Goal: Task Accomplishment & Management: Complete application form

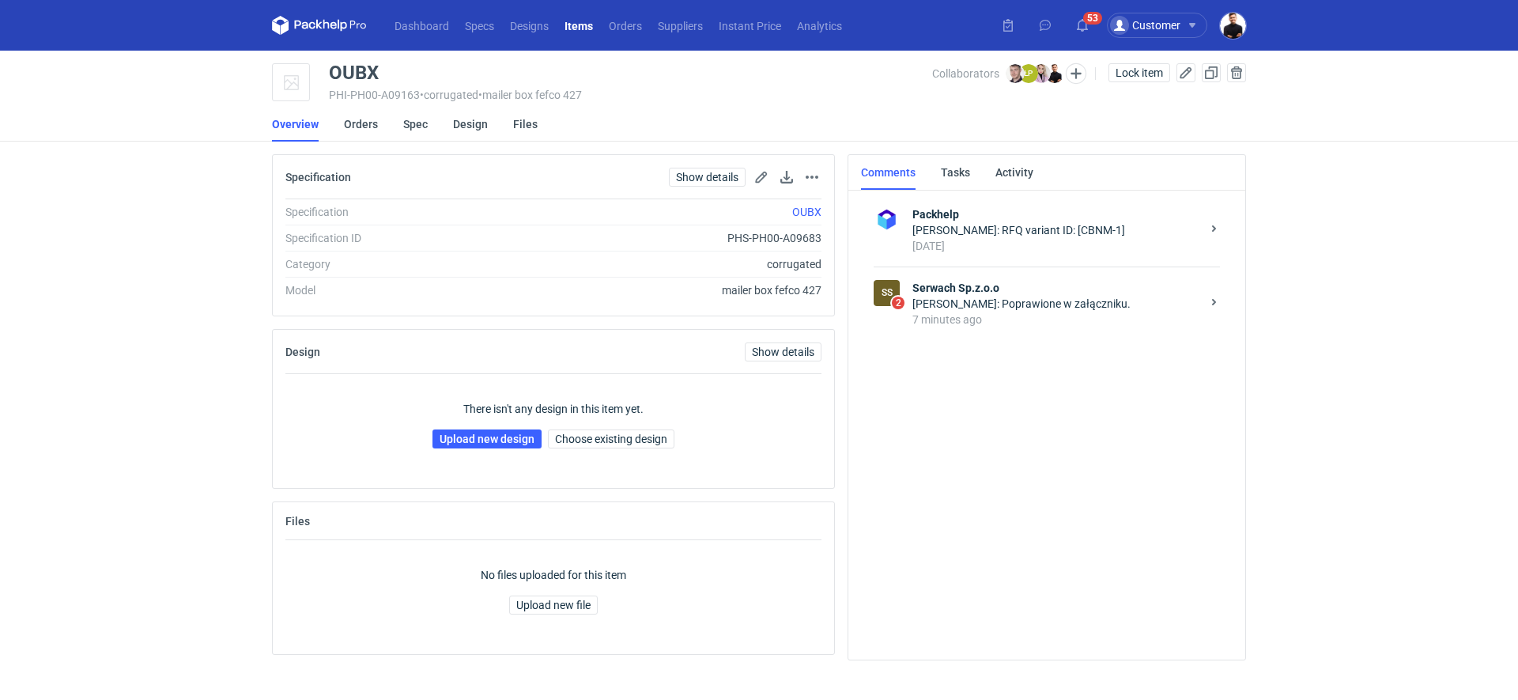
click at [981, 297] on div "Łukasz Postawa: Poprawione w załączniku." at bounding box center [1057, 304] width 289 height 16
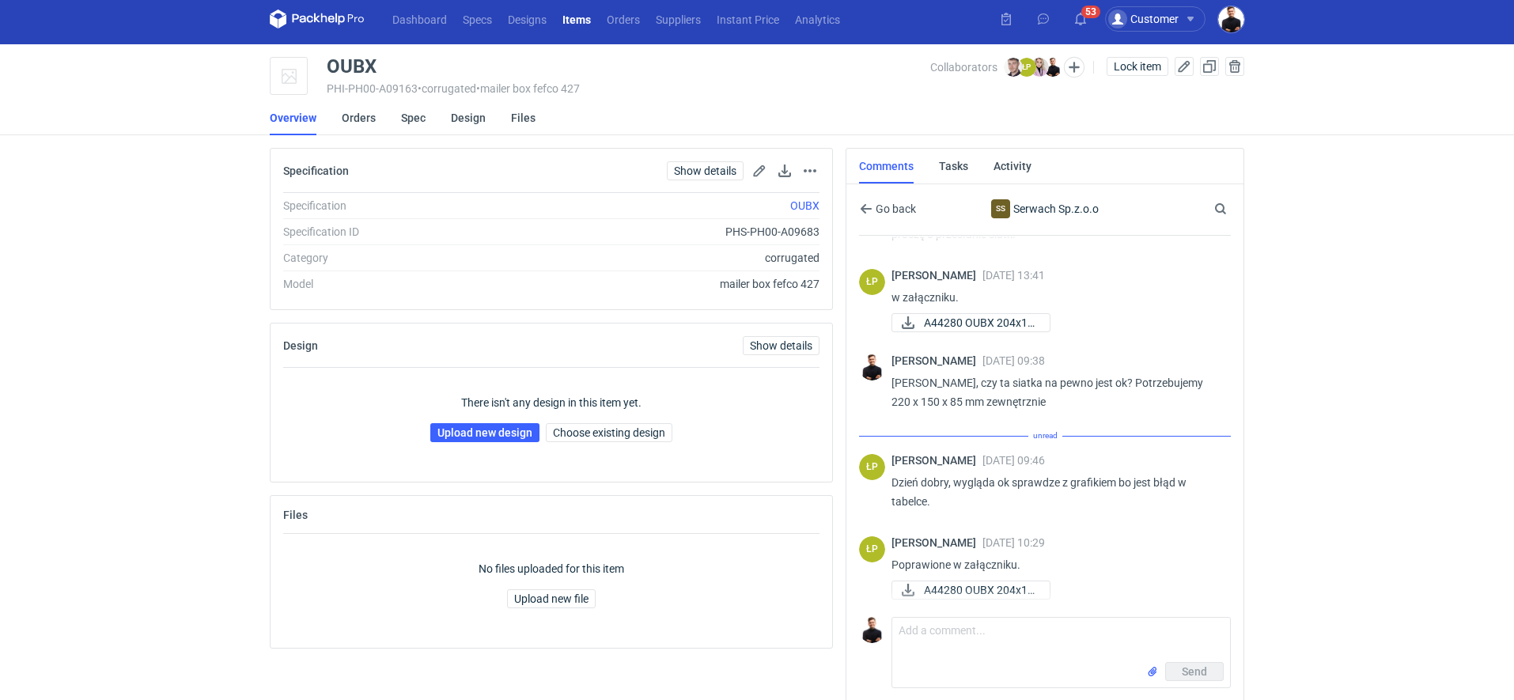
scroll to position [47, 0]
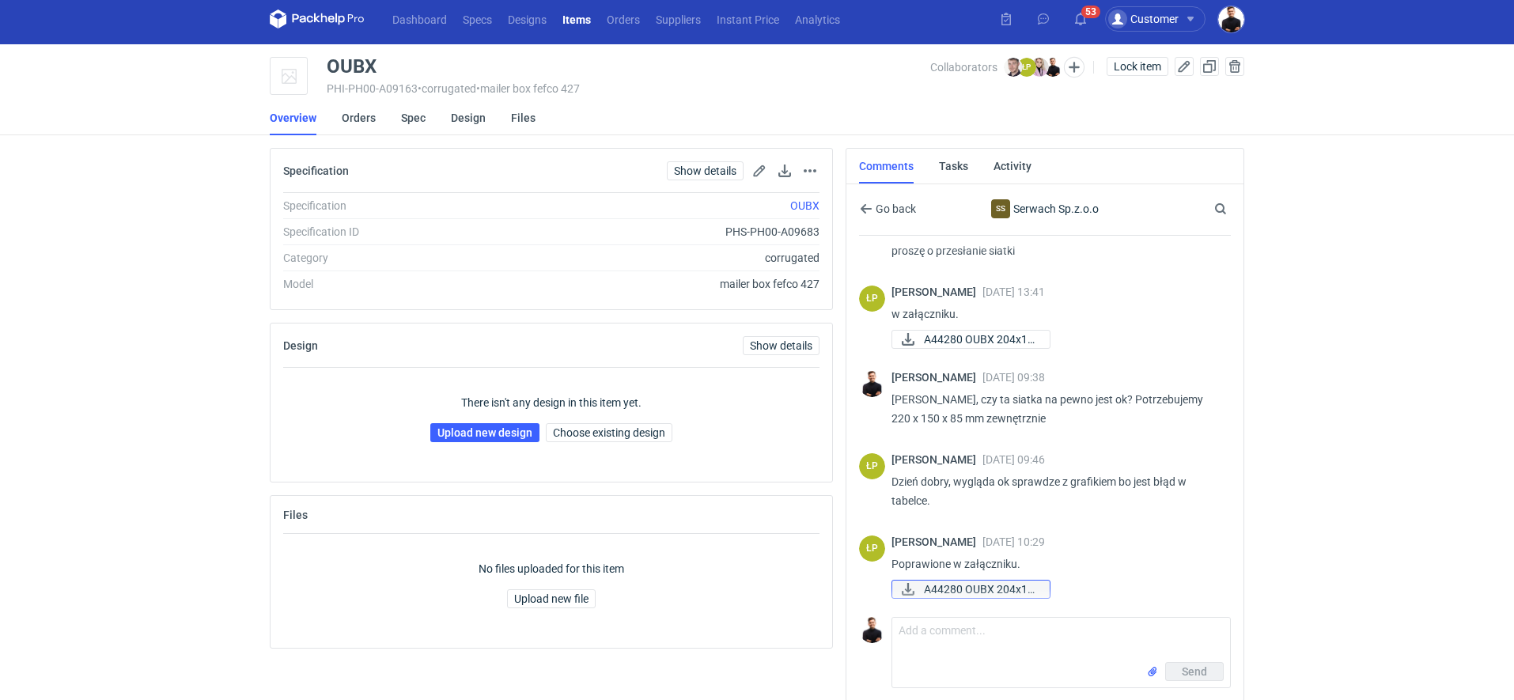
click at [964, 584] on span "A44280 OUBX 204x14..." at bounding box center [980, 588] width 113 height 17
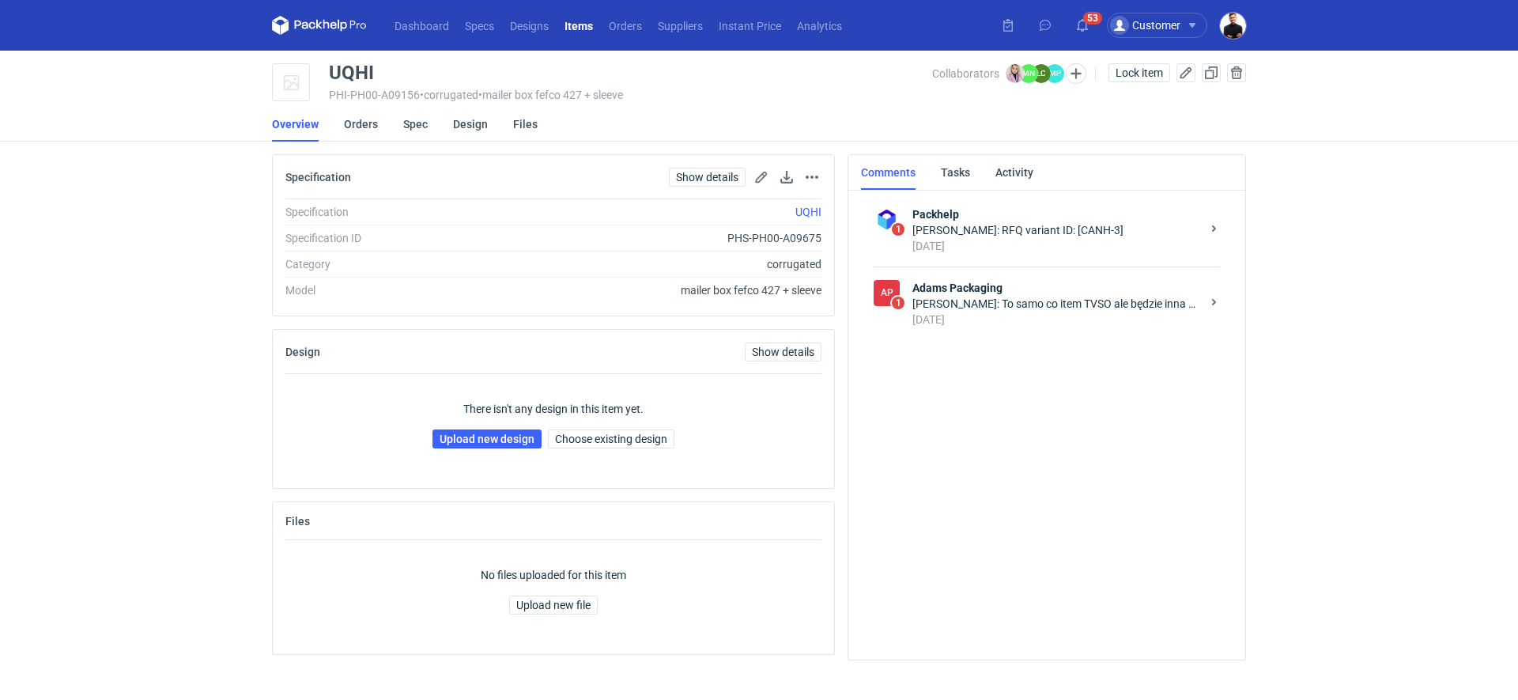
click at [1091, 297] on div "Klaudia Wiśniewska: To samo co item TVSO ale będzie inna grafika na sleeve" at bounding box center [1057, 304] width 289 height 16
click at [969, 304] on div "Małgorzata Nowotna: Pani Klaudio, zlecone do działu projektowego" at bounding box center [1057, 304] width 289 height 16
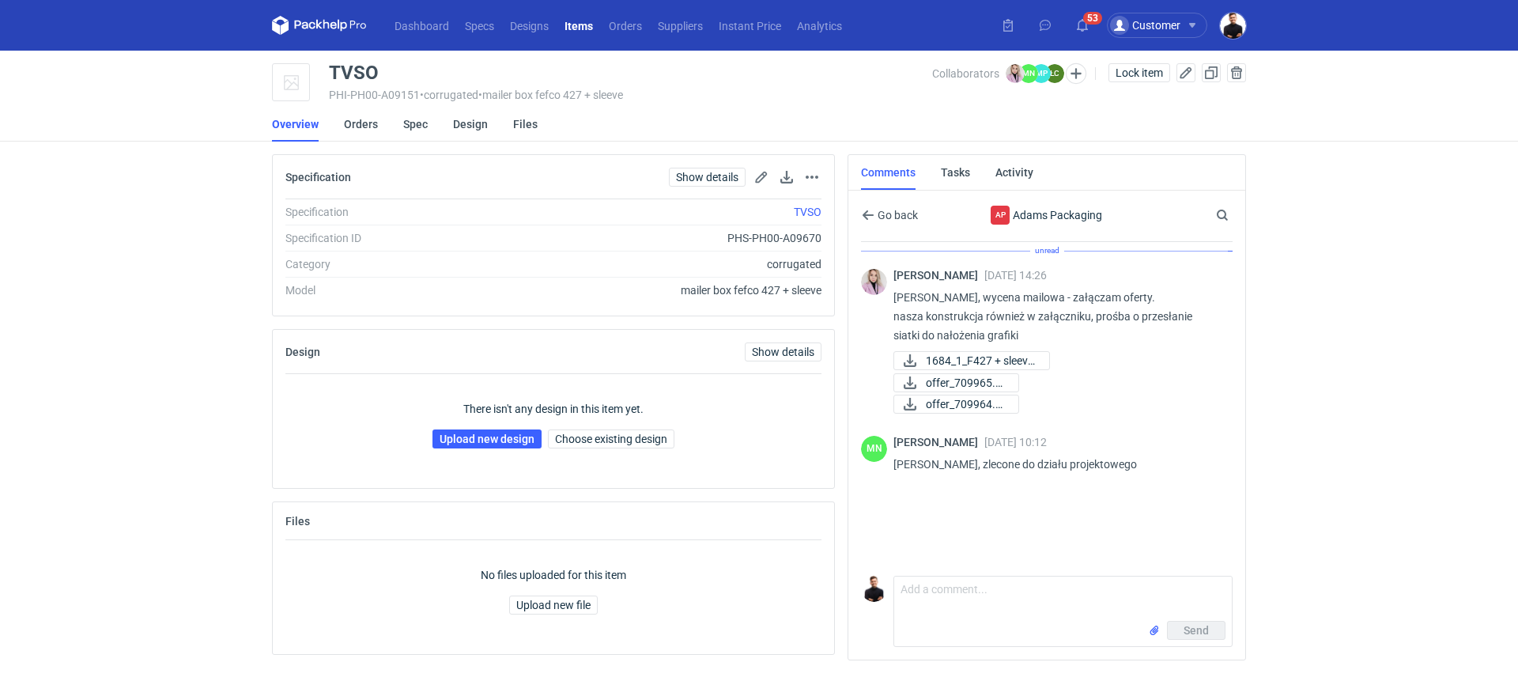
click at [978, 622] on div "Send" at bounding box center [1063, 633] width 338 height 25
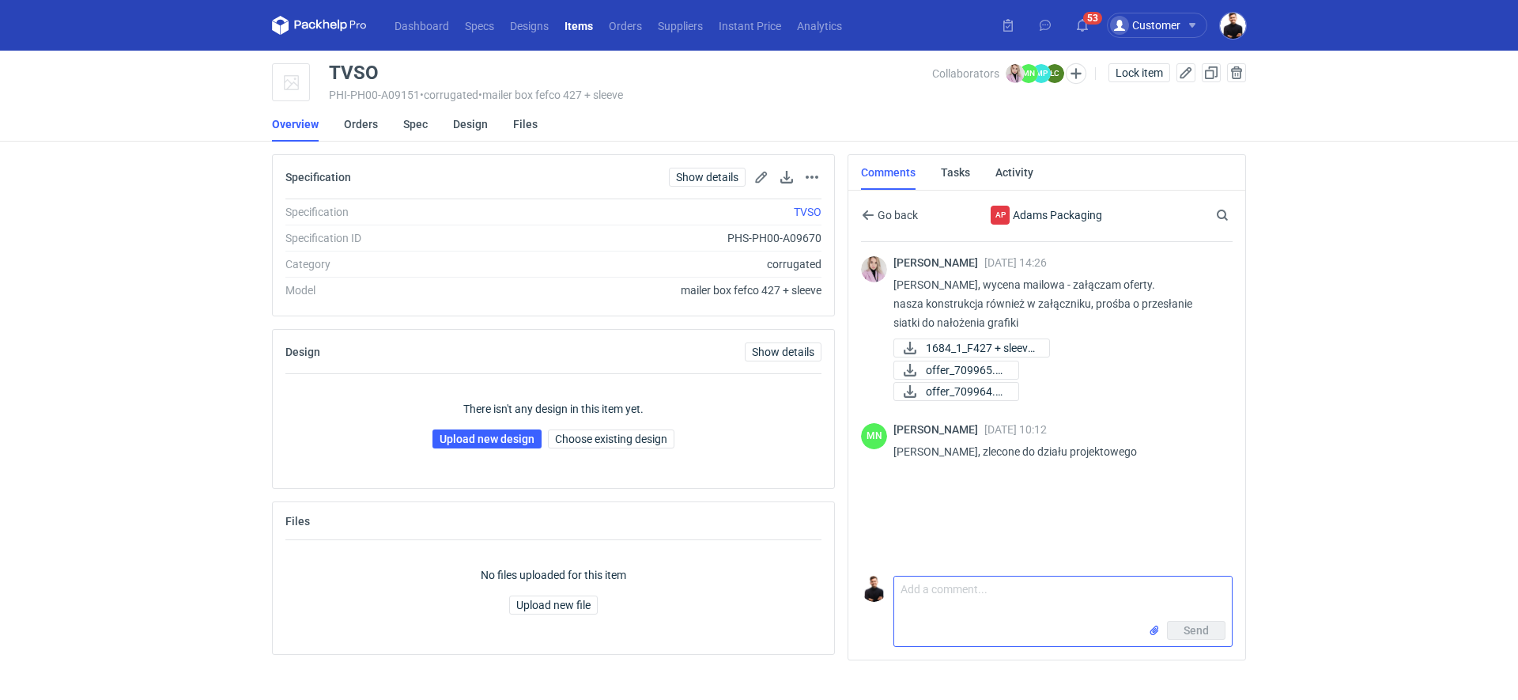
click at [975, 599] on textarea "Comment message" at bounding box center [1063, 598] width 338 height 44
click at [1052, 588] on textarea "Pani Małgorzato, tutaj też pilni epotrzebuję siatki" at bounding box center [1063, 598] width 338 height 44
type textarea "Pani Małgorzato, tutaj też pilnie potrzebuję siatki"
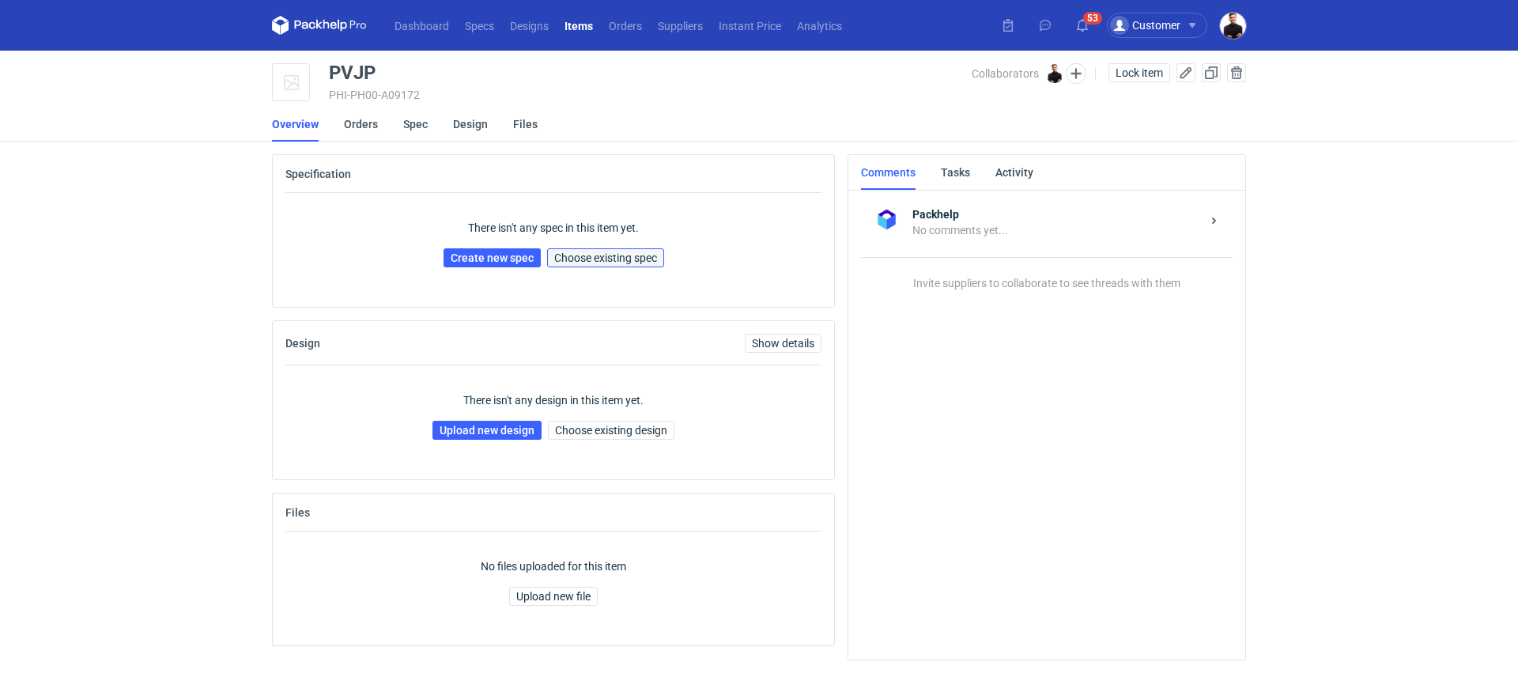
click at [580, 253] on span "Choose existing spec" at bounding box center [605, 257] width 103 height 11
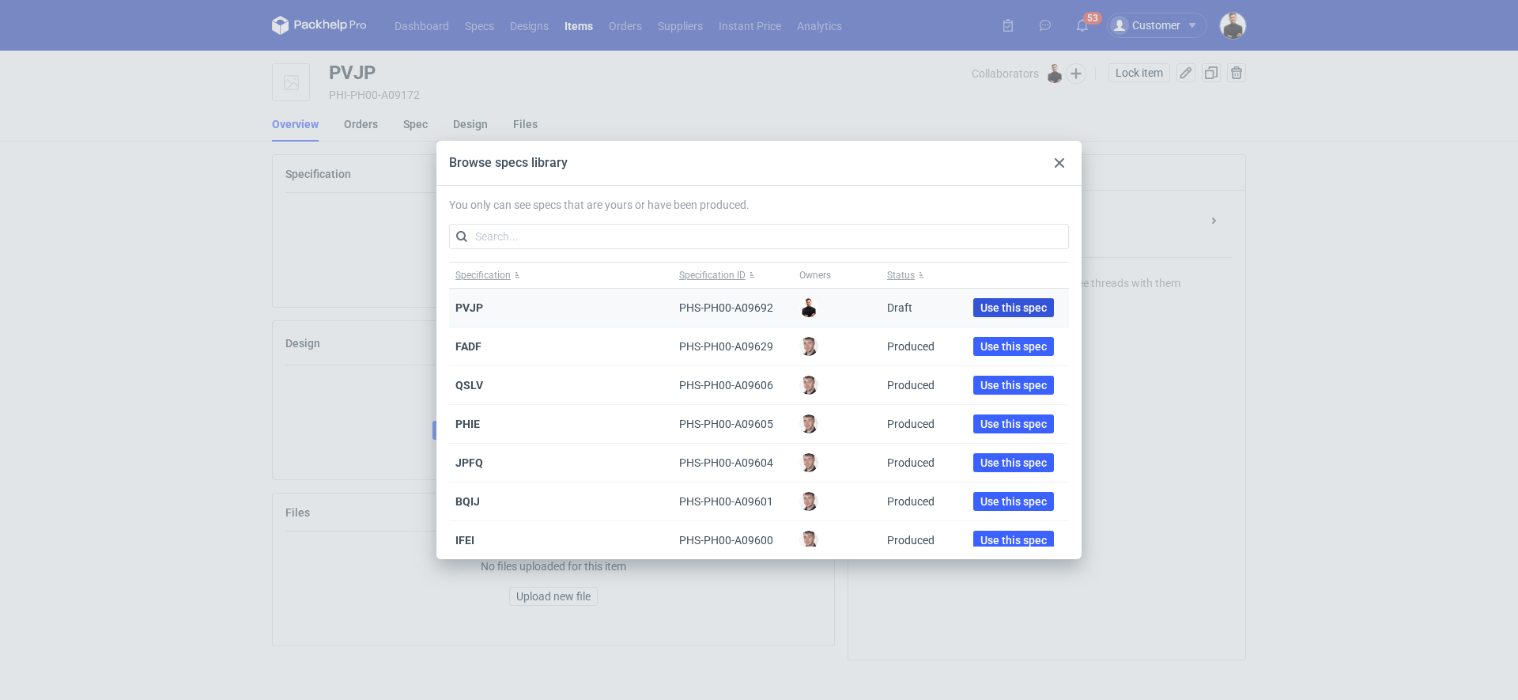
click at [981, 311] on span "Use this spec" at bounding box center [1014, 307] width 66 height 11
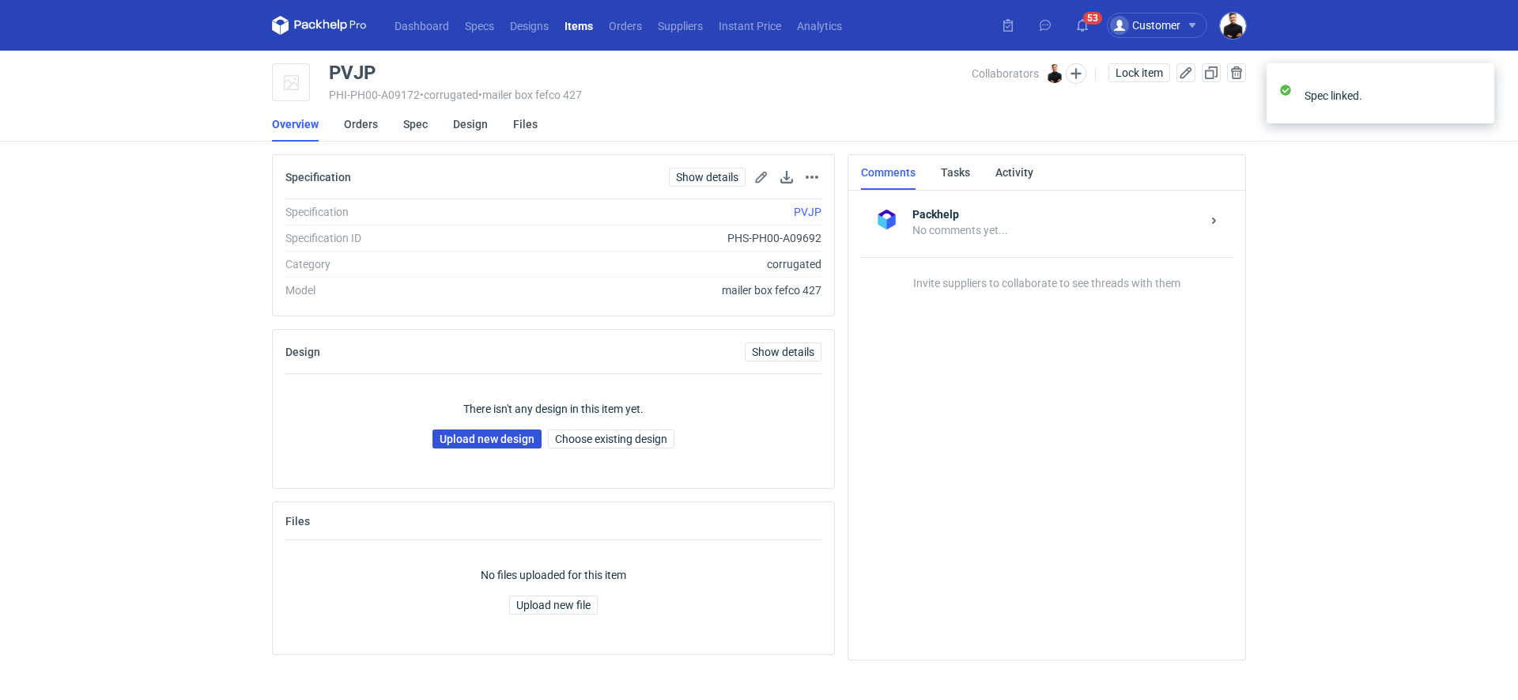
click at [508, 436] on link "Upload new design" at bounding box center [487, 438] width 109 height 19
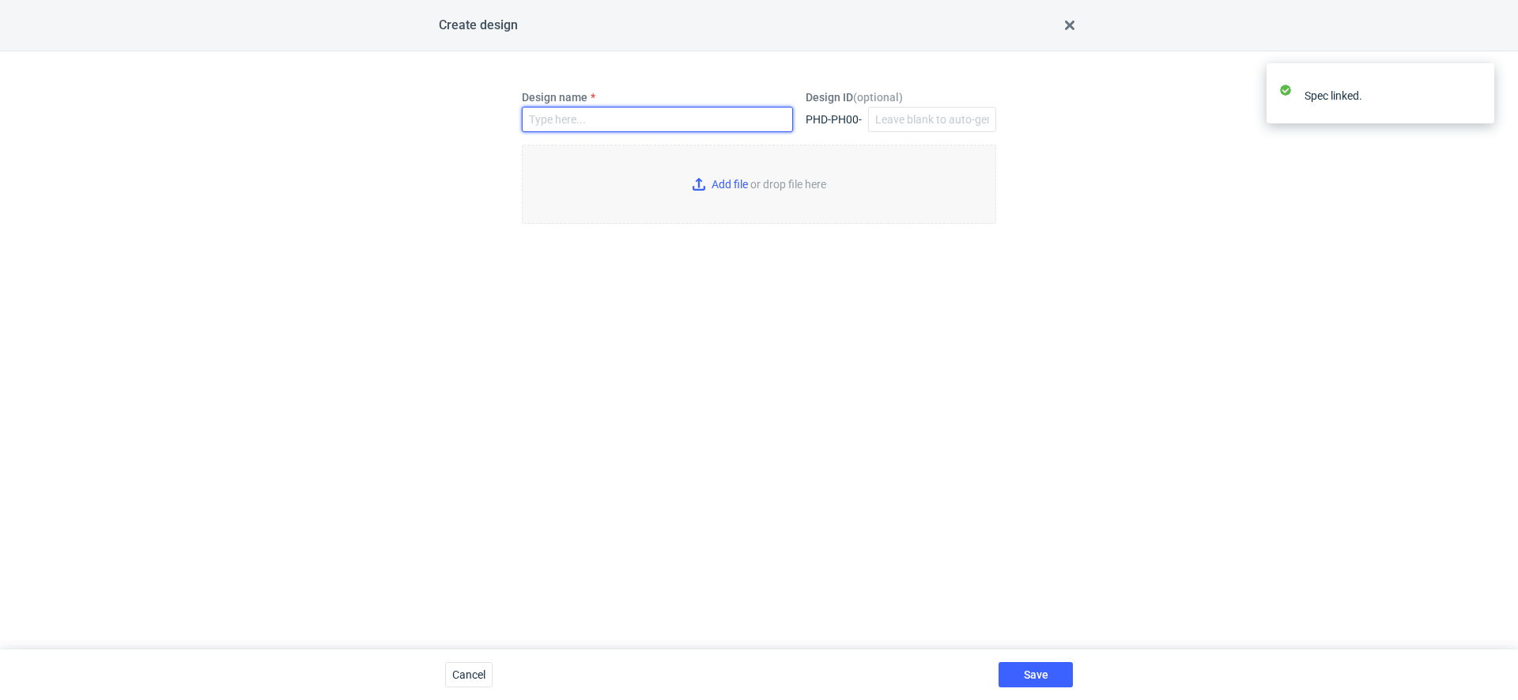
click at [600, 111] on input "Design name" at bounding box center [657, 119] width 271 height 25
type input "PVJP"
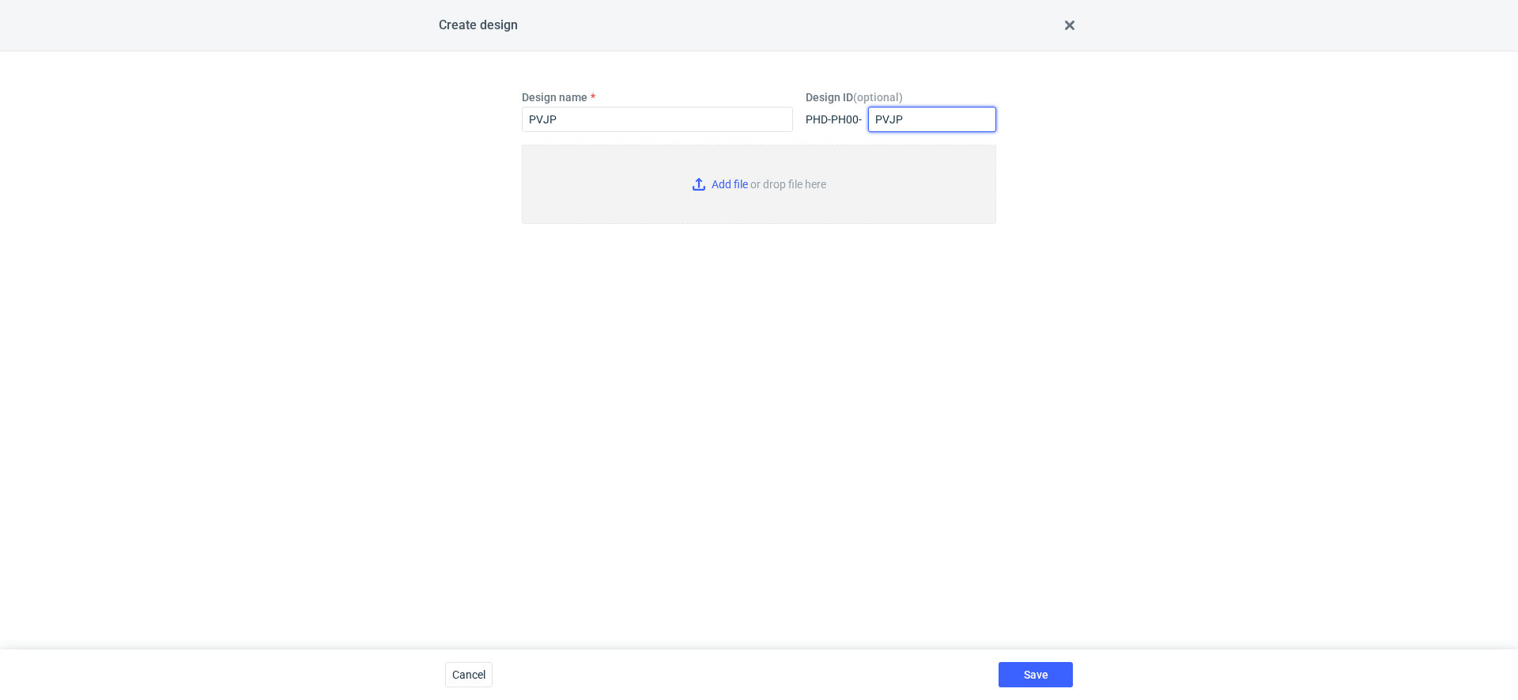
type input "PVJP"
click at [716, 186] on input "Add file or drop file here" at bounding box center [759, 184] width 474 height 79
type input "C:\fakepath\KT 732_15618_G_V1_WEW.pdf"
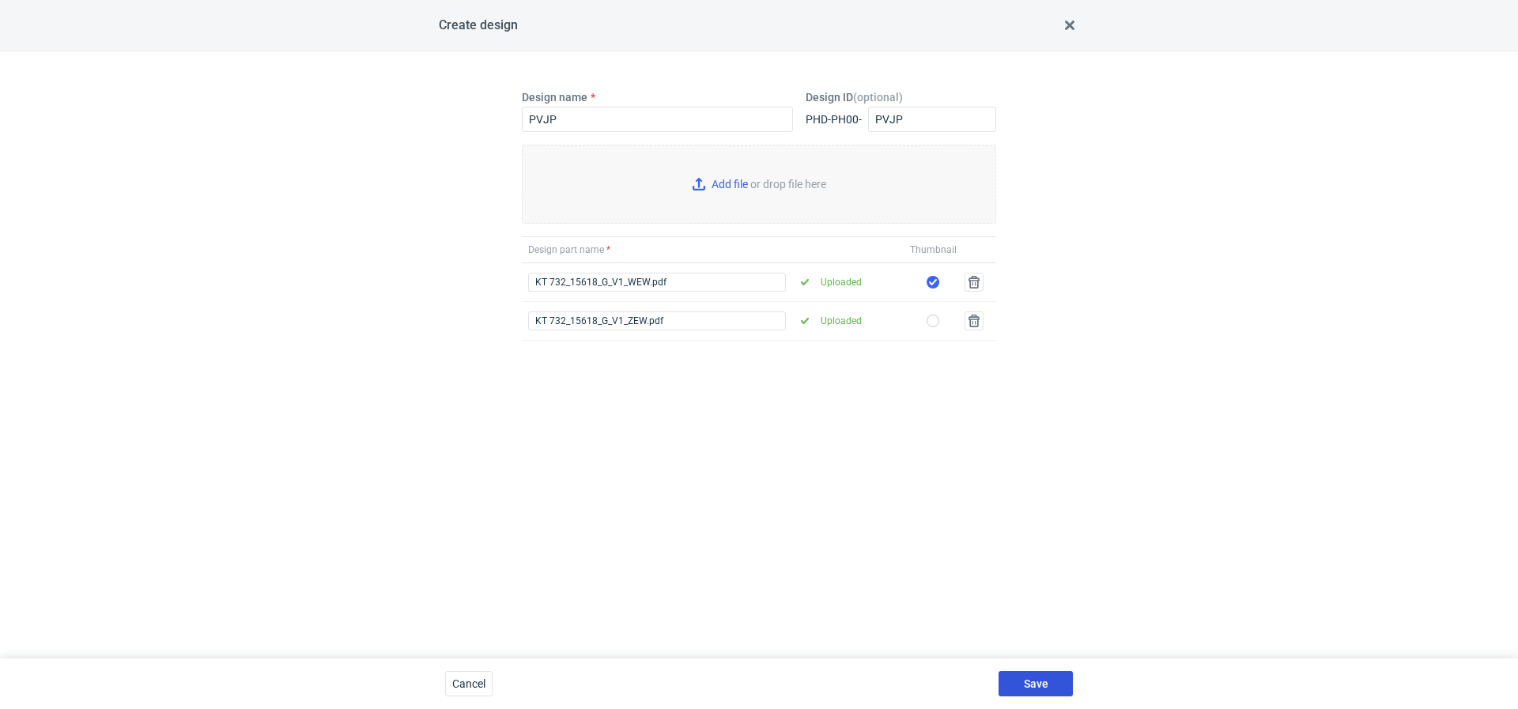
click at [1031, 677] on button "Save" at bounding box center [1036, 683] width 74 height 25
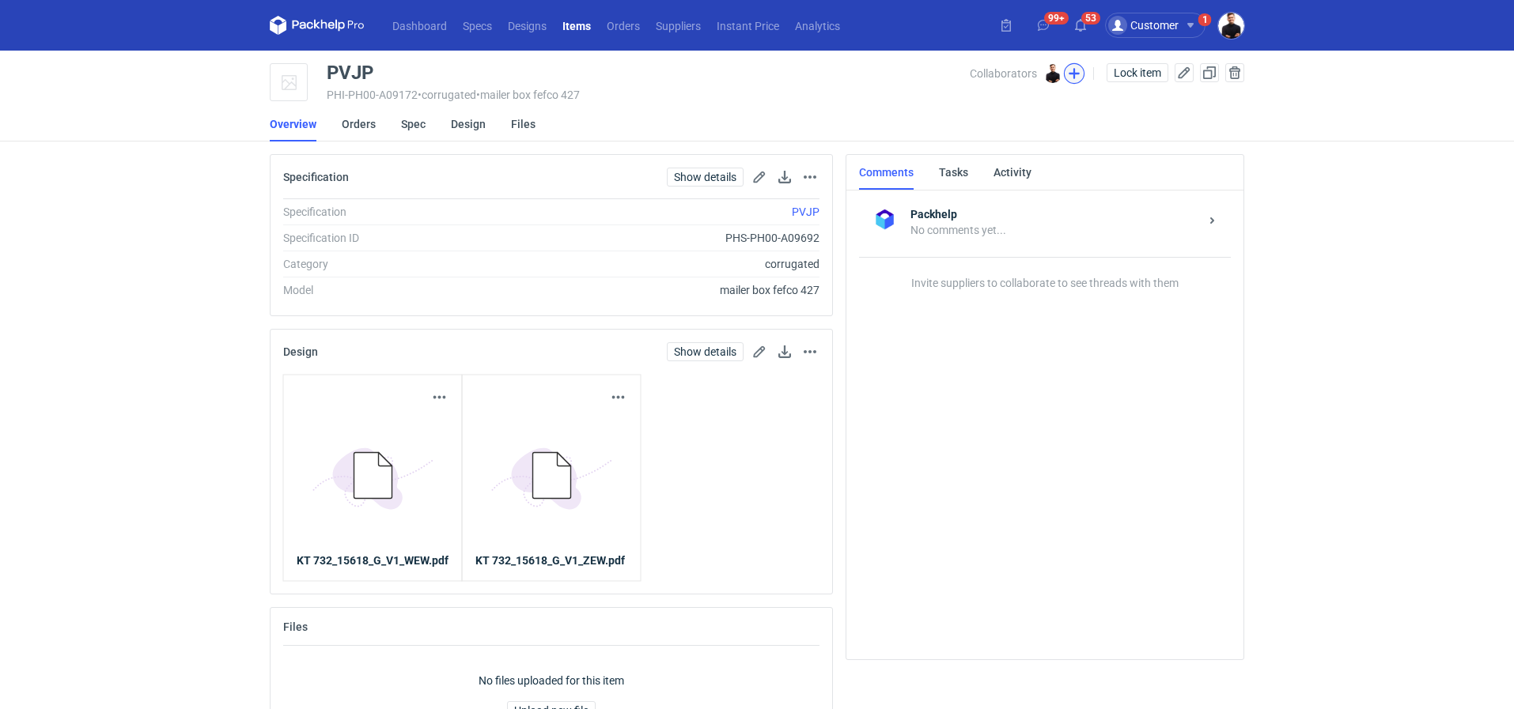
click at [1072, 73] on button "button" at bounding box center [1074, 73] width 21 height 21
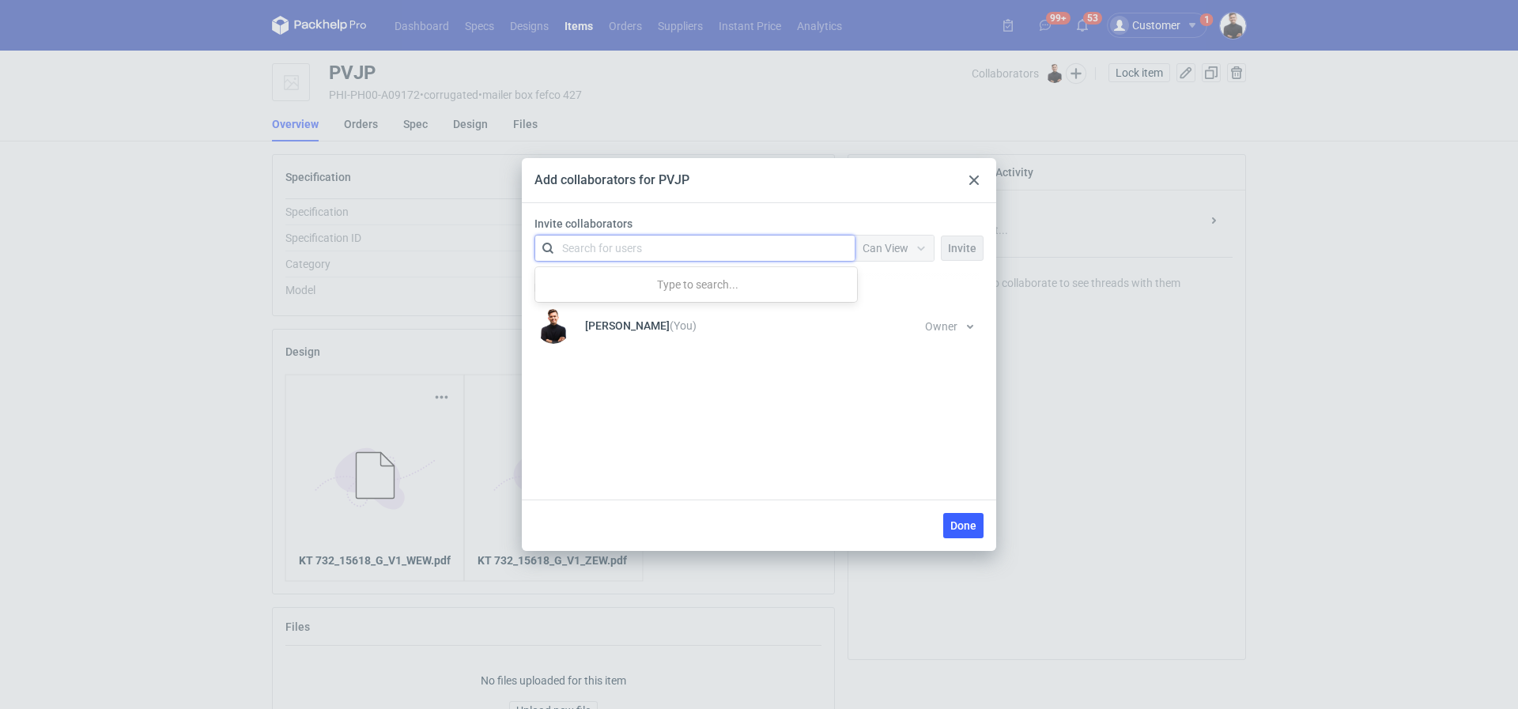
click at [724, 249] on div "Search for users" at bounding box center [691, 248] width 275 height 22
type input "kla"
click at [626, 286] on div "[PERSON_NAME] • Packhelp" at bounding box center [641, 287] width 136 height 16
click at [883, 253] on span "Can View" at bounding box center [886, 248] width 46 height 13
click at [878, 335] on span "Owner" at bounding box center [886, 335] width 32 height 16
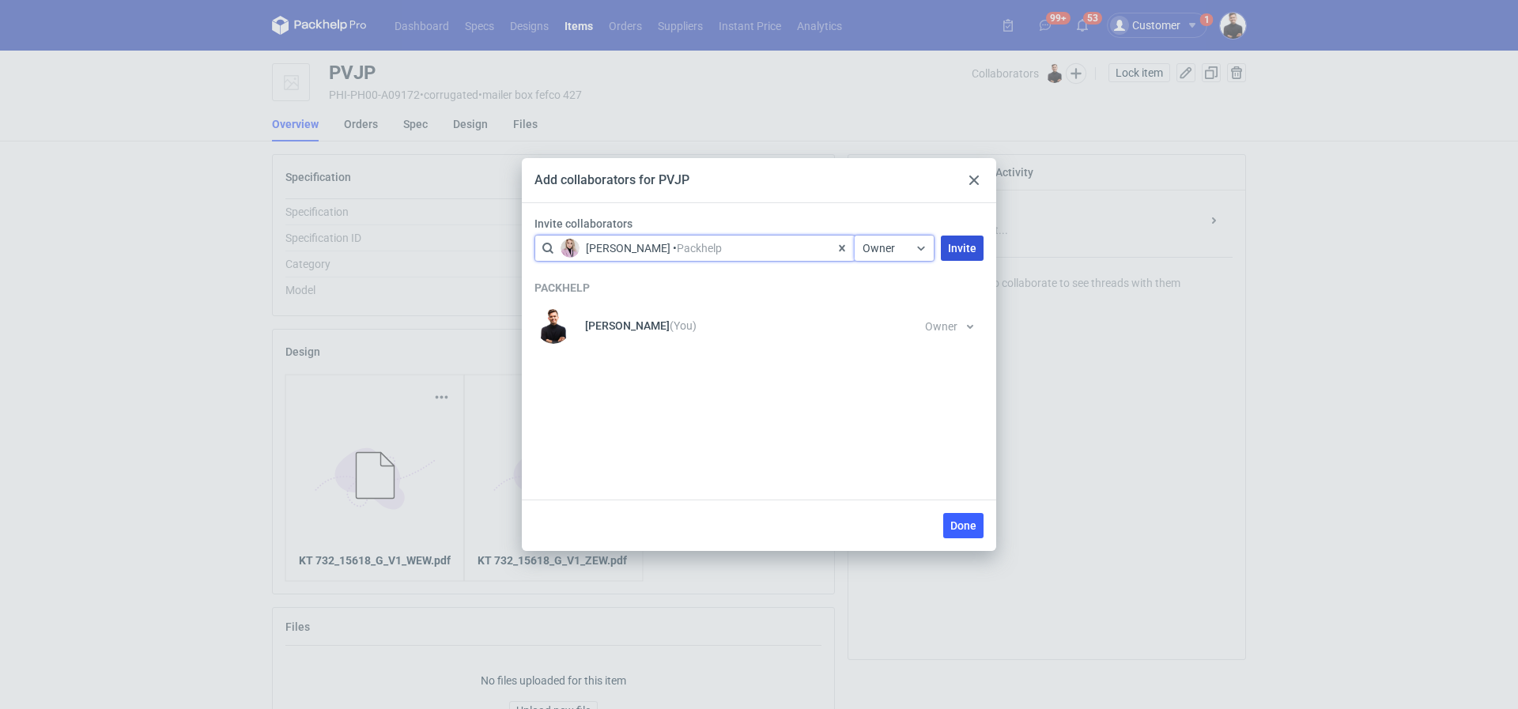
click at [958, 244] on span "Invite" at bounding box center [962, 248] width 28 height 11
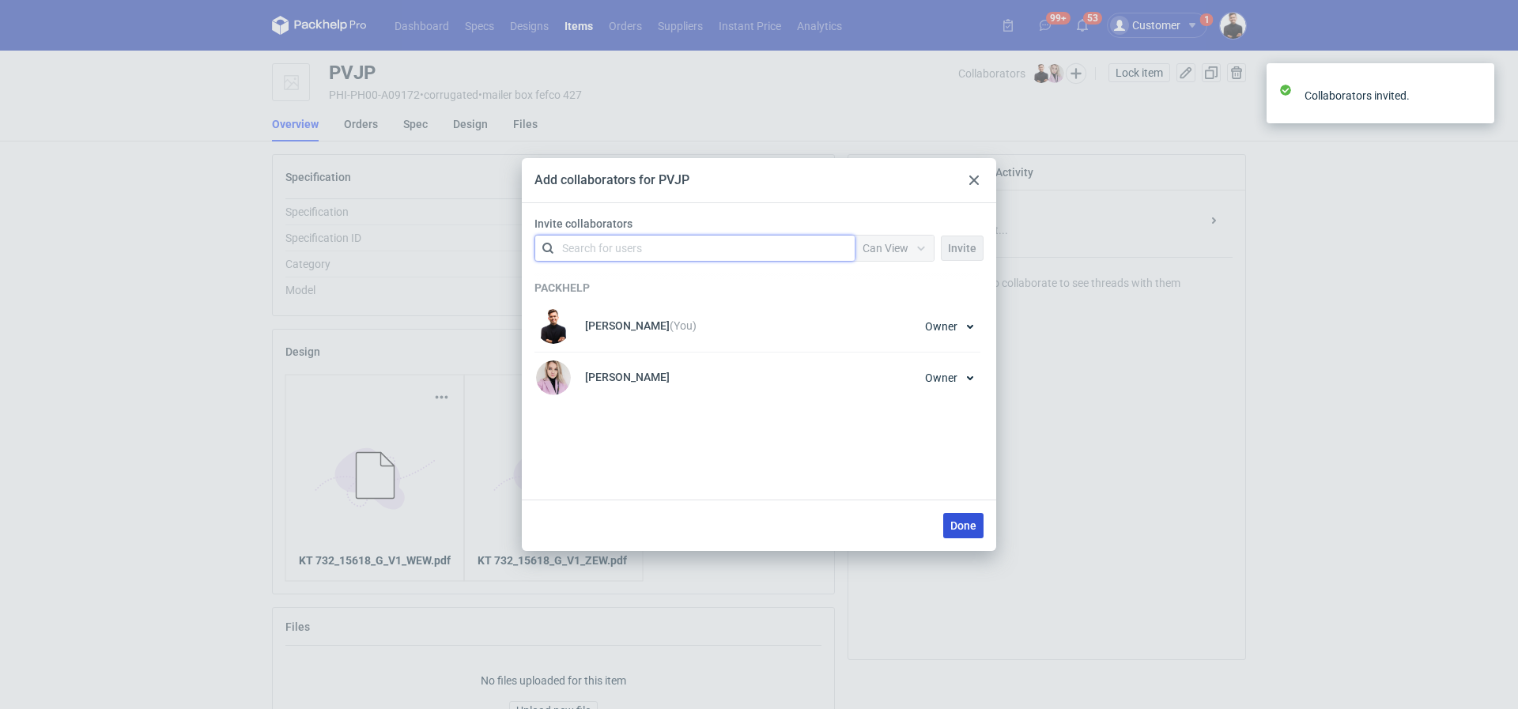
click at [966, 524] on span "Done" at bounding box center [964, 525] width 26 height 11
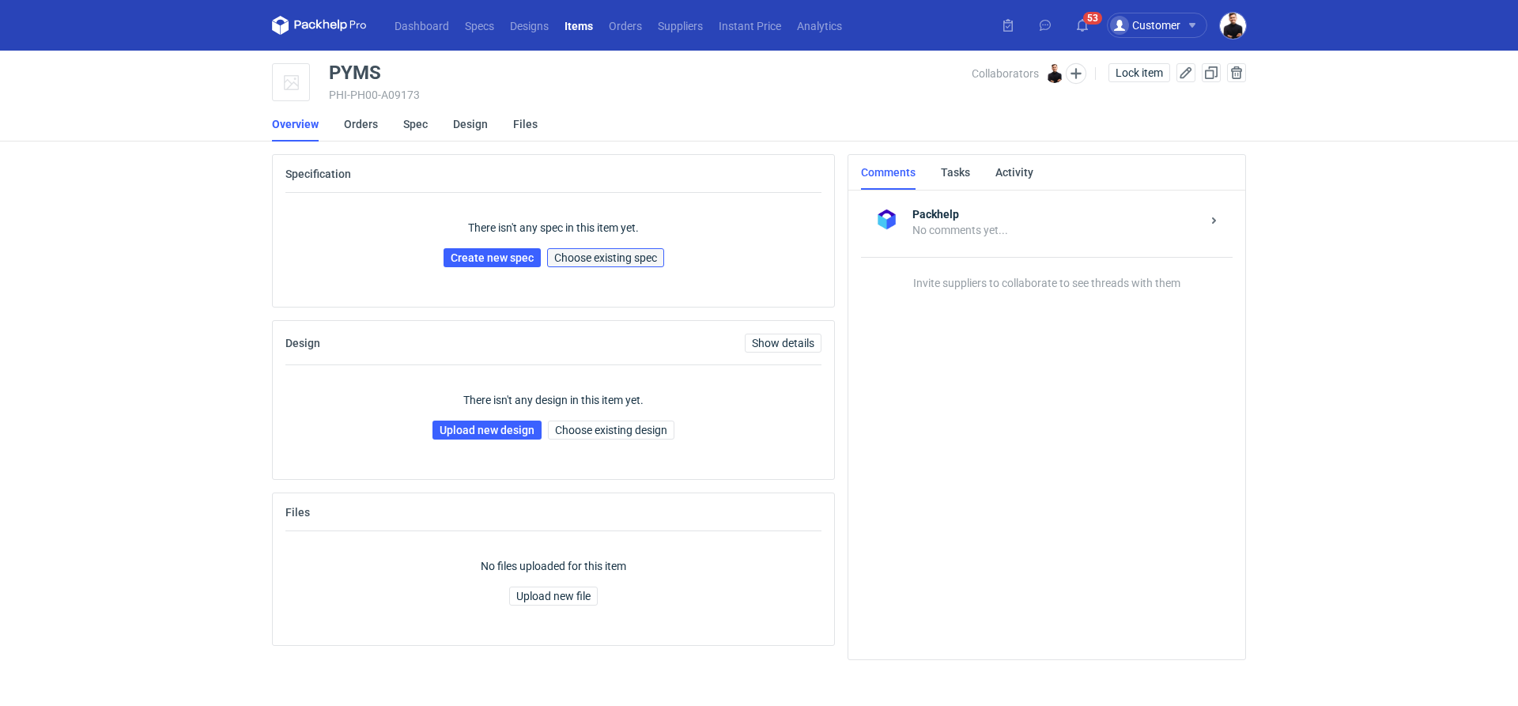
click at [598, 253] on span "Choose existing spec" at bounding box center [605, 257] width 103 height 11
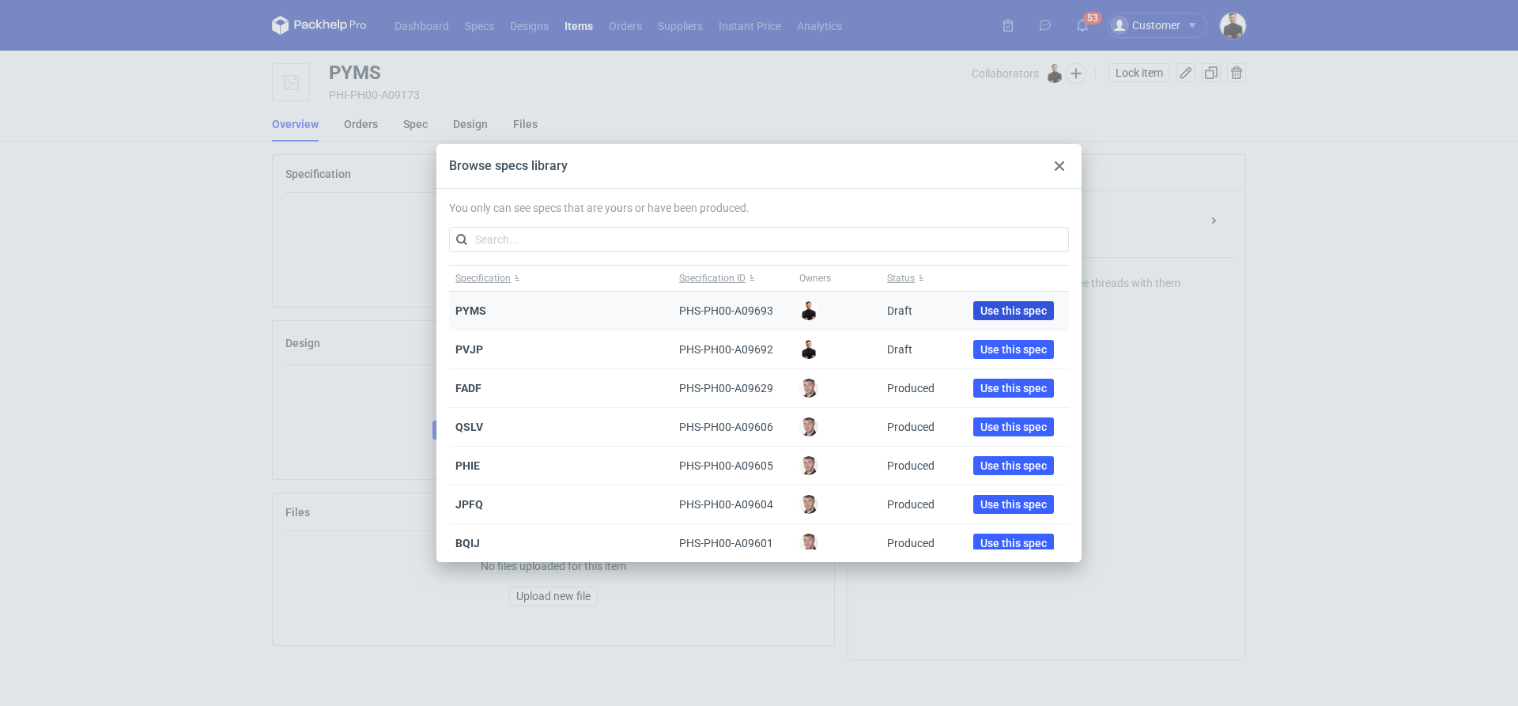
click at [981, 305] on span "Use this spec" at bounding box center [1014, 310] width 66 height 11
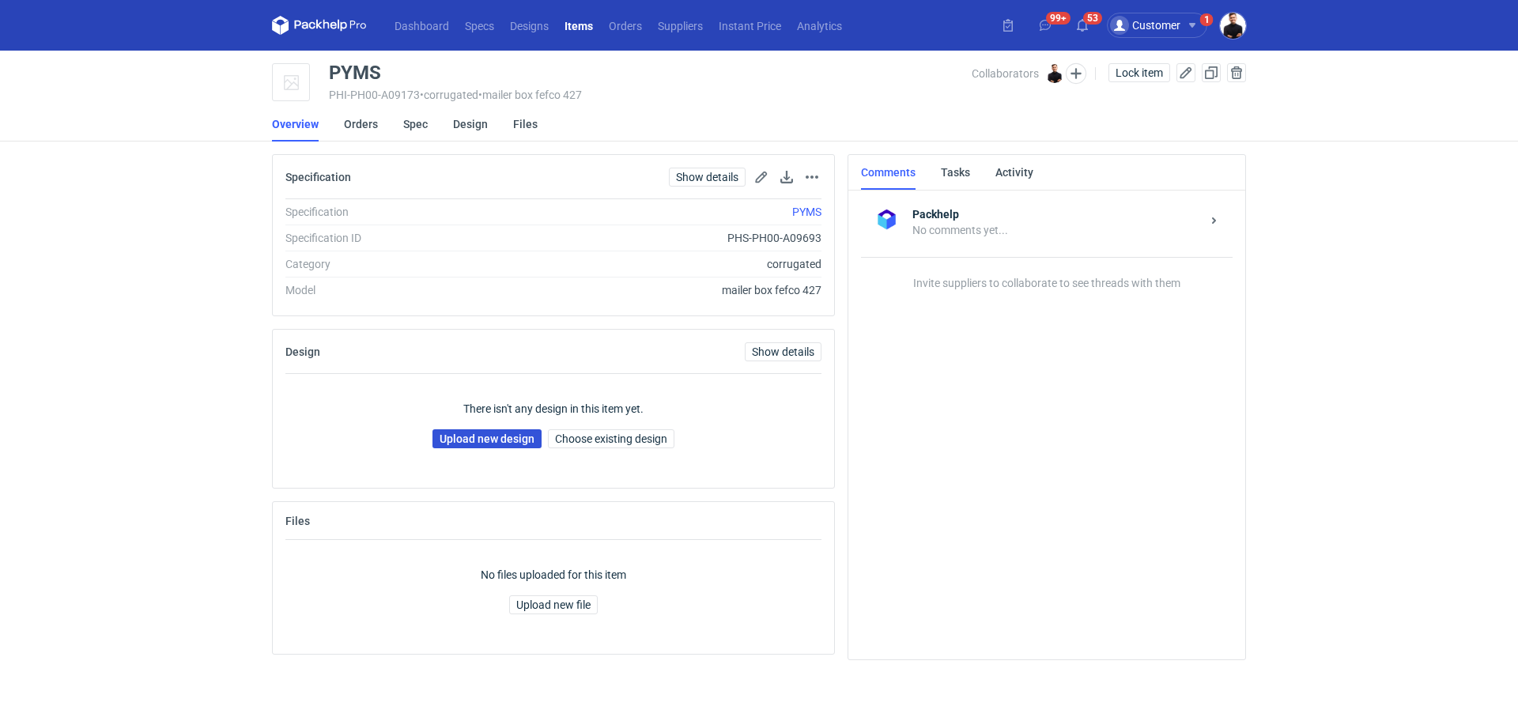
click at [505, 433] on link "Upload new design" at bounding box center [487, 438] width 109 height 19
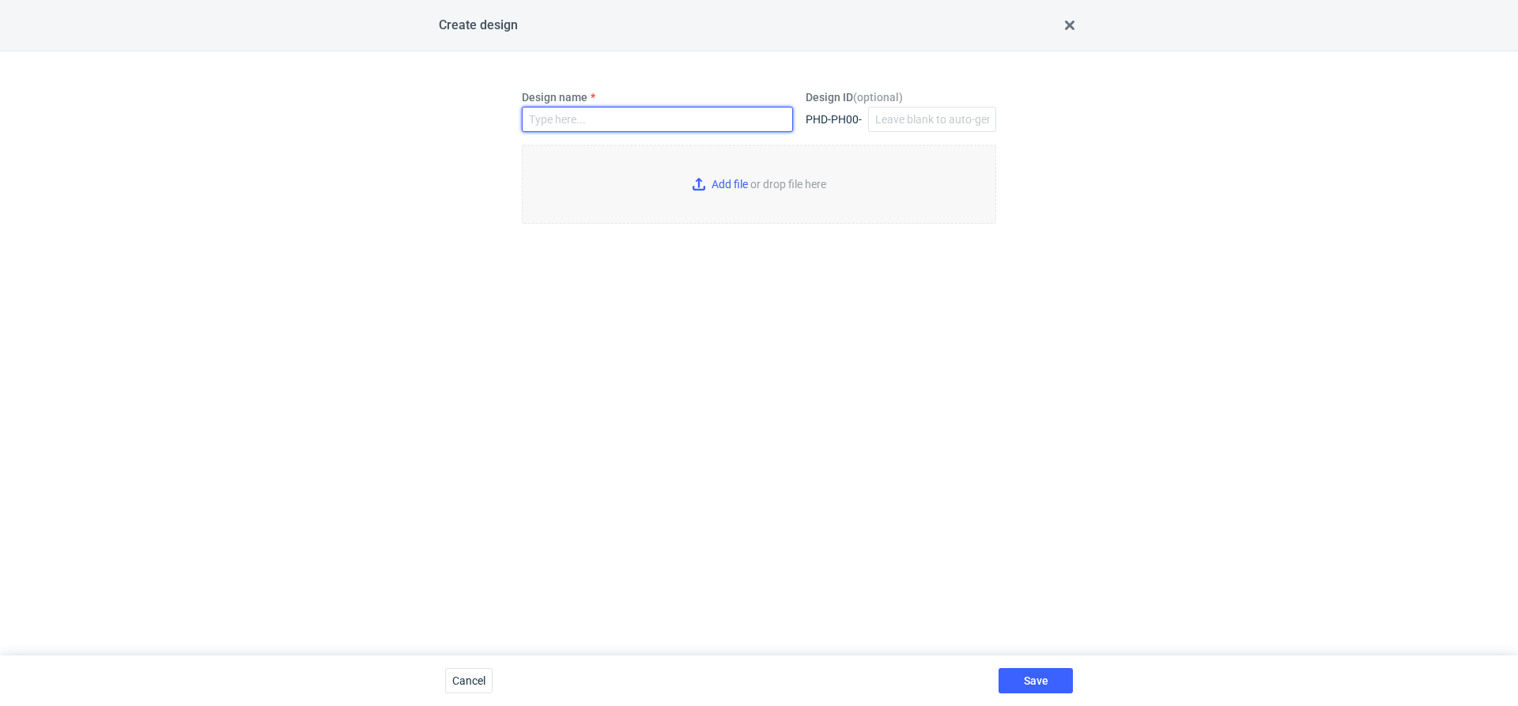
click at [712, 123] on input "Design name" at bounding box center [657, 119] width 271 height 25
type input "PYMS"
click at [708, 176] on input "Add file or drop file here" at bounding box center [759, 184] width 474 height 79
type input "C:\fakepath\KT 732_15617_G_V1_WEW.pdf"
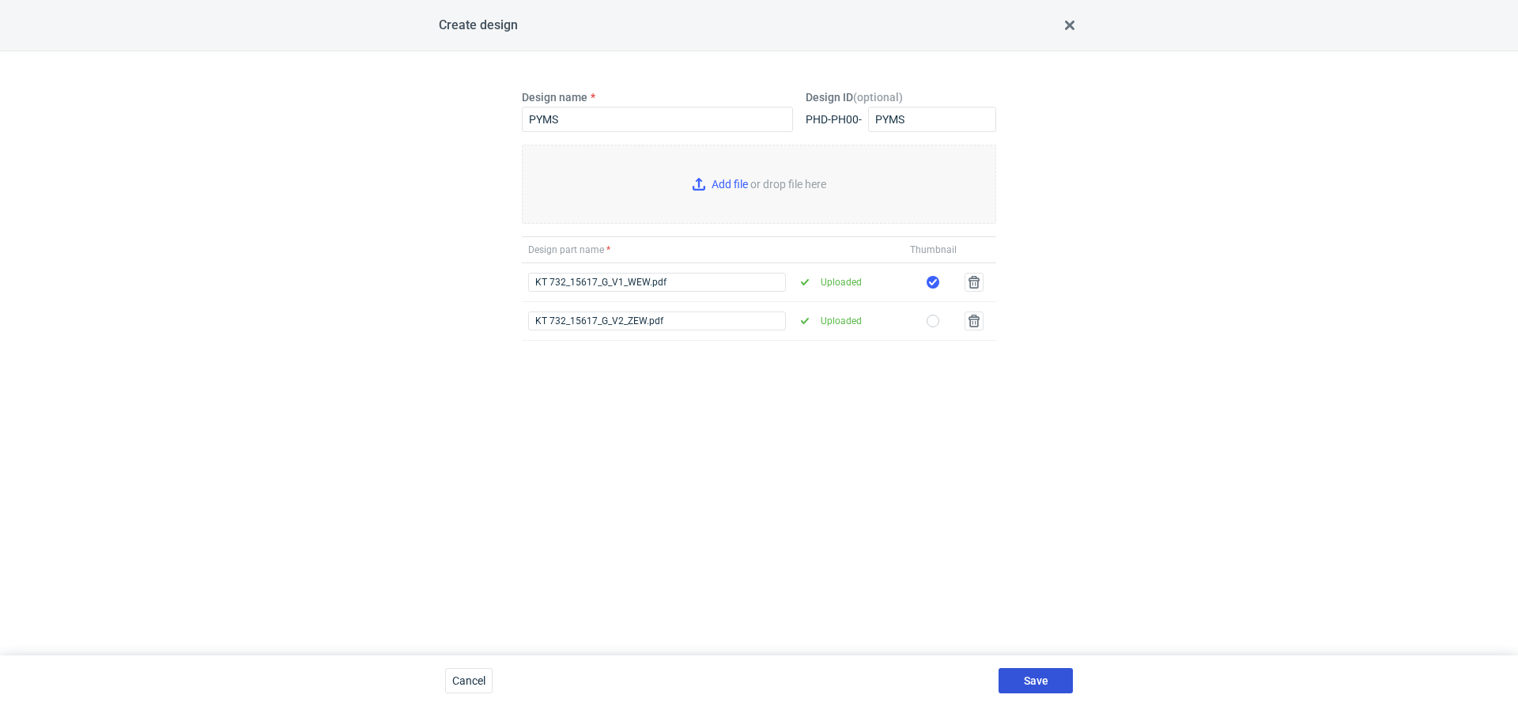
click at [1037, 670] on button "Save" at bounding box center [1036, 680] width 74 height 25
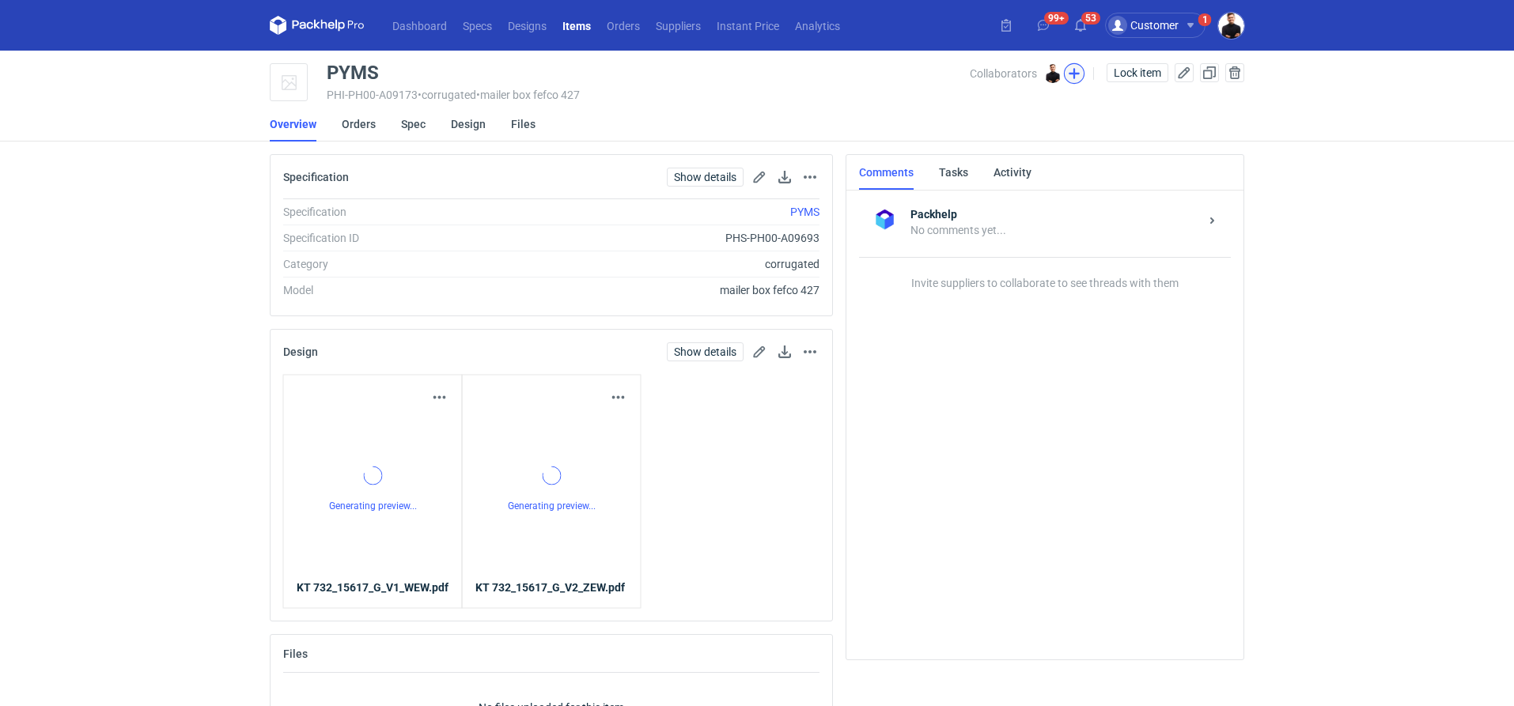
click at [1069, 72] on button "button" at bounding box center [1074, 73] width 21 height 21
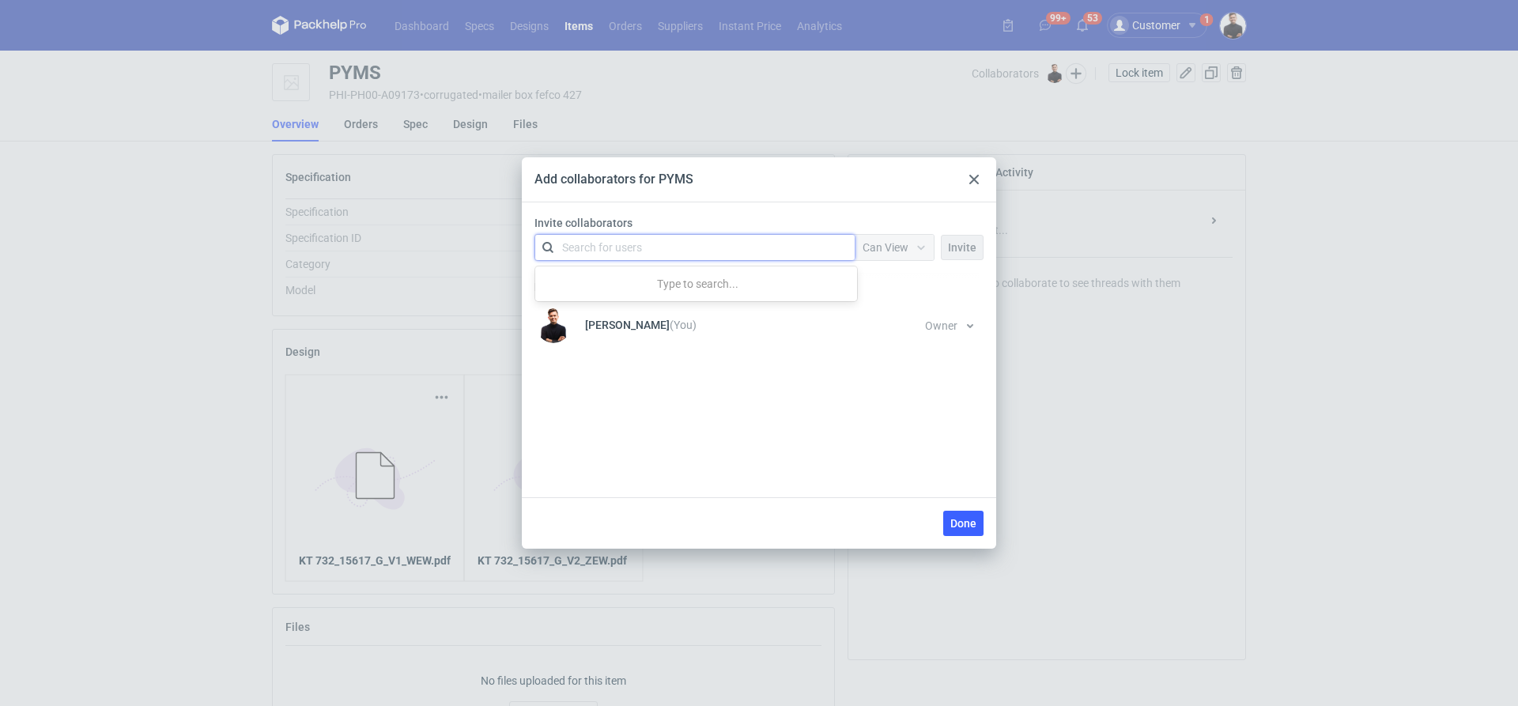
click at [731, 255] on div "Search for users" at bounding box center [691, 247] width 275 height 22
type input "kla"
click at [622, 282] on div "[PERSON_NAME] • Packhelp" at bounding box center [641, 286] width 136 height 16
click at [912, 244] on div at bounding box center [921, 247] width 25 height 13
click at [894, 330] on span "Owner" at bounding box center [886, 335] width 32 height 16
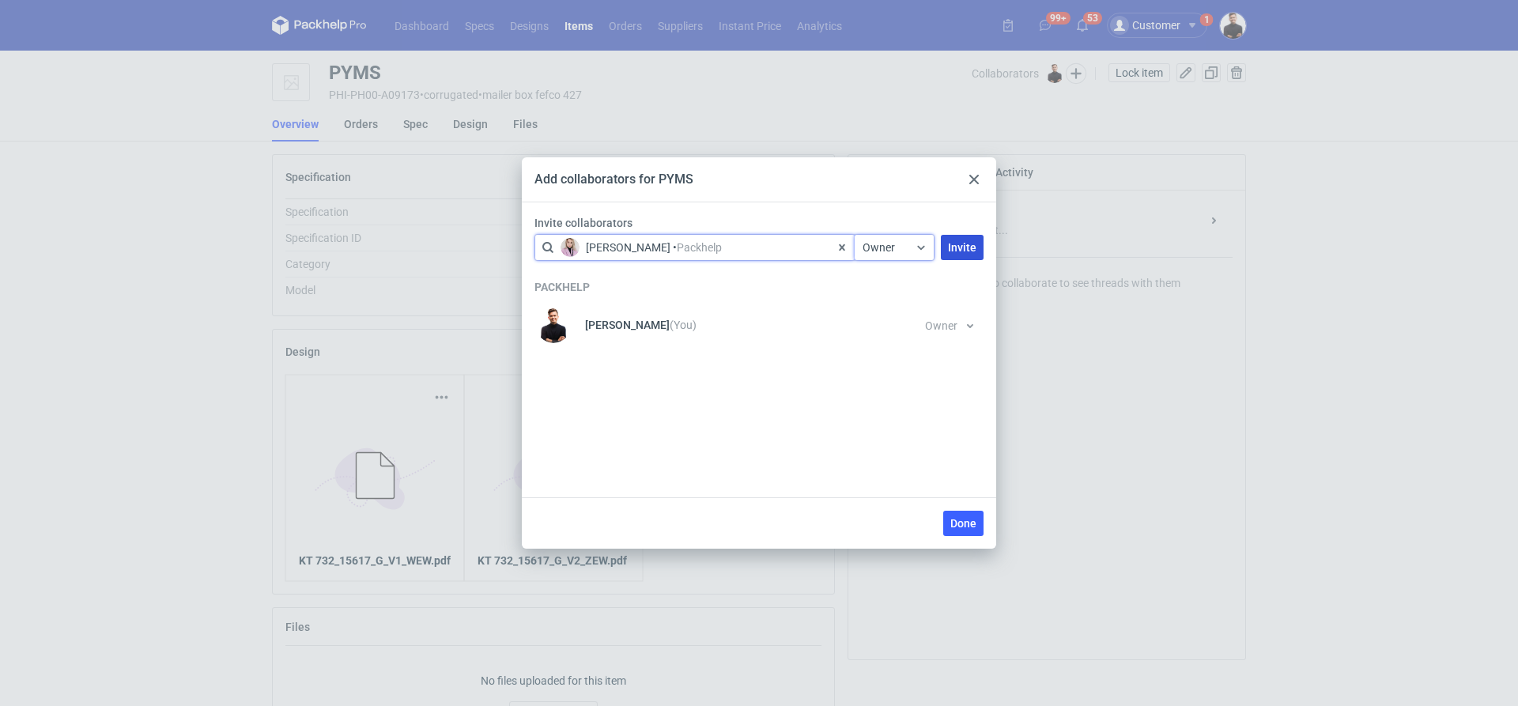
click at [953, 250] on span "Invite" at bounding box center [962, 247] width 28 height 11
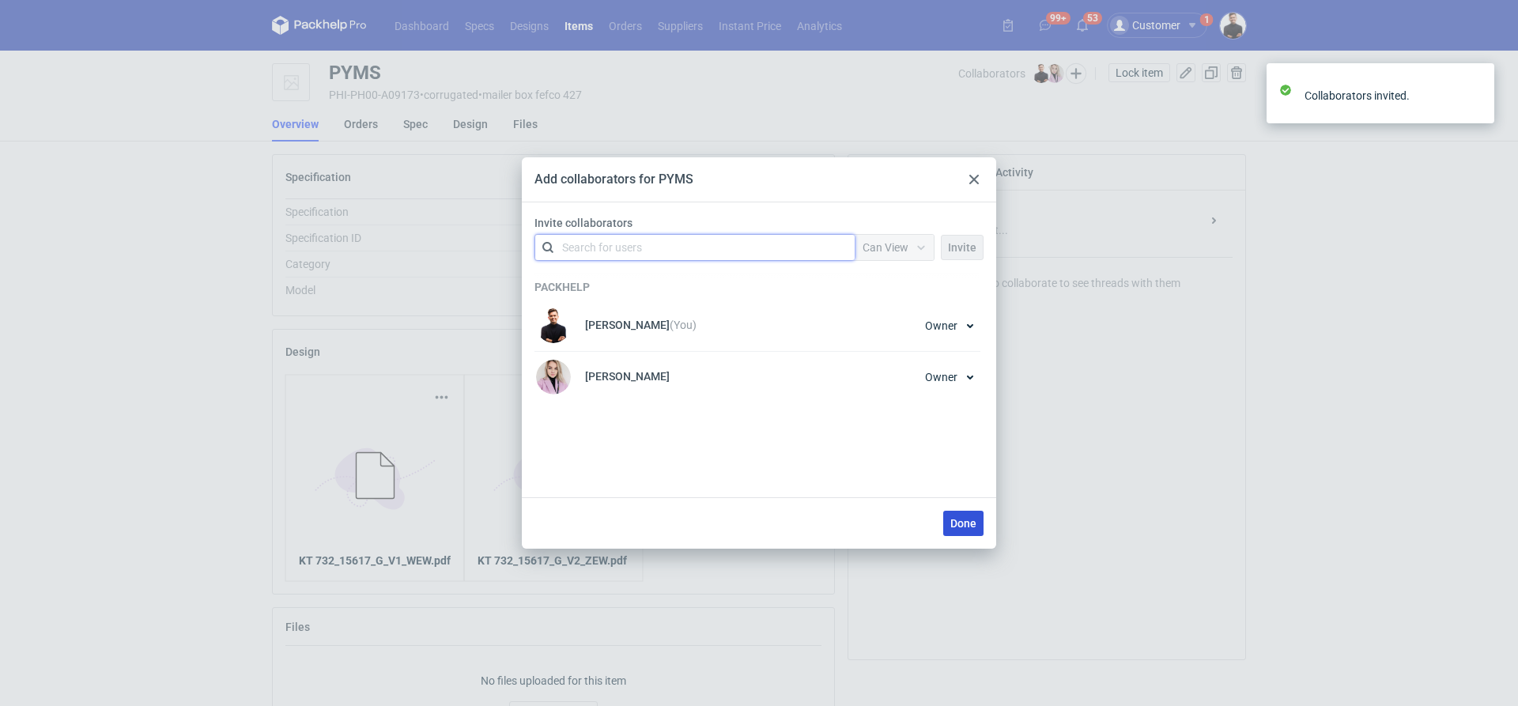
click at [968, 527] on span "Done" at bounding box center [964, 523] width 26 height 11
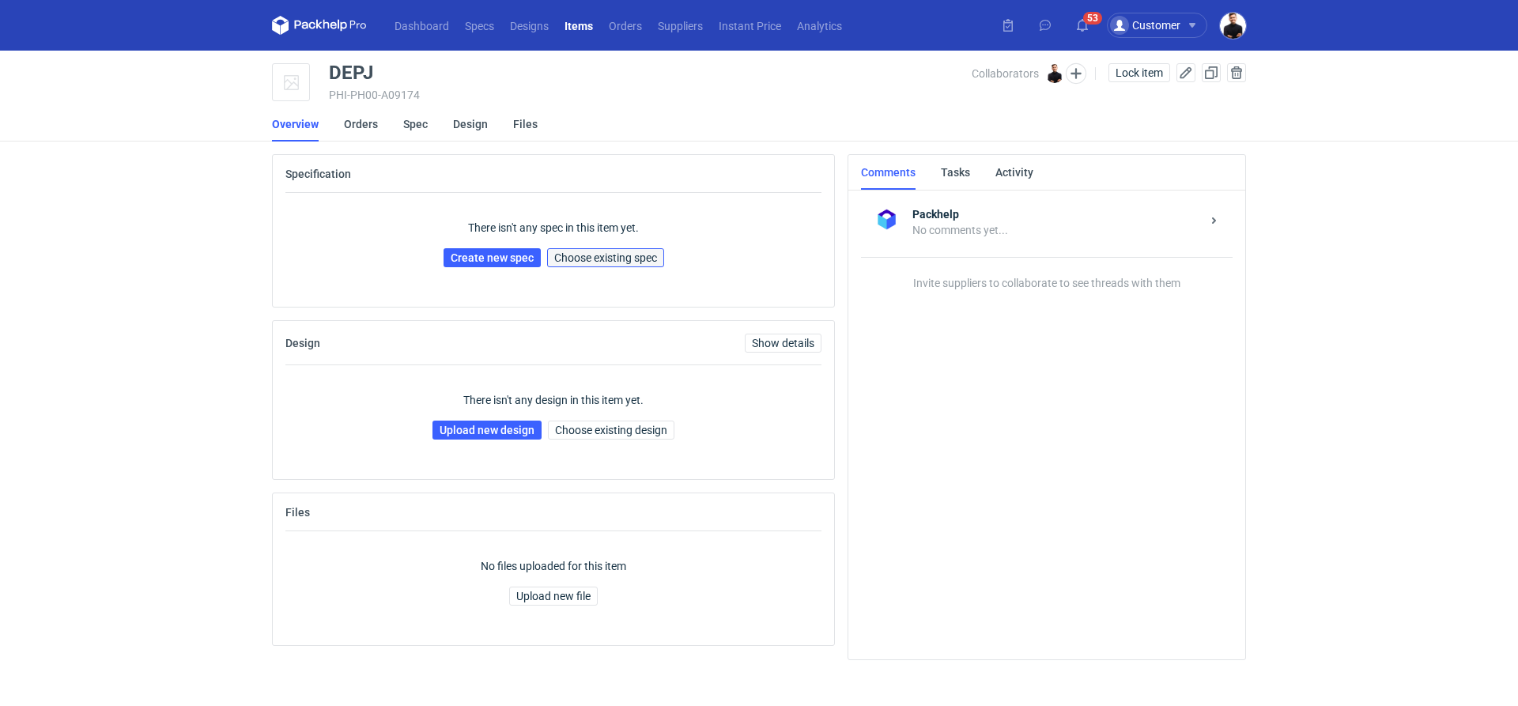
click at [595, 258] on span "Choose existing spec" at bounding box center [605, 257] width 103 height 11
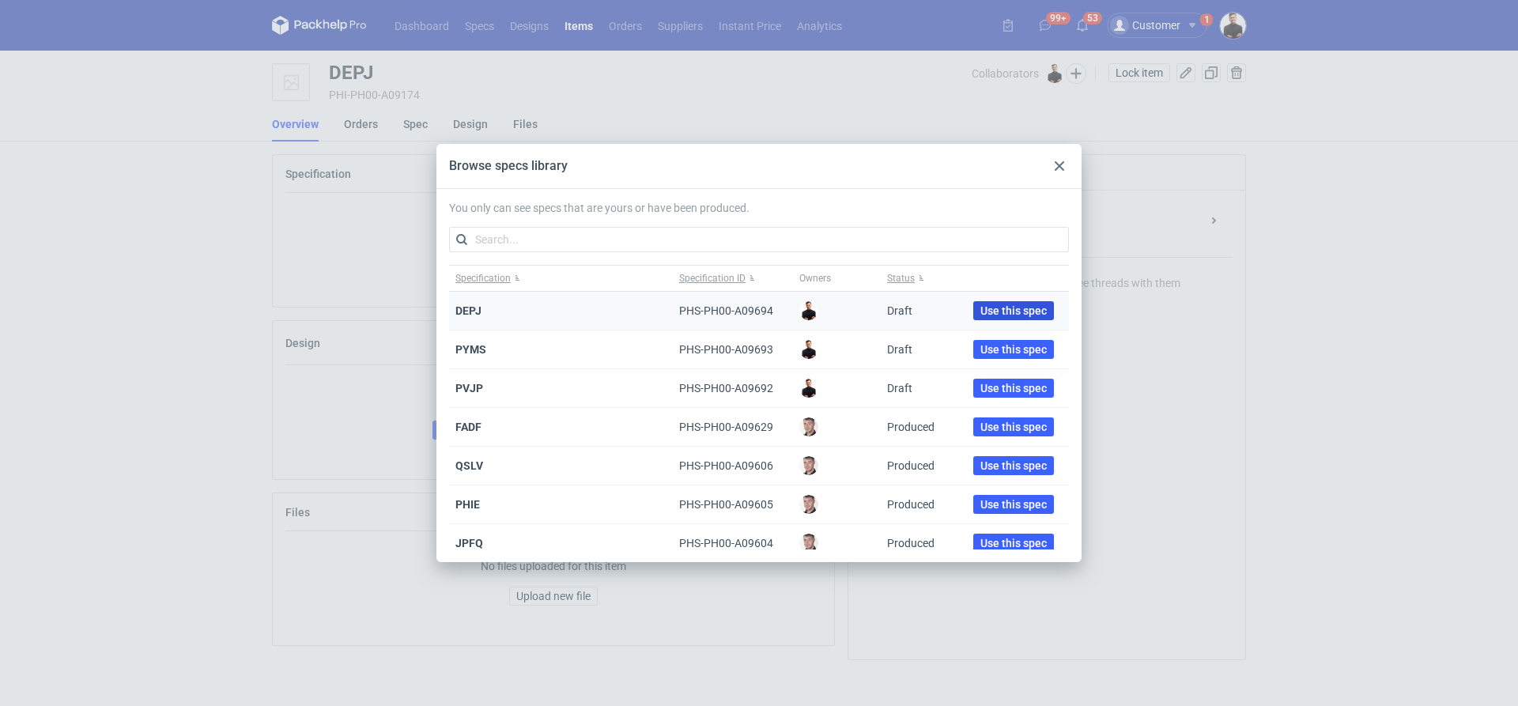
click at [1000, 312] on span "Use this spec" at bounding box center [1014, 310] width 66 height 11
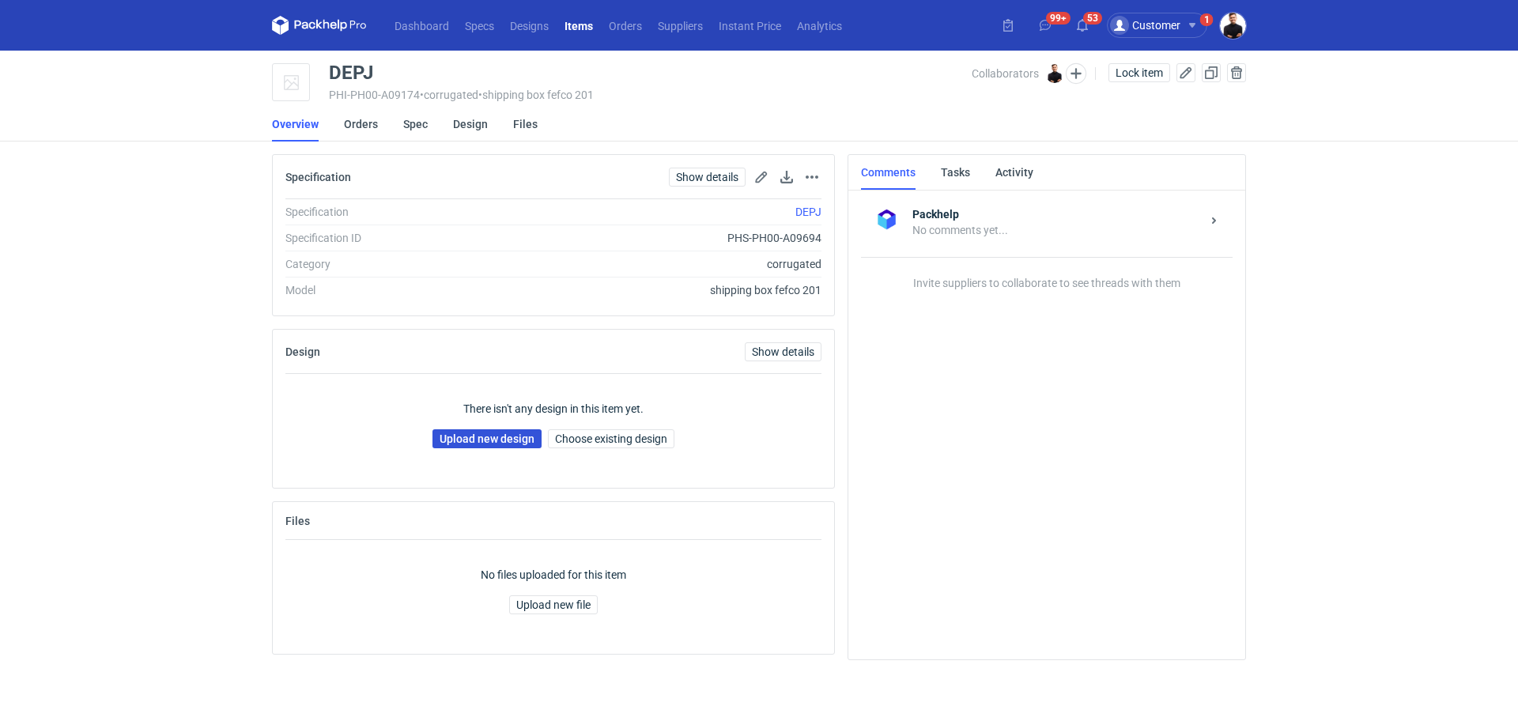
click at [511, 440] on link "Upload new design" at bounding box center [487, 438] width 109 height 19
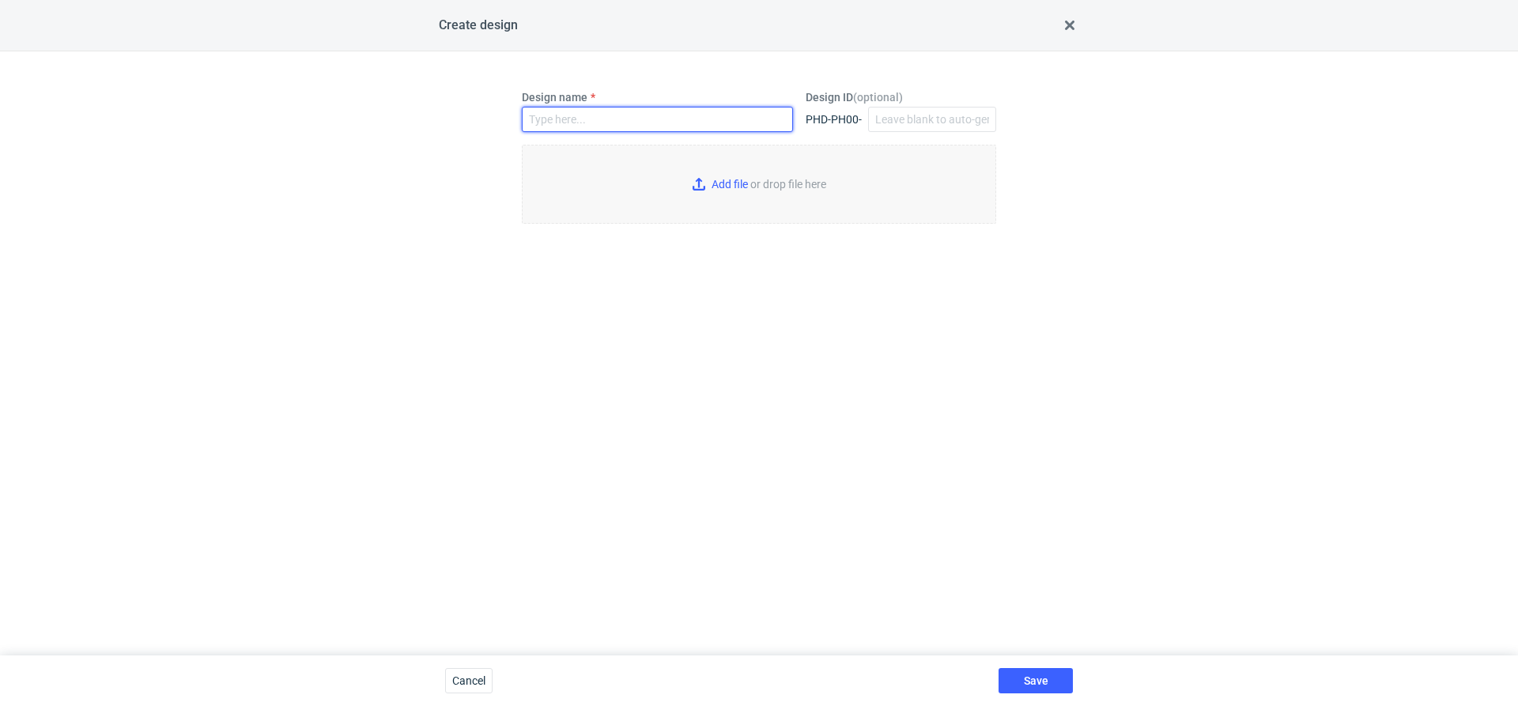
click at [620, 123] on input "Design name" at bounding box center [657, 119] width 271 height 25
type input "DEPJ"
click at [726, 182] on input "Add file or drop file here" at bounding box center [759, 184] width 474 height 79
type input "C:\fakepath\KT 732_15619_G_V1_3D.JPG"
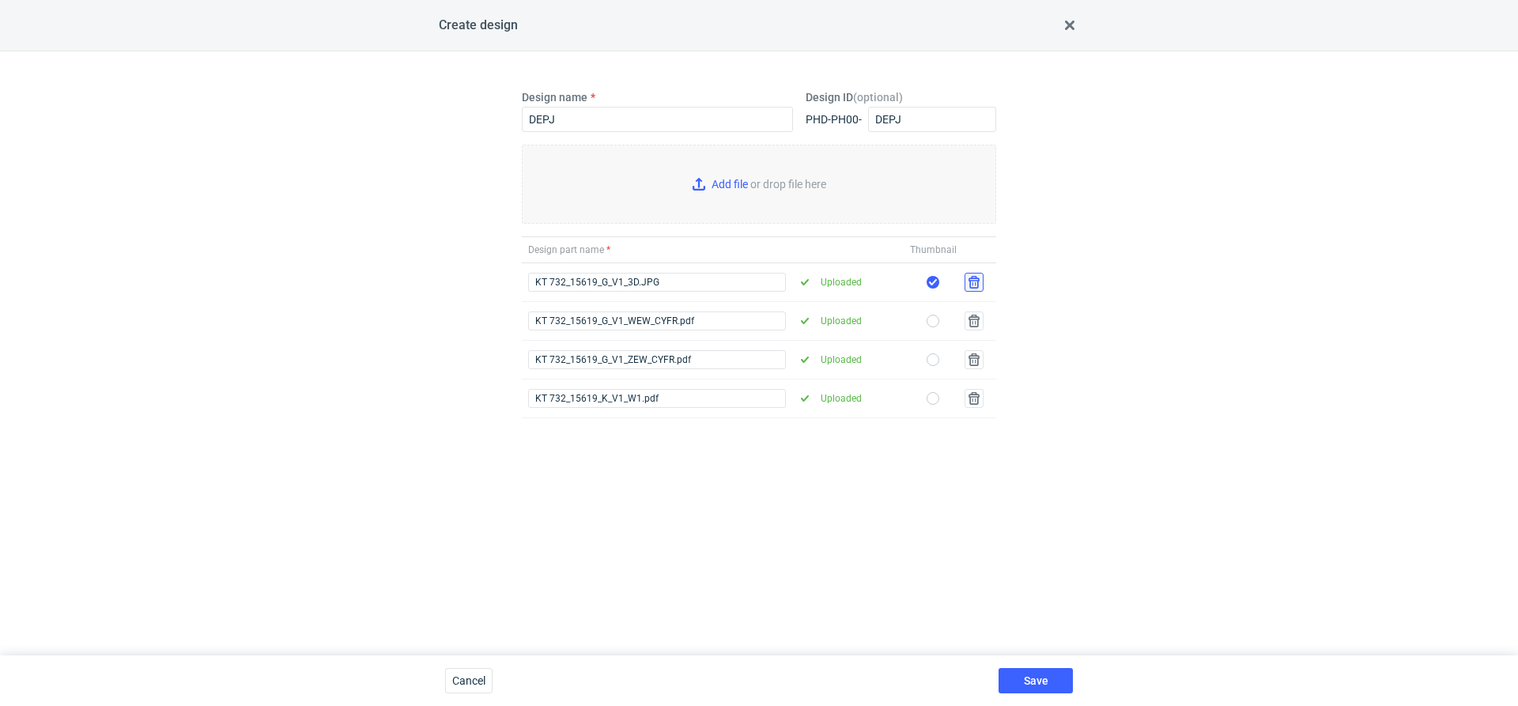
click at [975, 283] on button "button" at bounding box center [974, 282] width 19 height 19
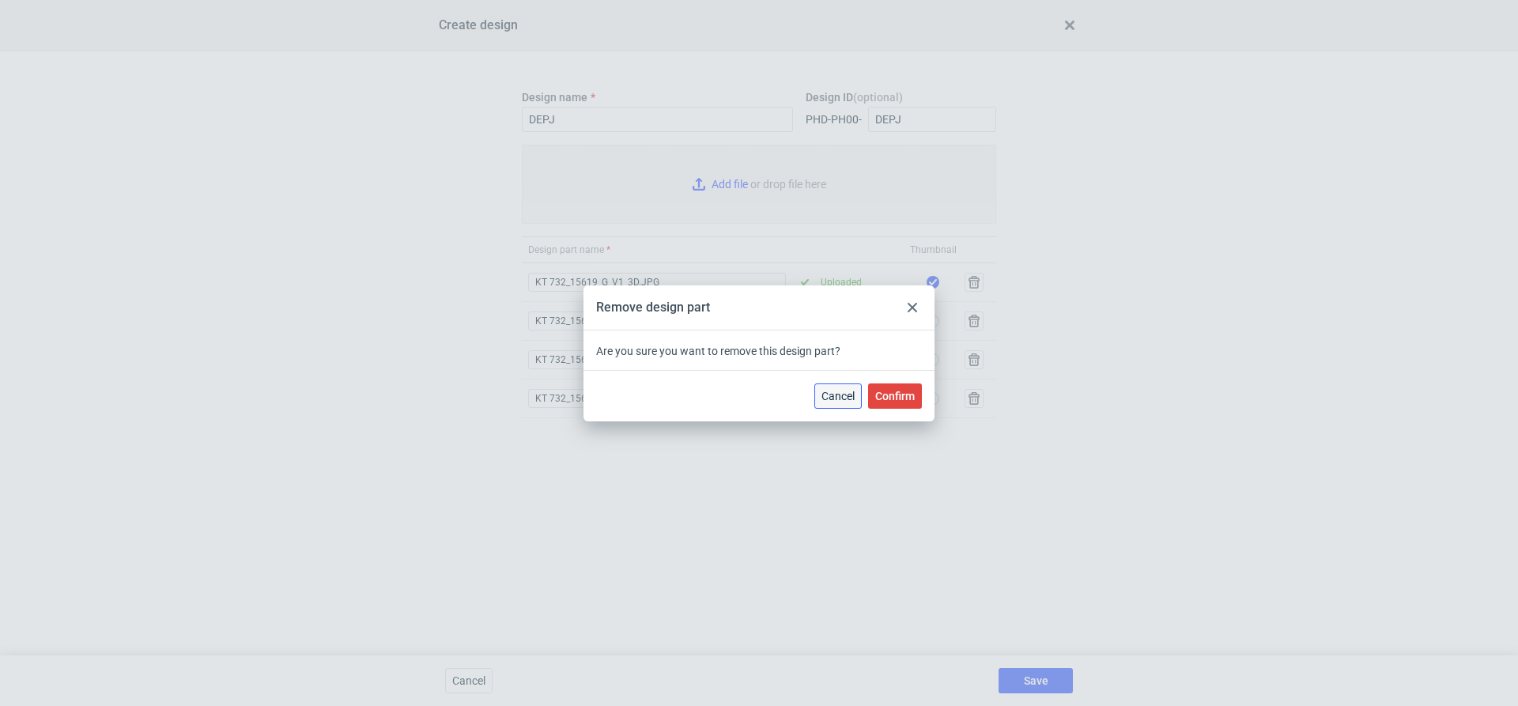
click at [846, 395] on span "Cancel" at bounding box center [838, 396] width 33 height 11
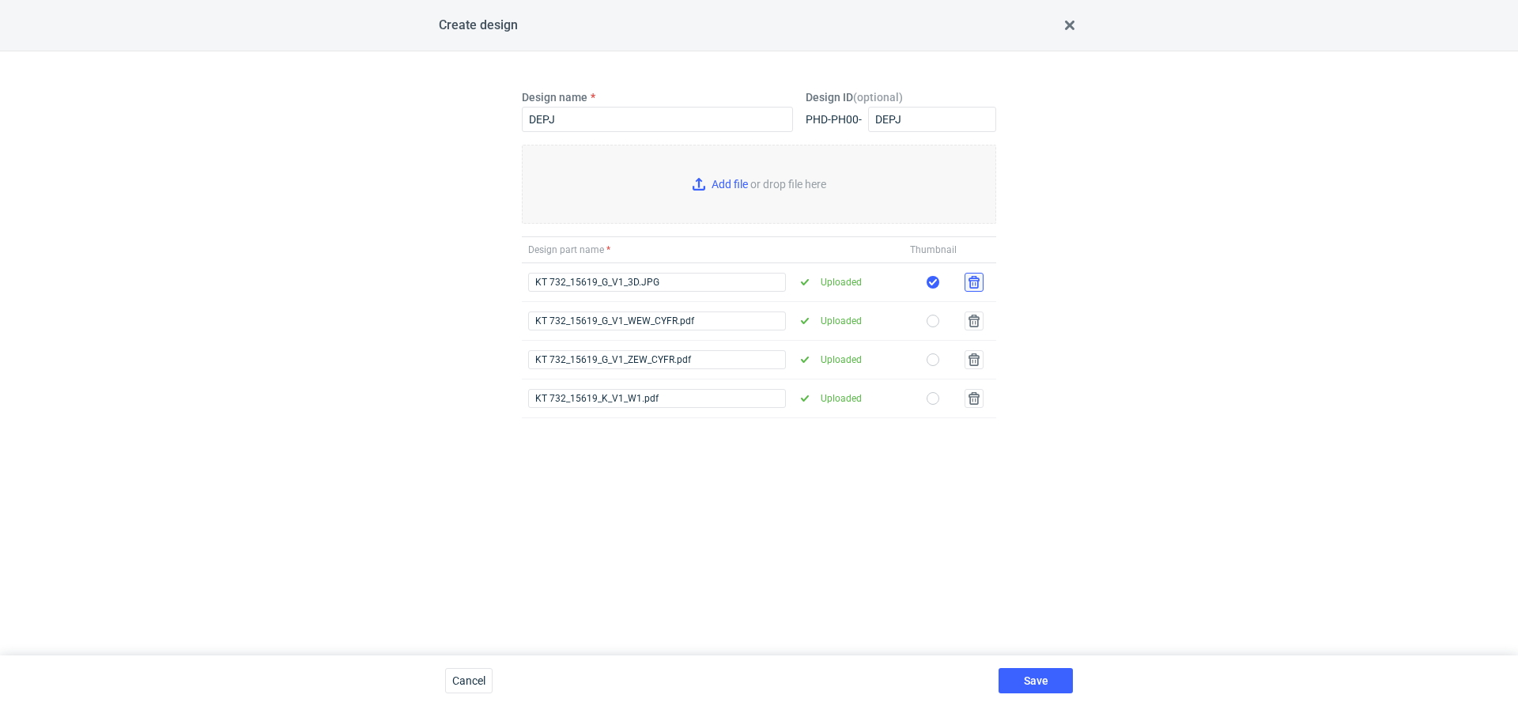
click at [972, 280] on button "button" at bounding box center [974, 282] width 19 height 19
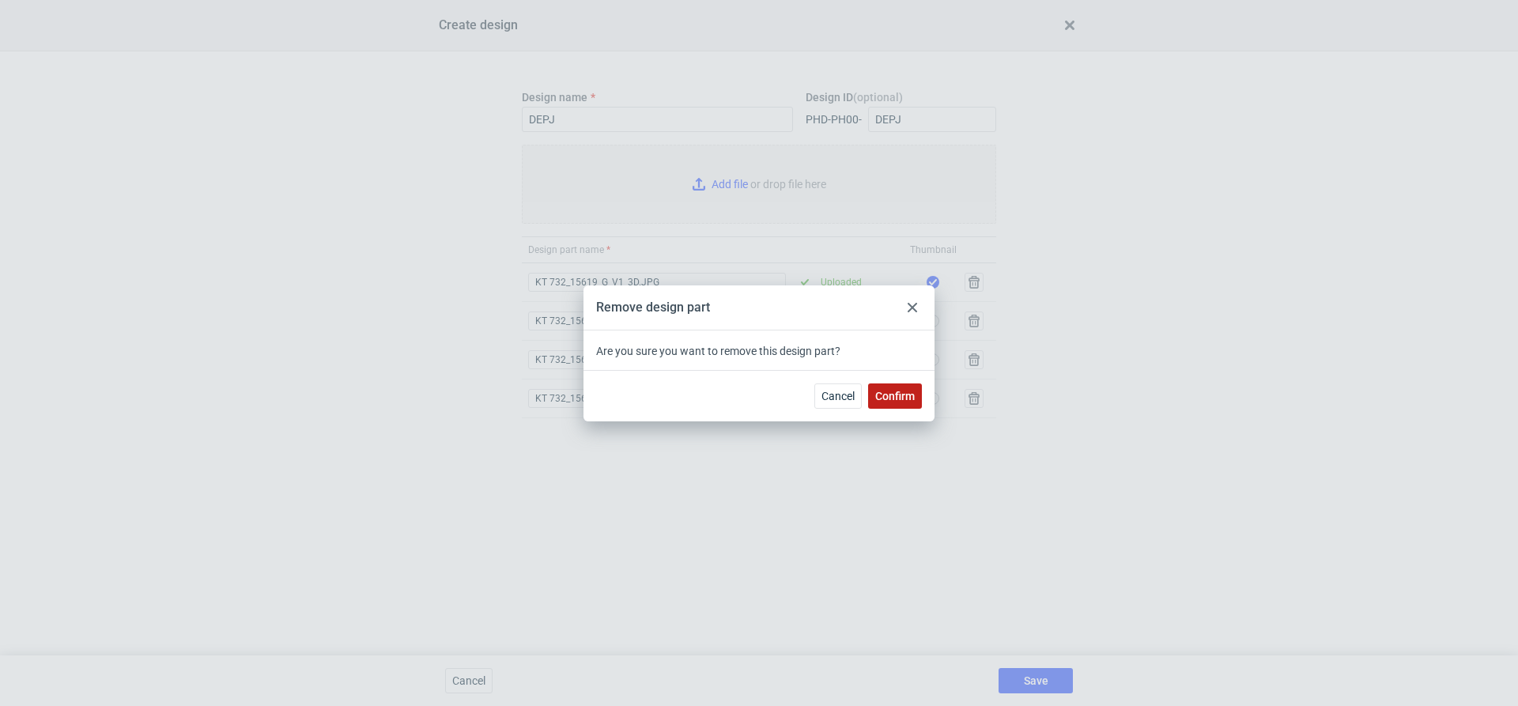
click at [890, 397] on span "Confirm" at bounding box center [895, 396] width 40 height 11
checkbox input "true"
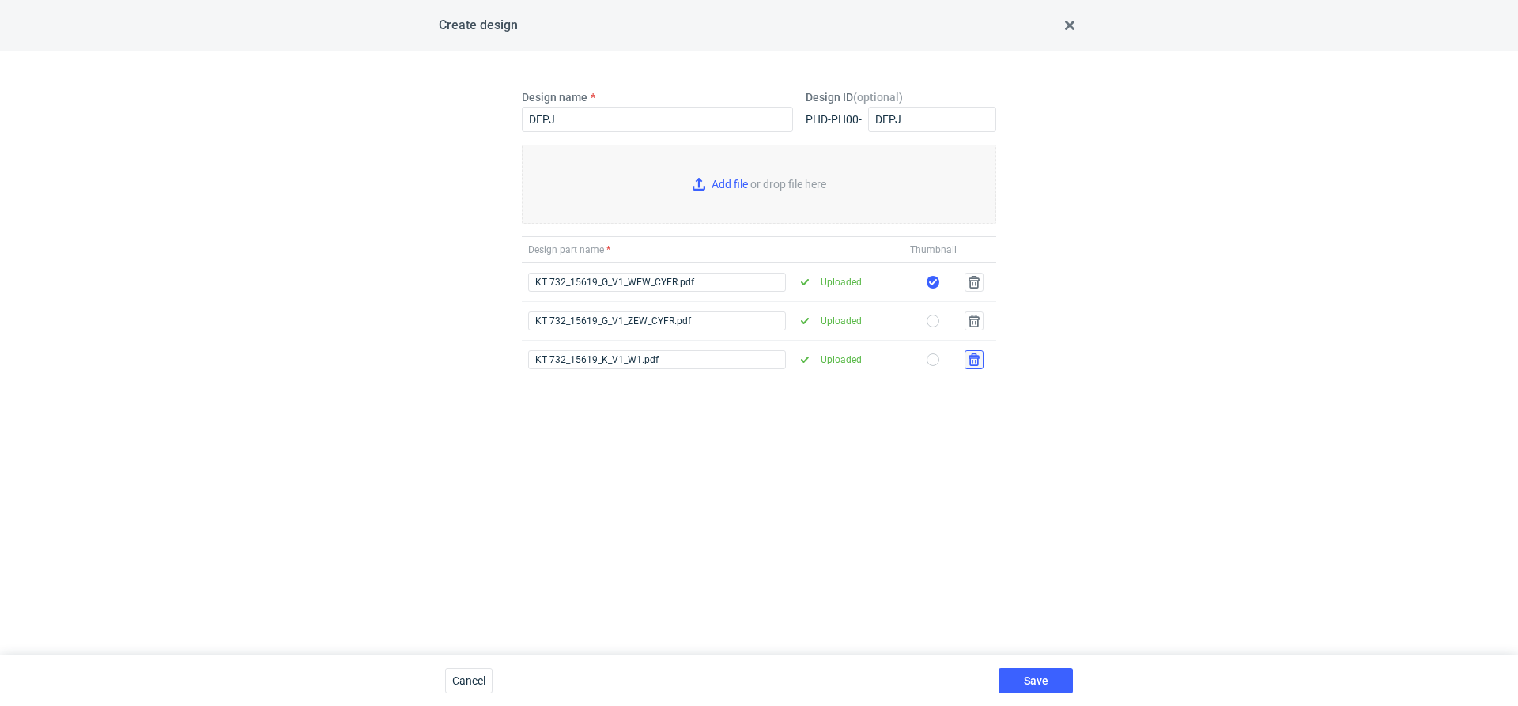
click at [980, 363] on button "button" at bounding box center [974, 359] width 19 height 19
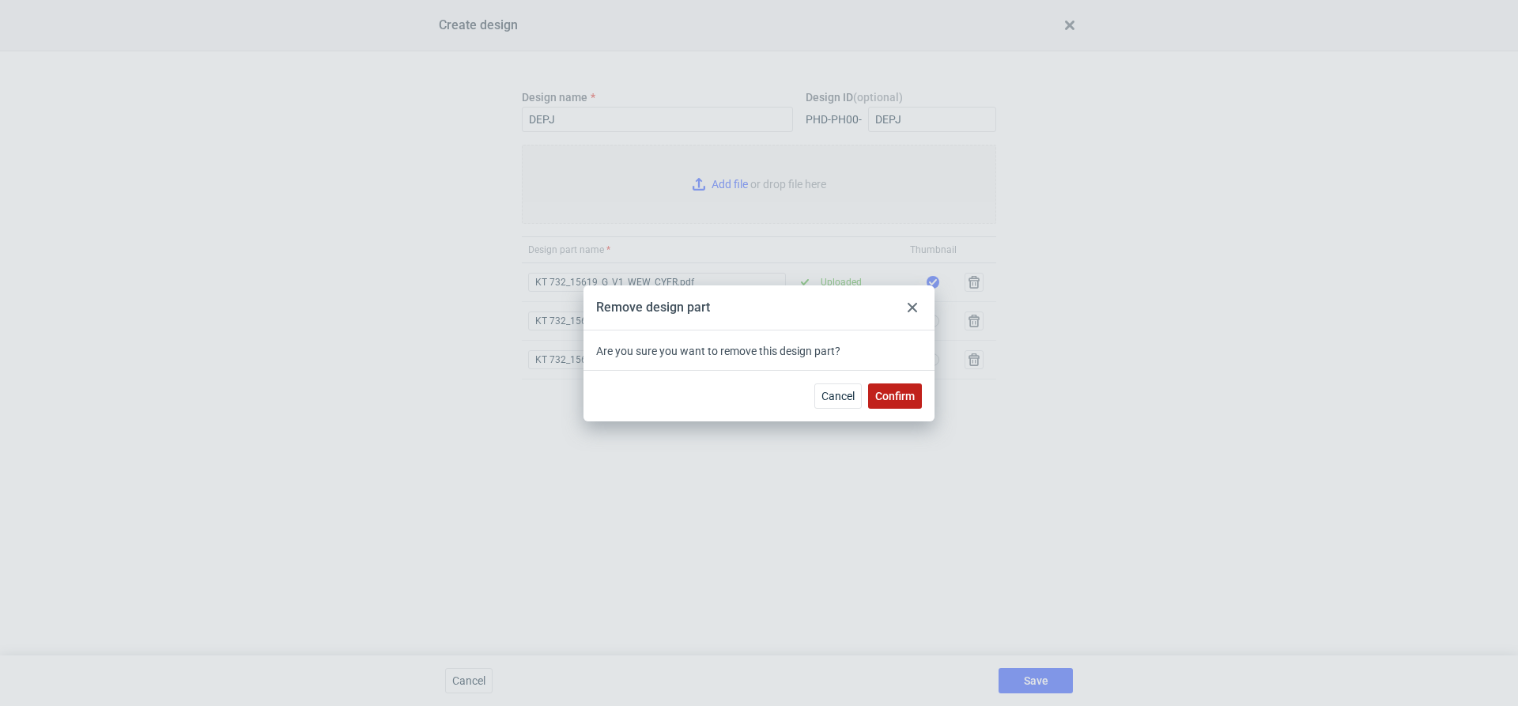
click at [908, 403] on button "Confirm" at bounding box center [895, 396] width 54 height 25
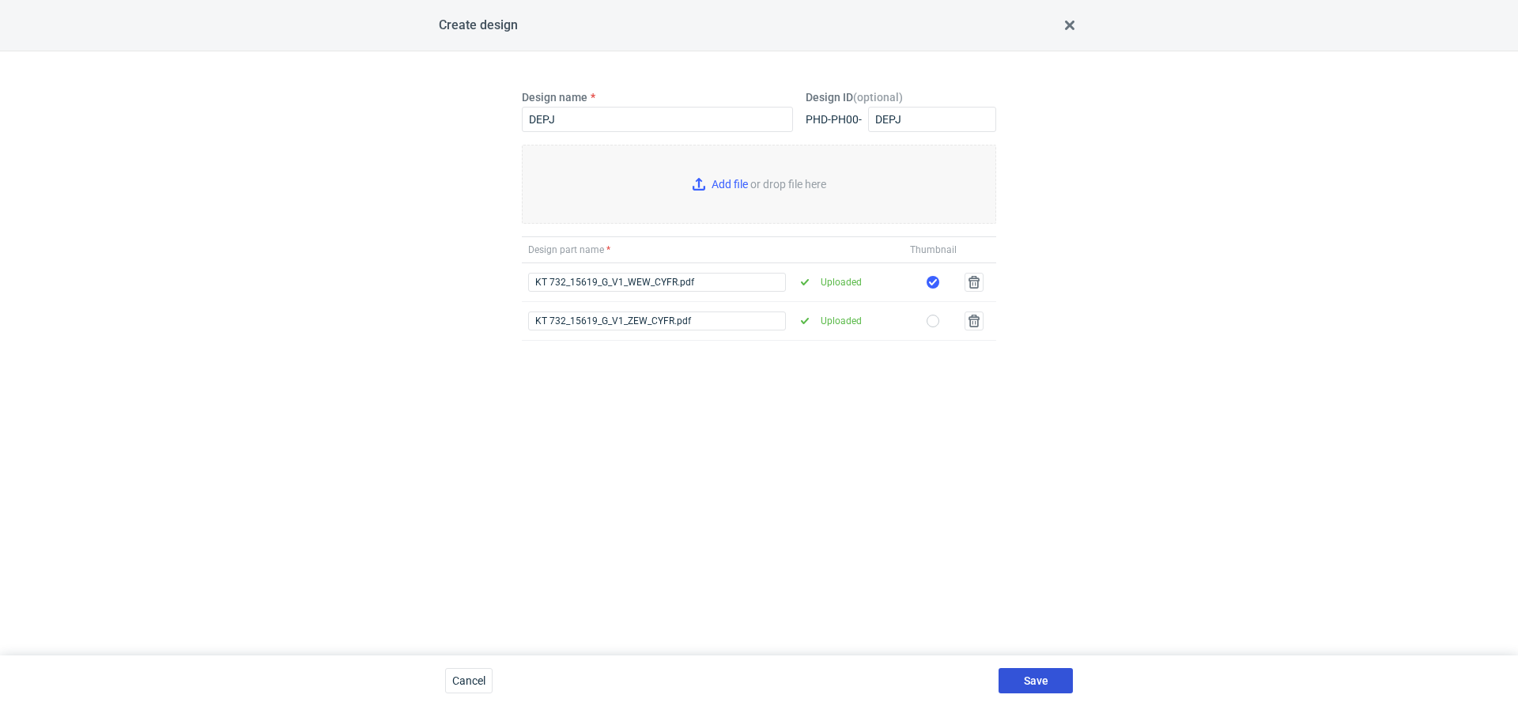
click at [1024, 677] on span "Save" at bounding box center [1036, 680] width 25 height 11
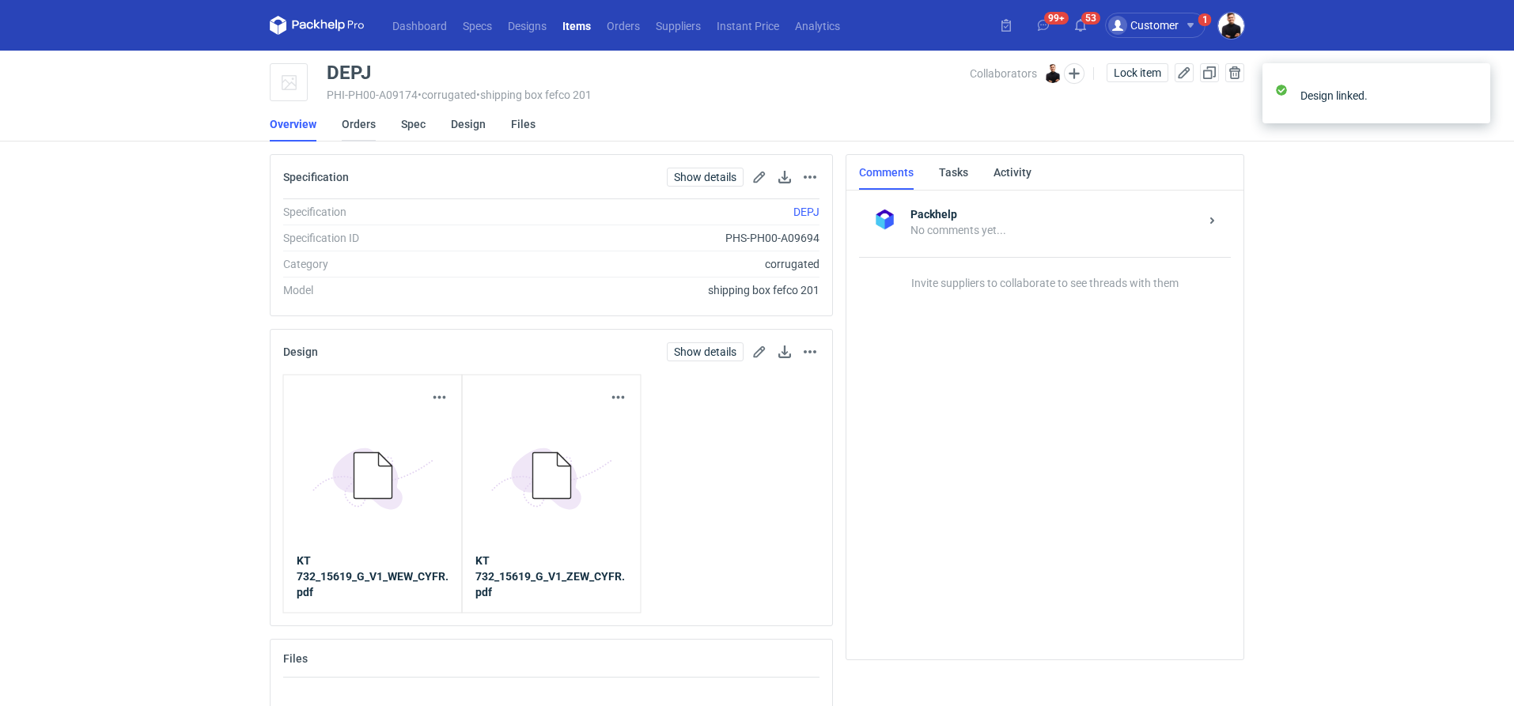
click at [348, 127] on link "Orders" at bounding box center [359, 124] width 34 height 35
click at [1072, 76] on button "button" at bounding box center [1074, 73] width 21 height 21
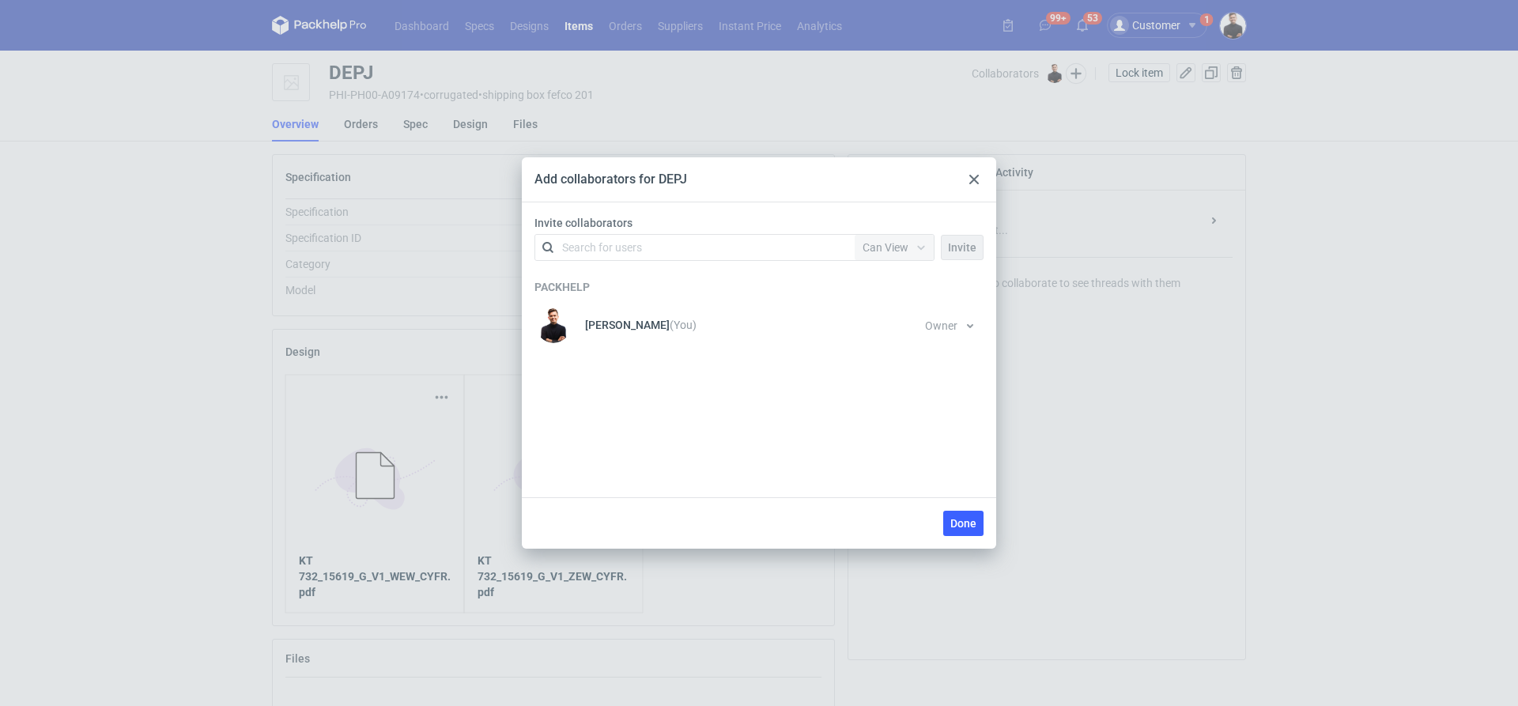
click at [751, 259] on div "Search for users" at bounding box center [694, 247] width 319 height 25
type input "kla"
click at [632, 284] on div "[PERSON_NAME] • Packhelp" at bounding box center [641, 286] width 136 height 16
click at [889, 246] on span "Can View" at bounding box center [886, 247] width 46 height 13
click at [890, 336] on span "Owner" at bounding box center [886, 335] width 32 height 16
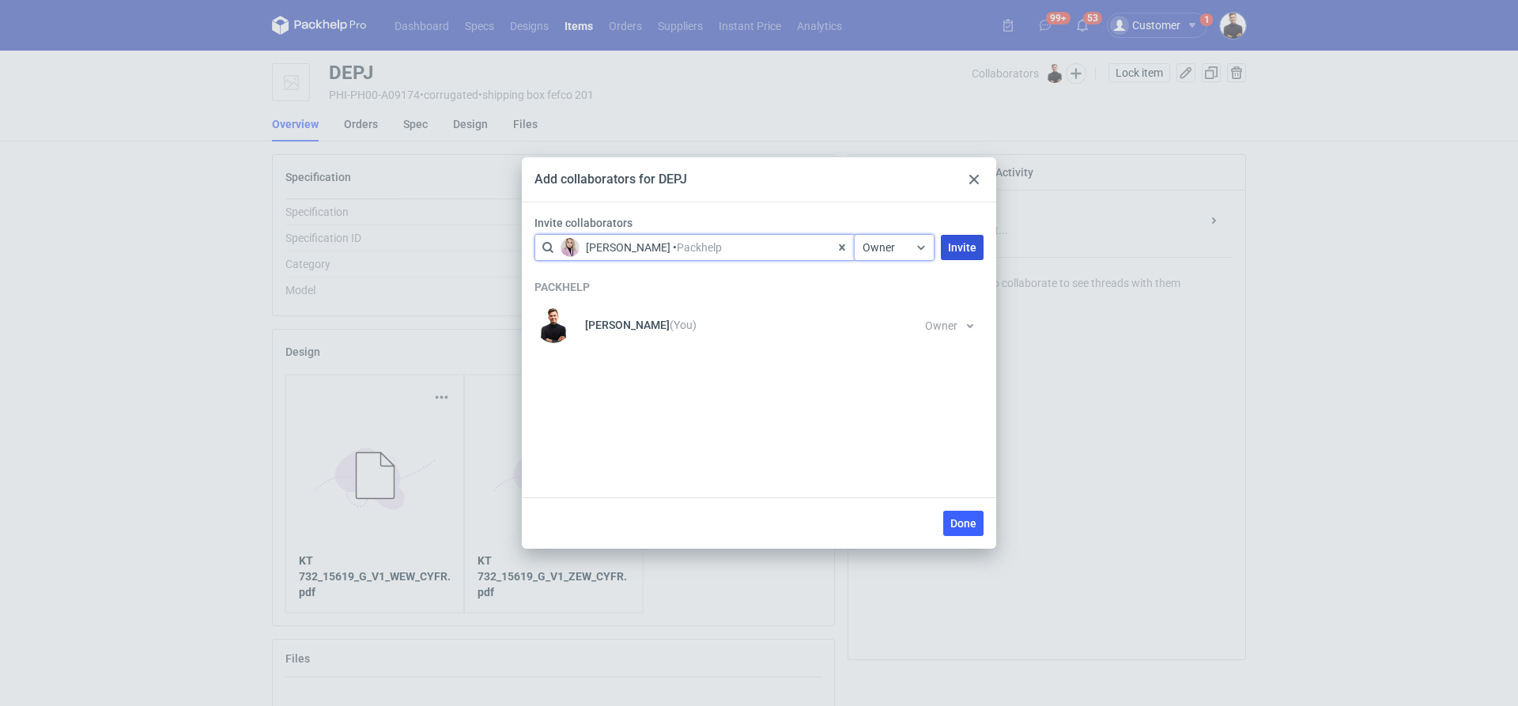
click at [945, 249] on button "Invite" at bounding box center [962, 247] width 43 height 25
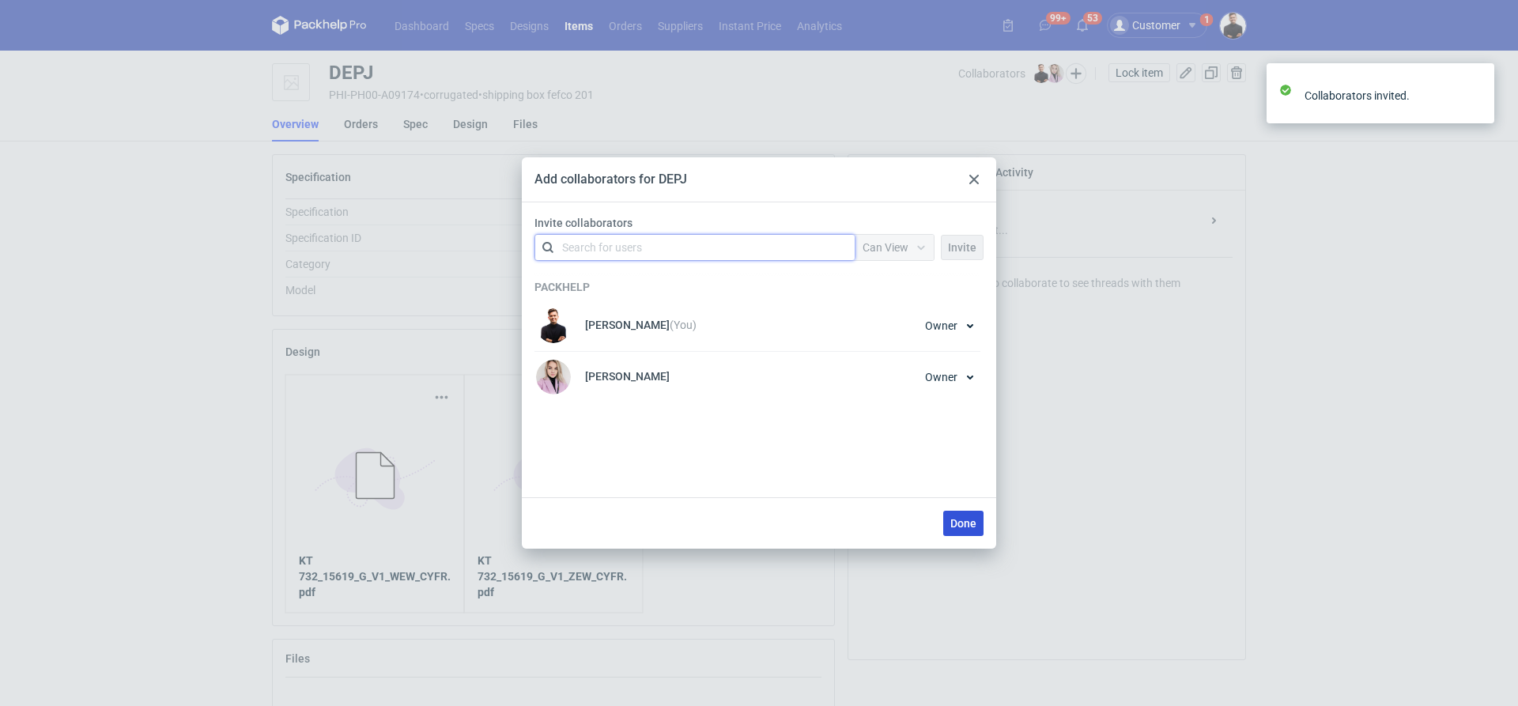
click at [961, 528] on span "Done" at bounding box center [964, 523] width 26 height 11
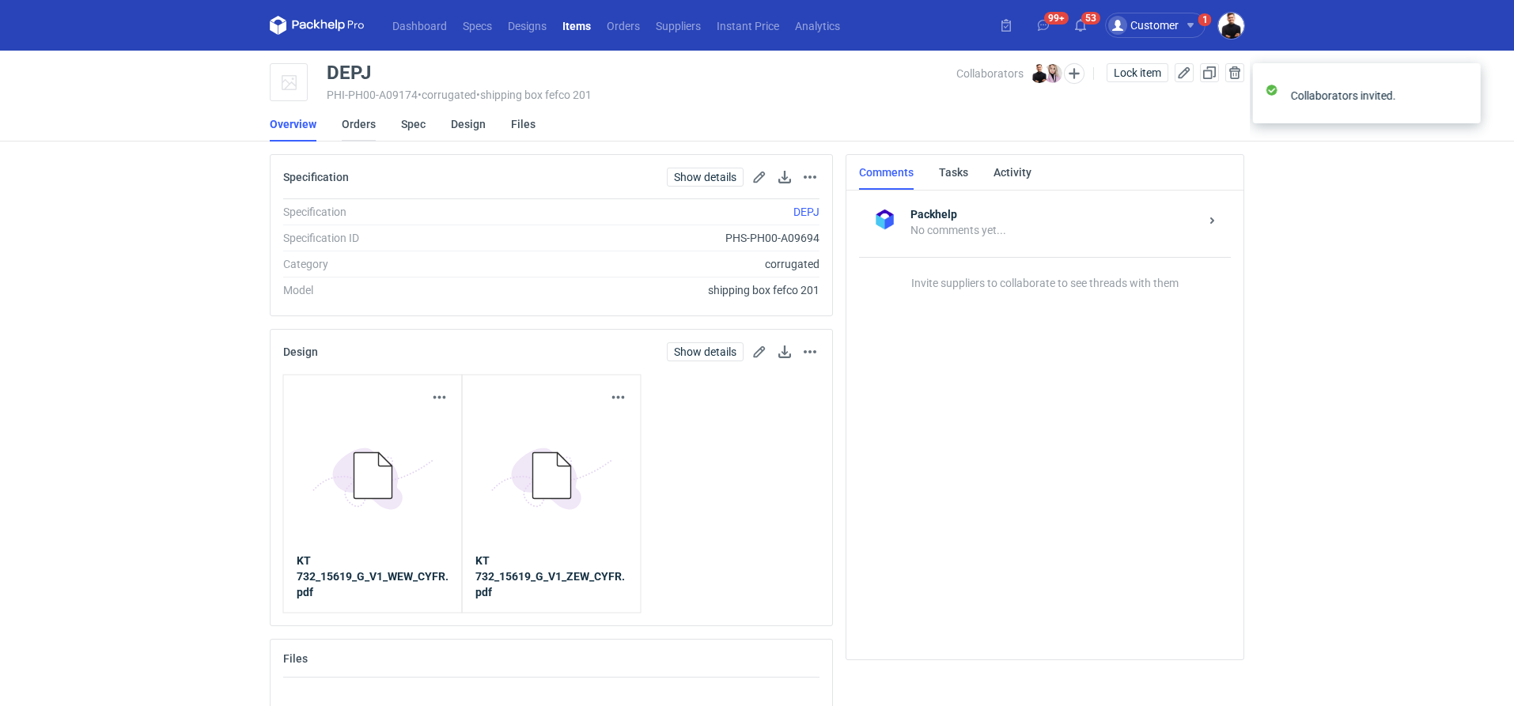
click at [353, 131] on link "Orders" at bounding box center [359, 124] width 34 height 35
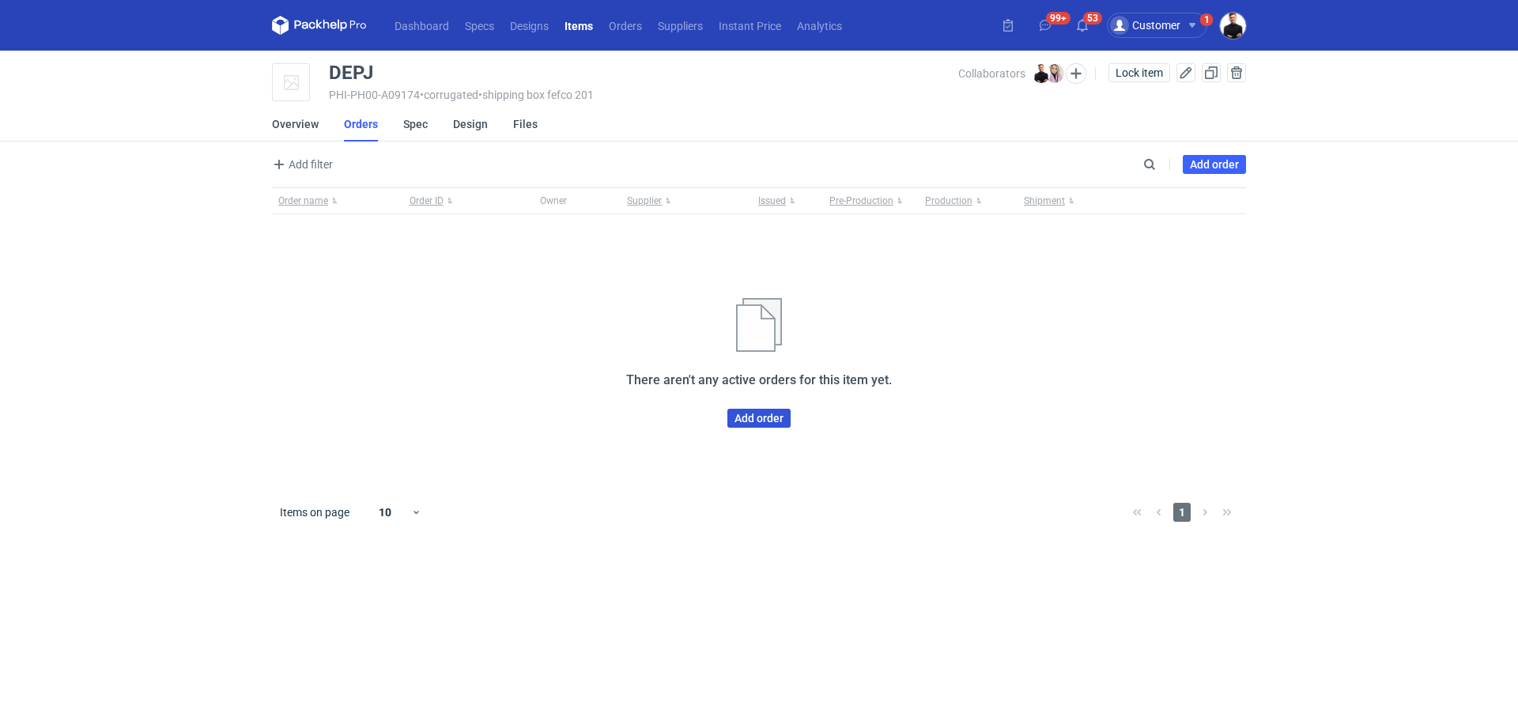
click at [769, 422] on link "Add order" at bounding box center [759, 418] width 63 height 19
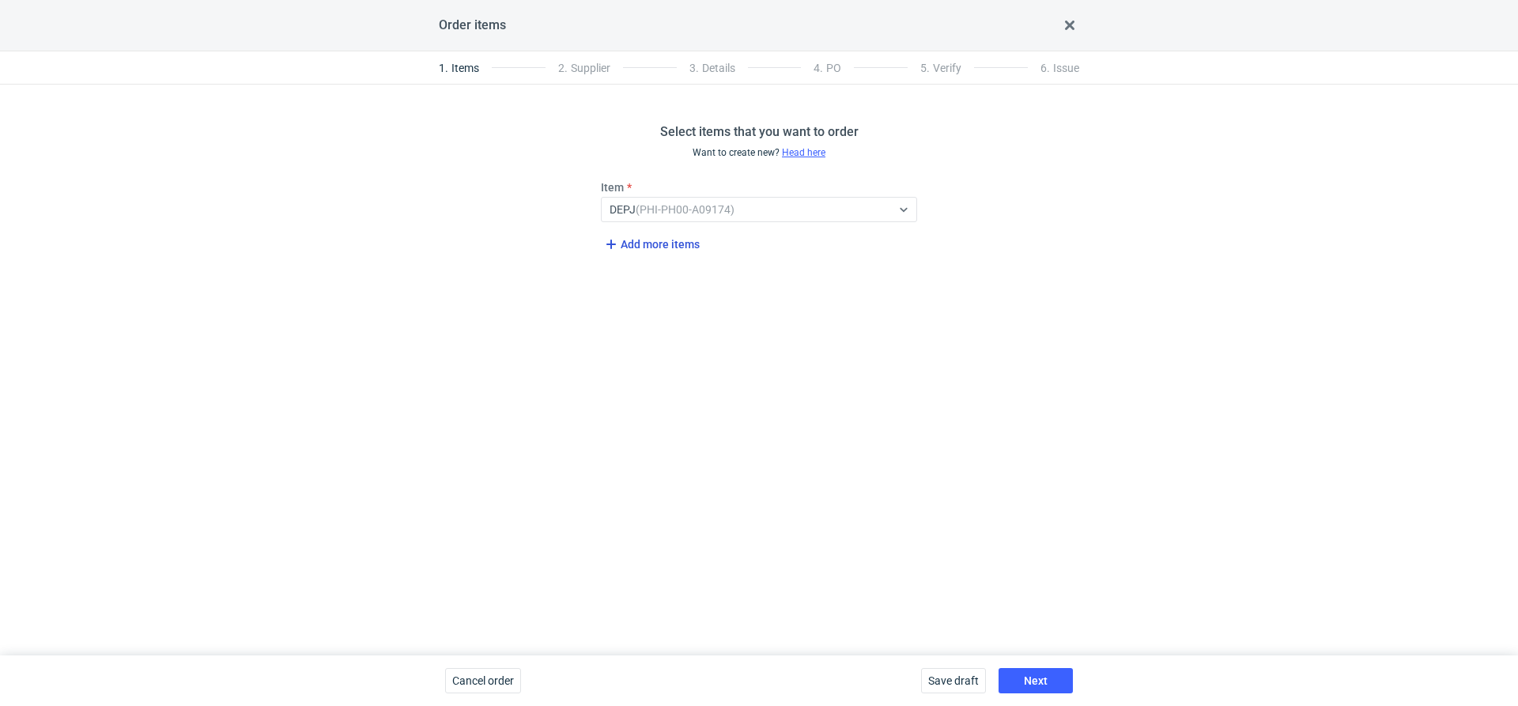
click at [670, 236] on span "Add more items" at bounding box center [651, 244] width 98 height 19
click at [656, 292] on span "Add more items" at bounding box center [651, 299] width 98 height 19
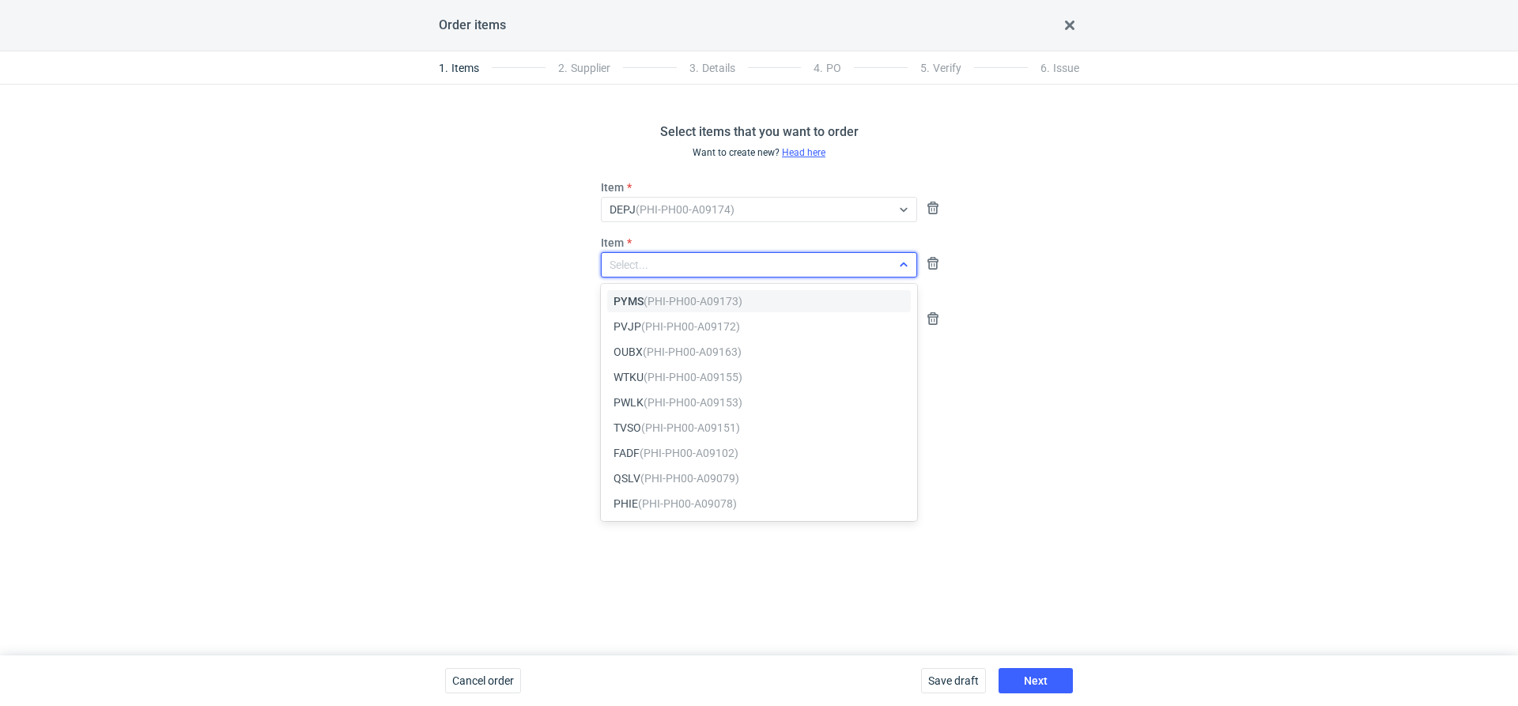
click at [656, 264] on div "Select..." at bounding box center [746, 265] width 289 height 22
click at [649, 300] on em "(PHI-PH00-A09173)" at bounding box center [693, 301] width 99 height 13
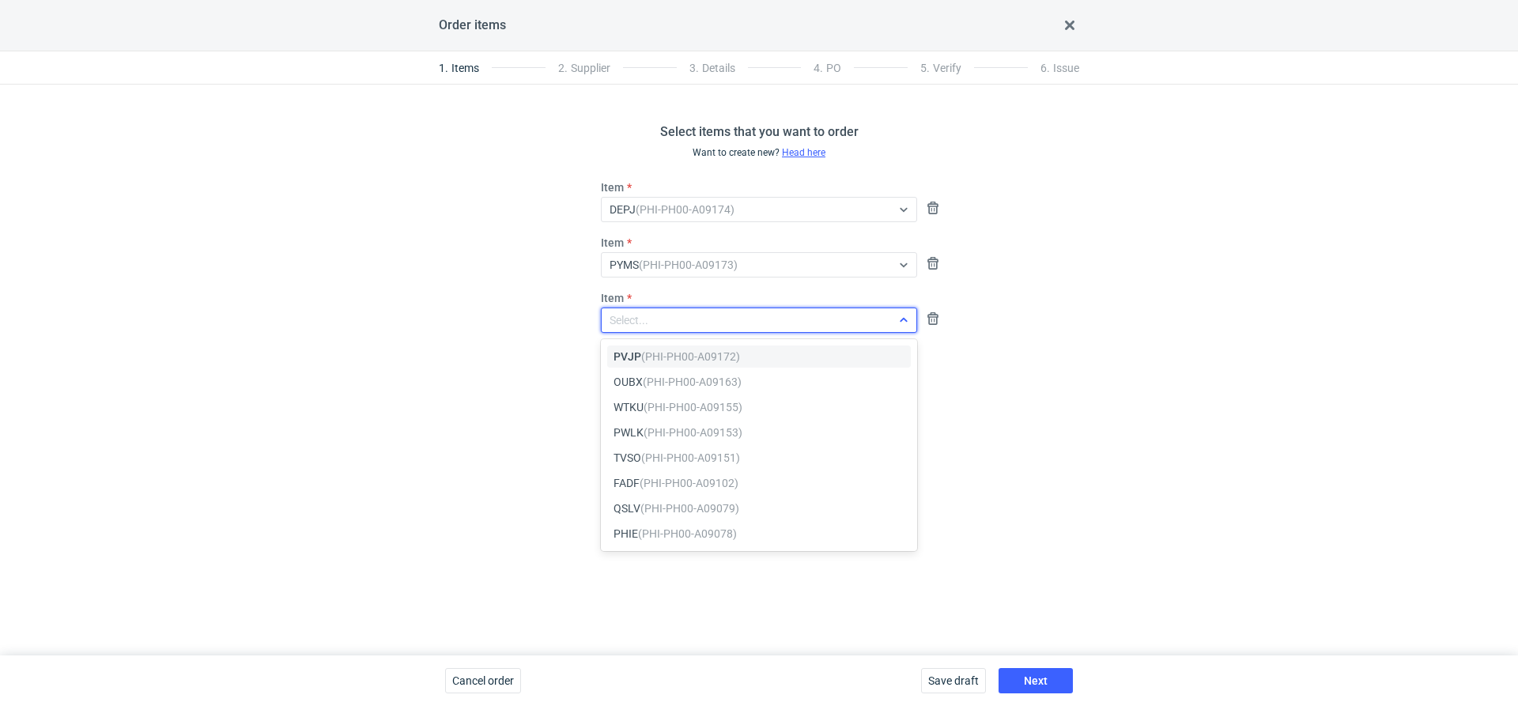
click at [647, 323] on div "Select..." at bounding box center [629, 320] width 39 height 16
click at [647, 362] on em "(PHI-PH00-A09172)" at bounding box center [690, 356] width 99 height 13
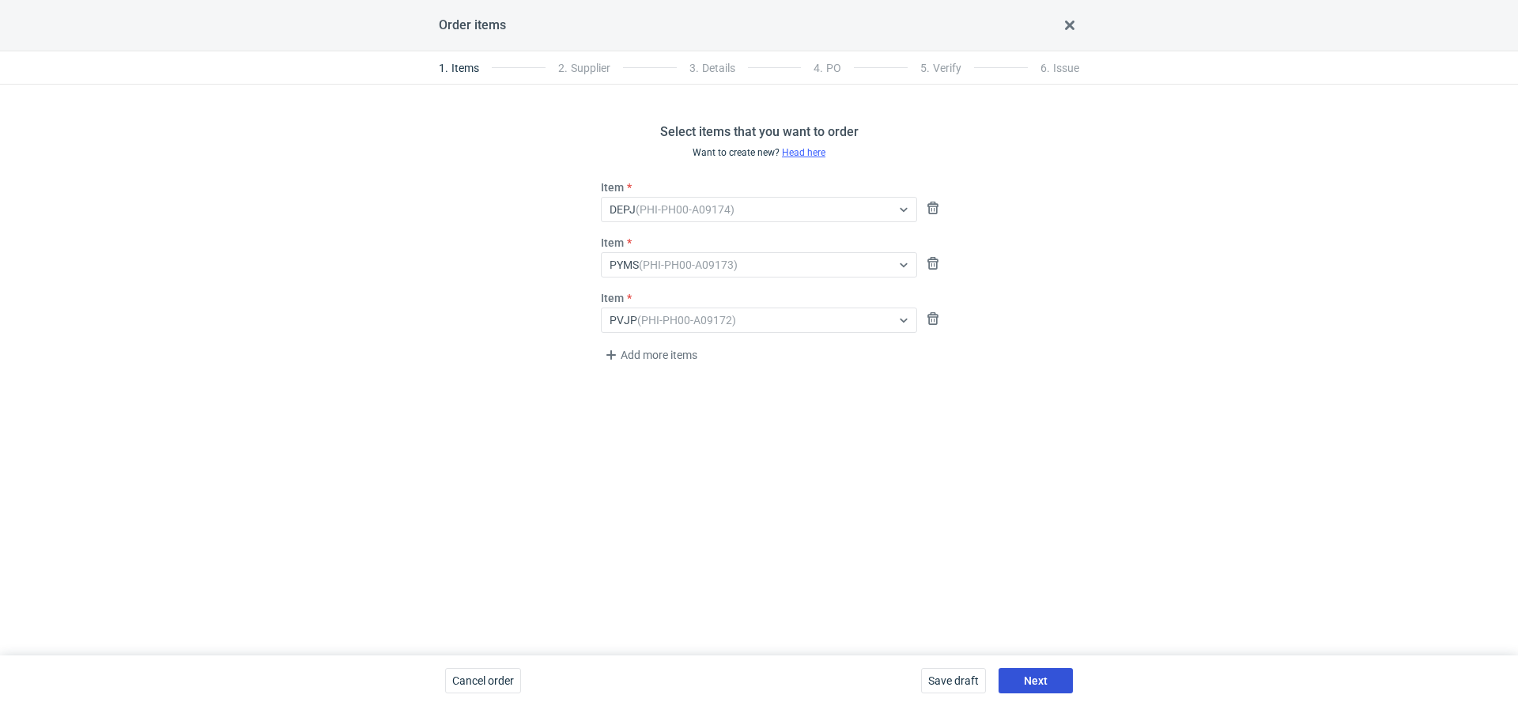
click at [1020, 677] on button "Next" at bounding box center [1036, 680] width 74 height 25
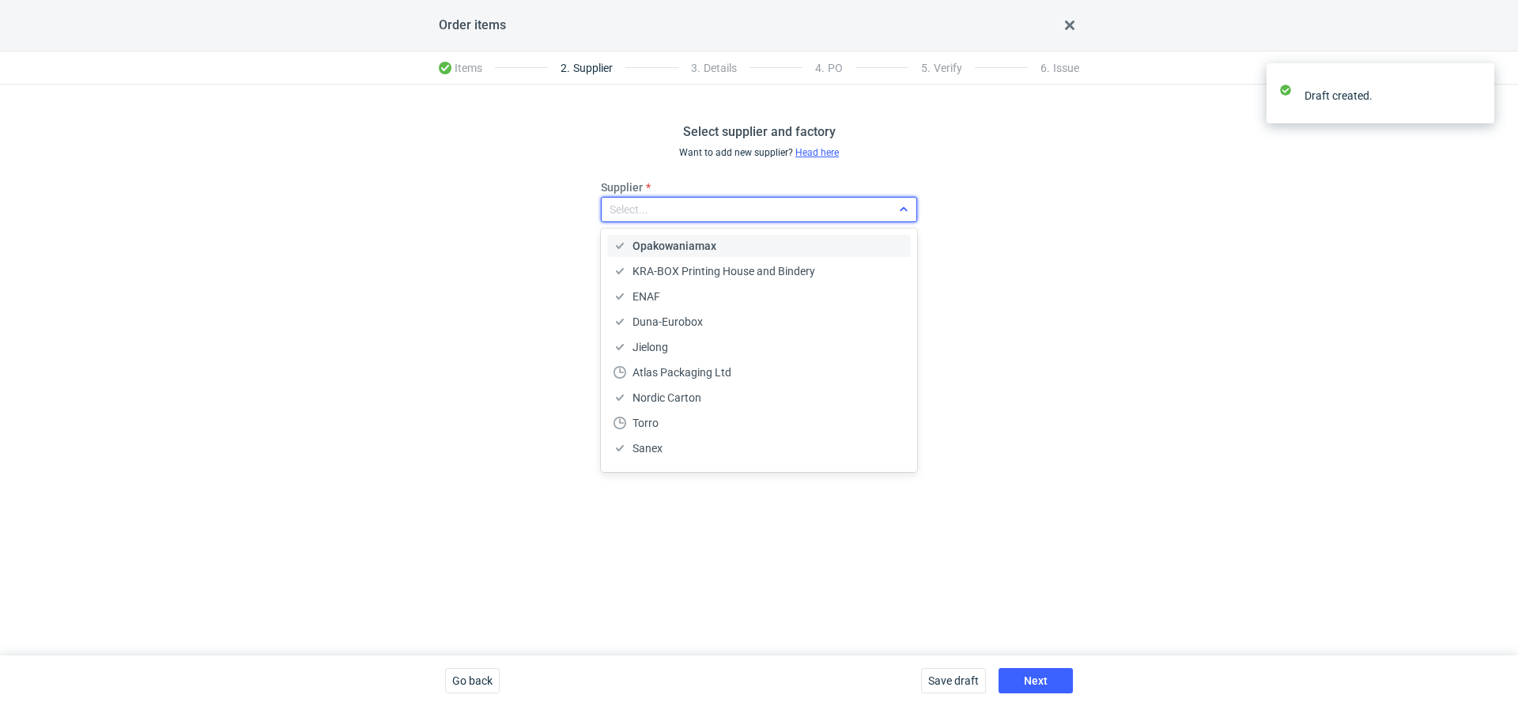
click at [697, 198] on div "Select..." at bounding box center [746, 209] width 289 height 22
type input "ada"
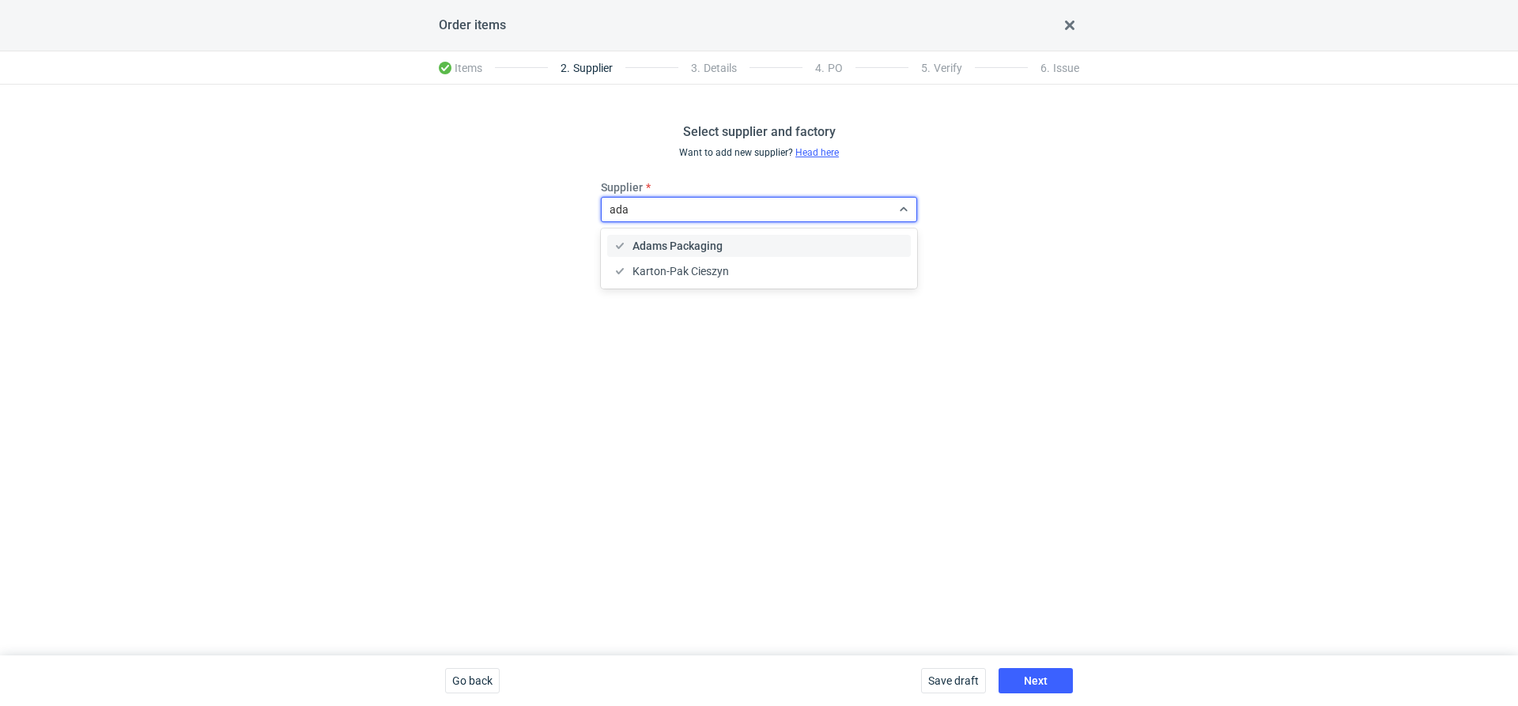
click at [669, 240] on span "Adams Packaging" at bounding box center [678, 246] width 90 height 16
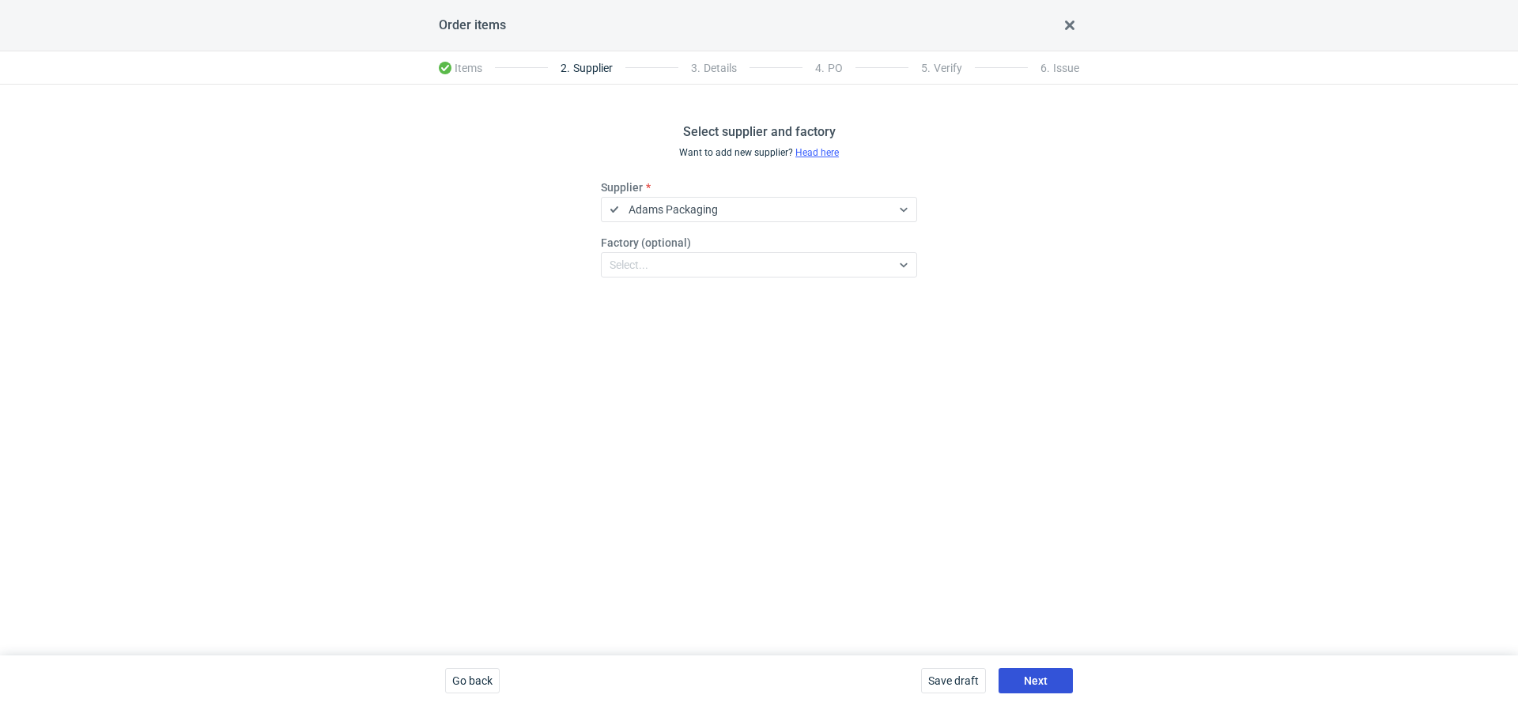
click at [1035, 678] on span "Next" at bounding box center [1036, 680] width 24 height 11
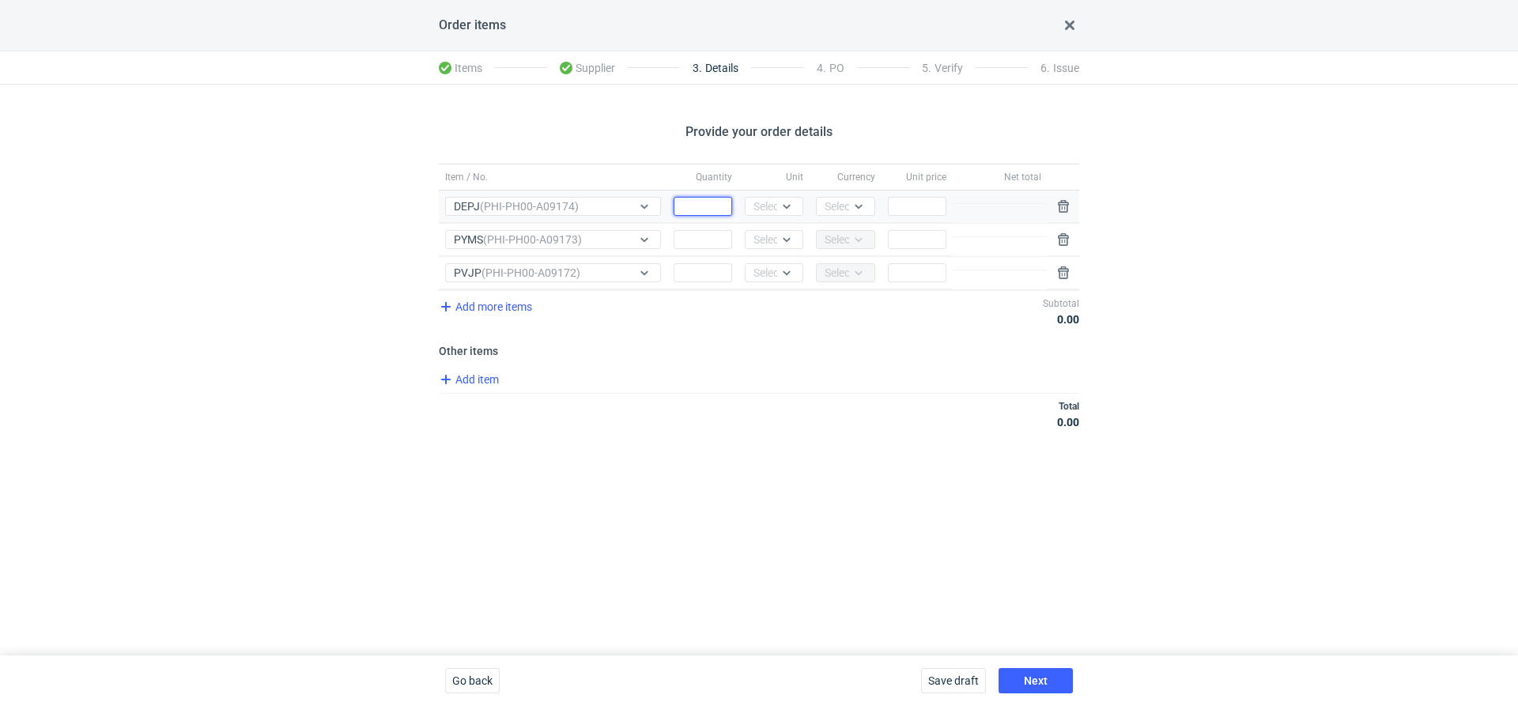
click at [709, 204] on input "Quantity" at bounding box center [703, 206] width 59 height 19
type input "200"
click at [694, 407] on div "Total 0.00" at bounding box center [759, 414] width 641 height 42
click at [716, 248] on div "Quantity" at bounding box center [702, 240] width 71 height 32
click at [716, 237] on input "Quantity" at bounding box center [703, 239] width 59 height 19
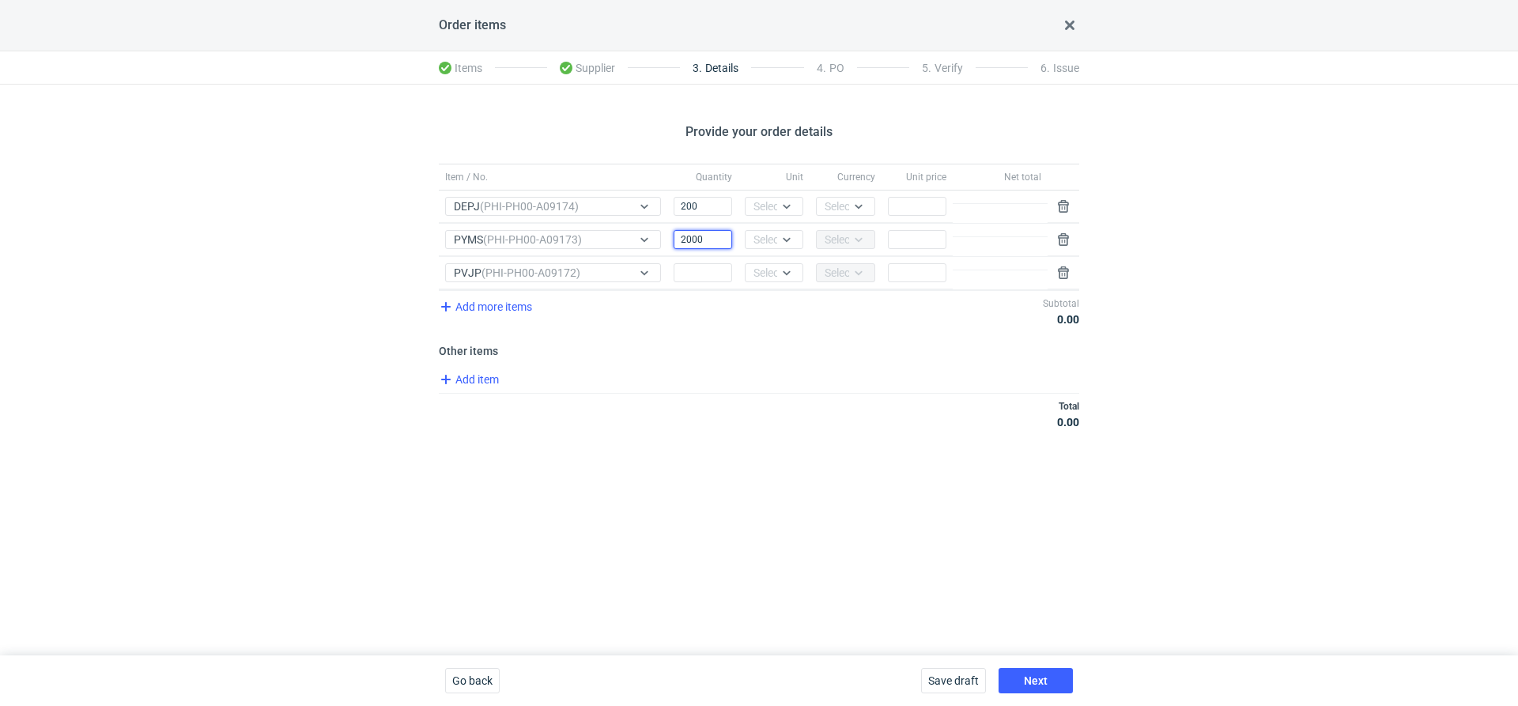
type input "2000"
click at [704, 269] on input "Quantity" at bounding box center [703, 272] width 59 height 19
type input "800"
click at [672, 347] on h3 "Other items" at bounding box center [759, 351] width 641 height 13
click at [488, 380] on span "Add item" at bounding box center [469, 379] width 64 height 19
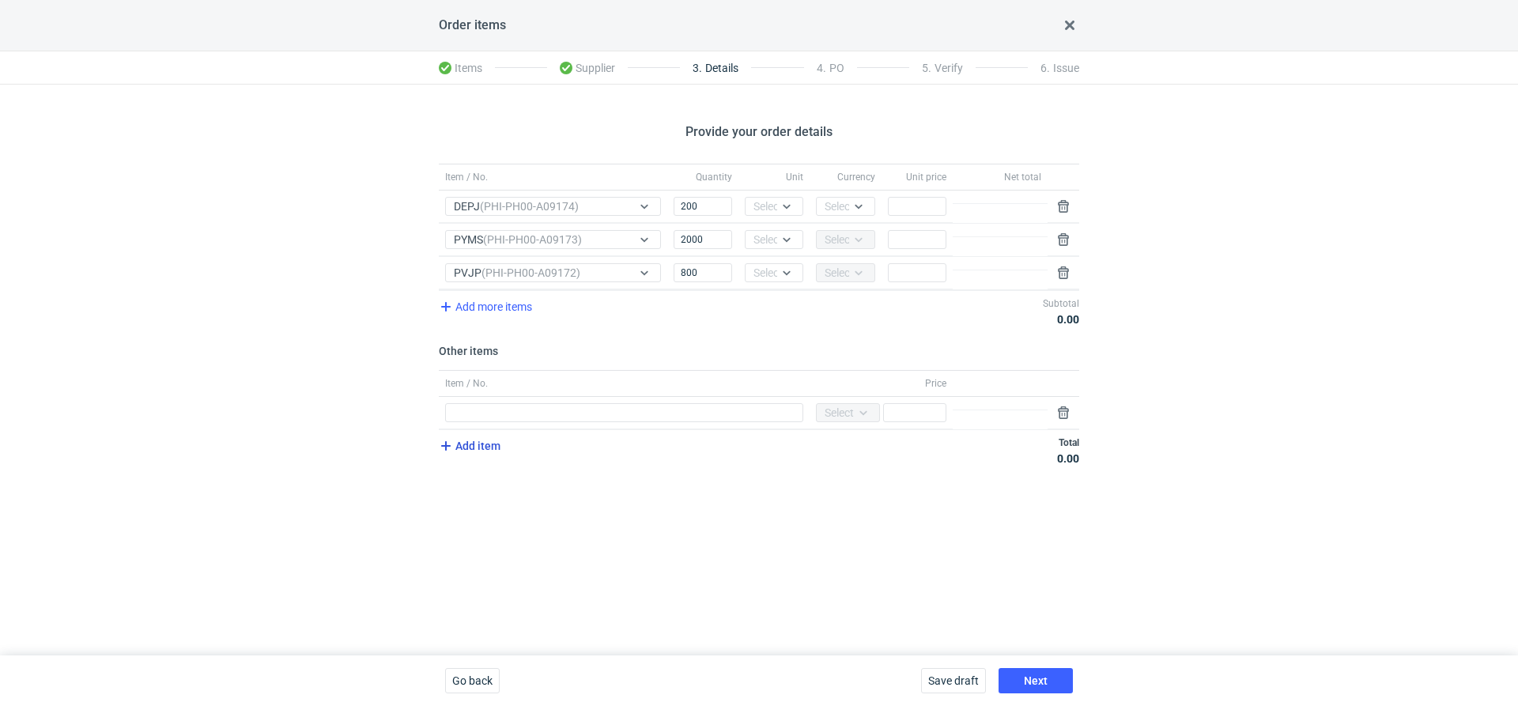
click at [475, 437] on span "Add item" at bounding box center [469, 446] width 64 height 19
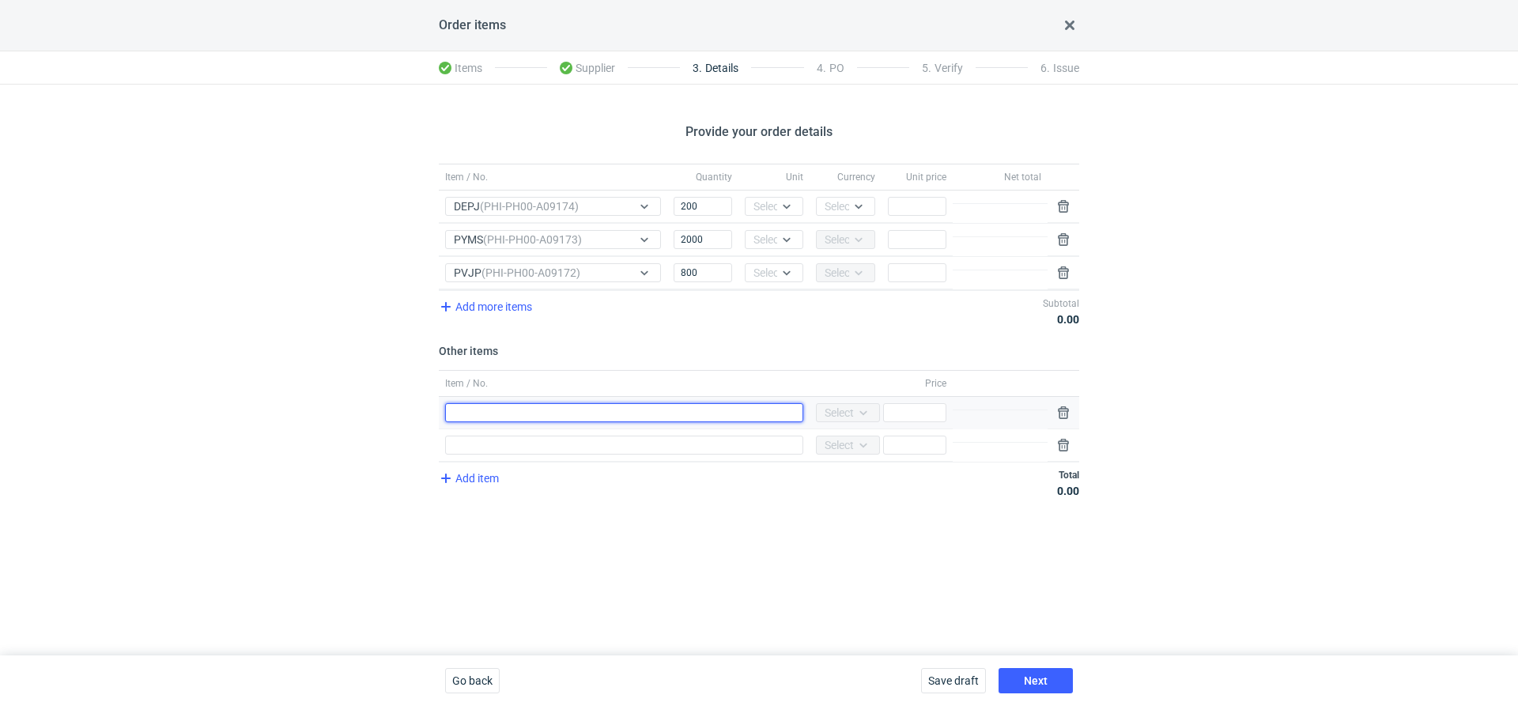
click at [574, 416] on input "Item / No." at bounding box center [624, 412] width 358 height 19
type input "n"
type input "wykrojnik PYMS"
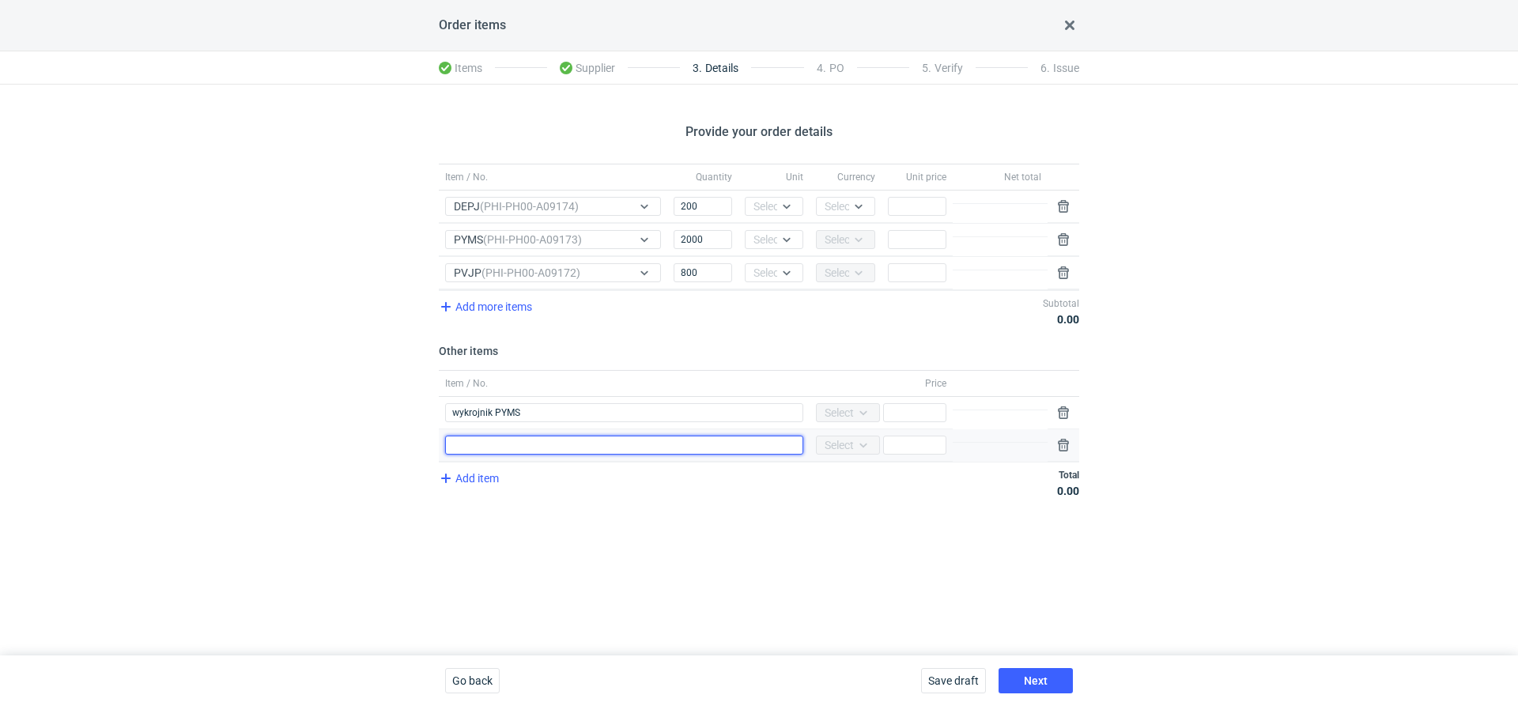
click at [544, 443] on input "Item / No." at bounding box center [624, 445] width 358 height 19
type input "klisza PYMS"
click at [490, 474] on span "Add item" at bounding box center [469, 478] width 64 height 19
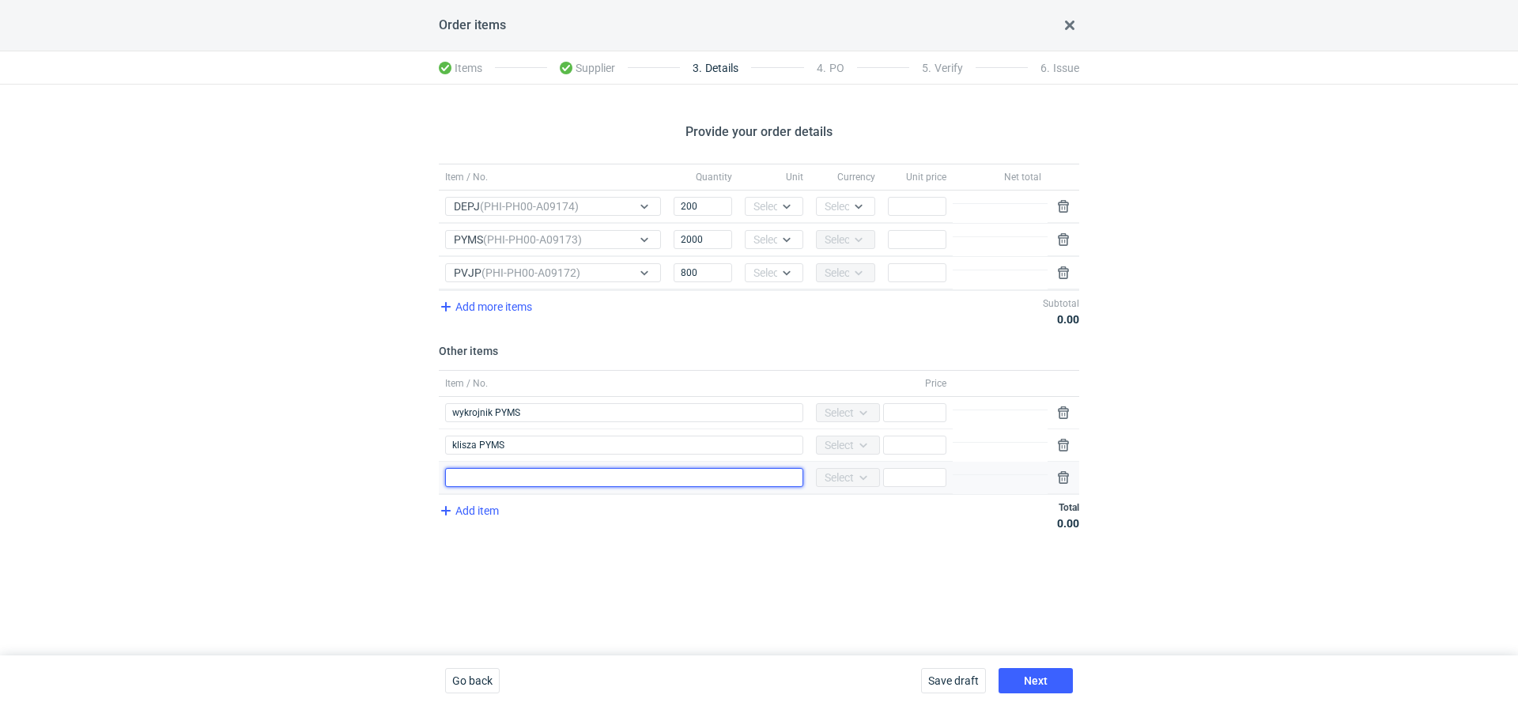
click at [474, 475] on input "Item / No." at bounding box center [624, 477] width 358 height 19
type input "wykrojnik PVJP"
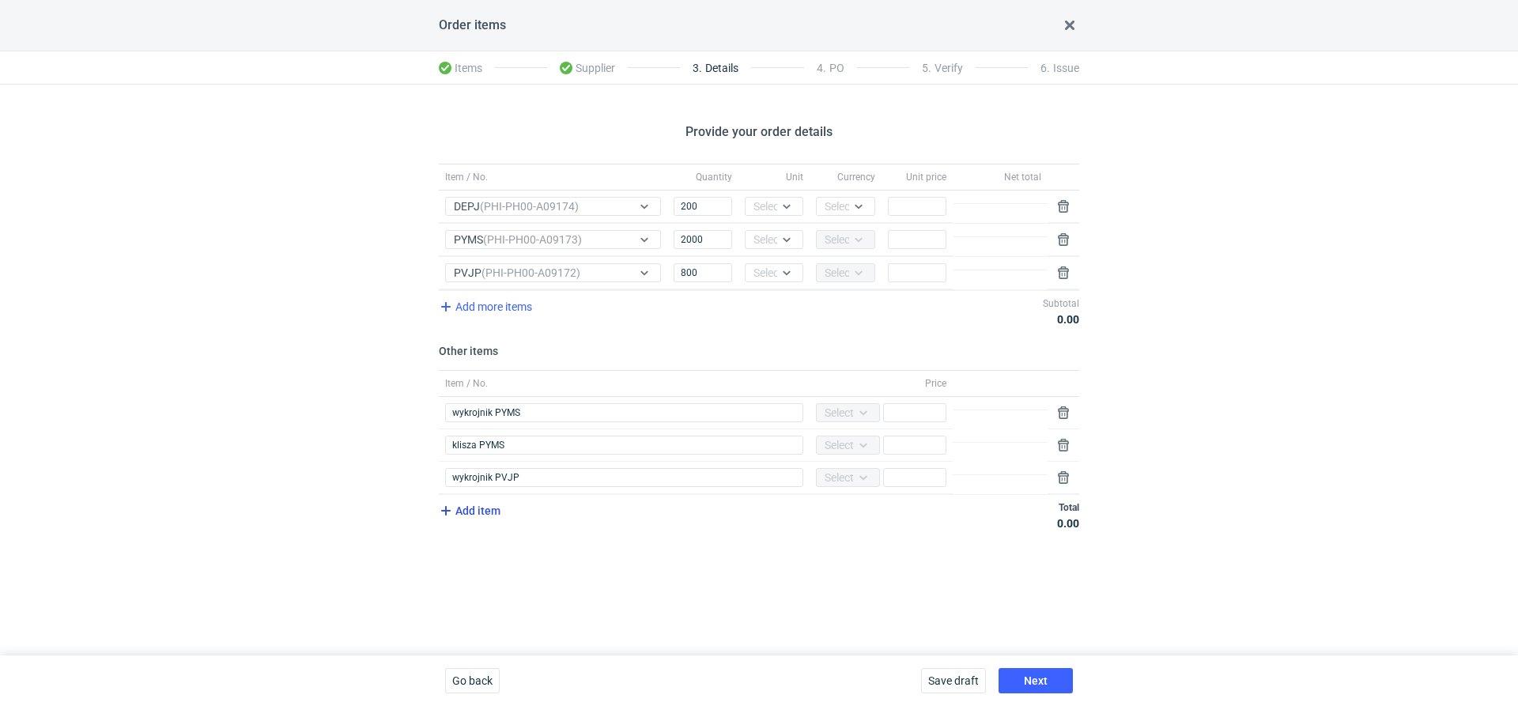
click at [483, 501] on span "Add item" at bounding box center [469, 510] width 64 height 19
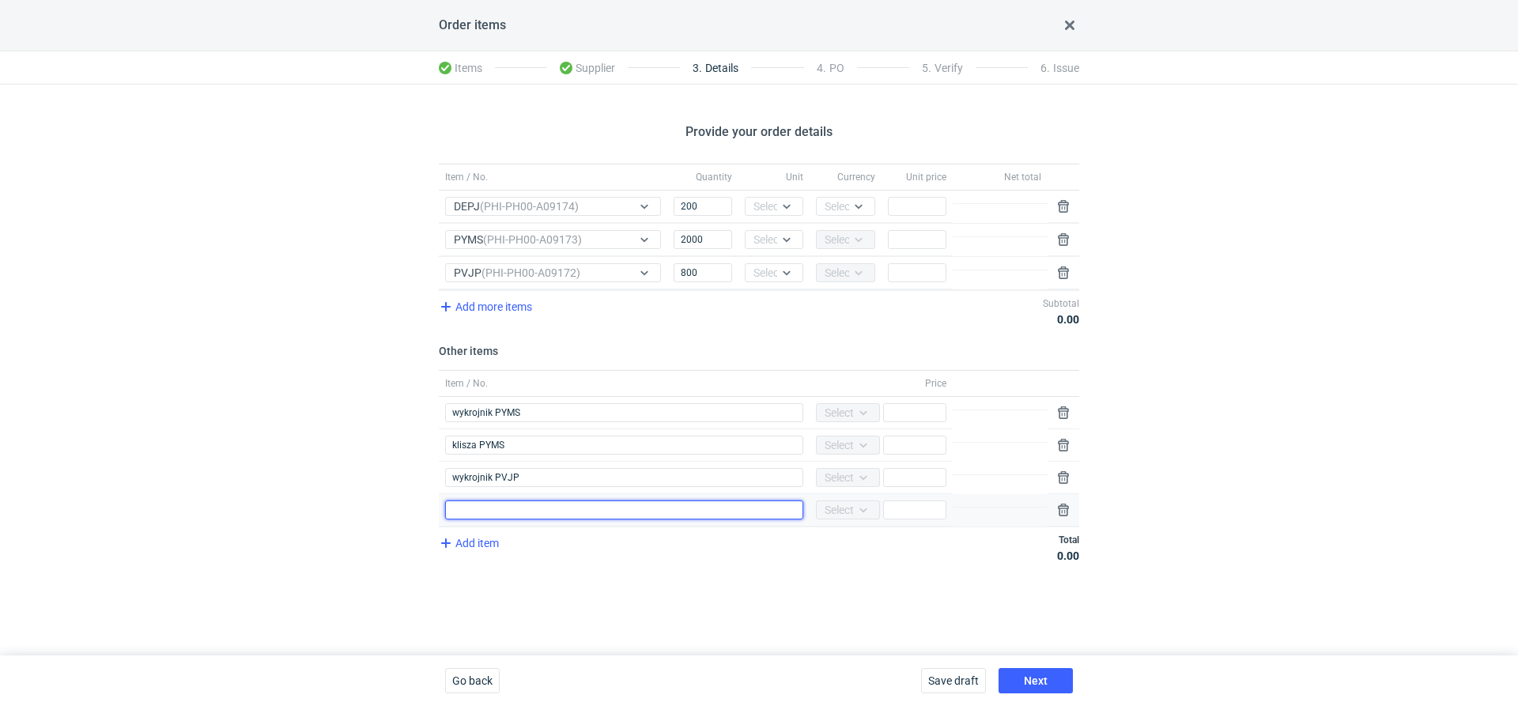
click at [482, 501] on input "Item / No." at bounding box center [624, 510] width 358 height 19
type input "klisza PVJP"
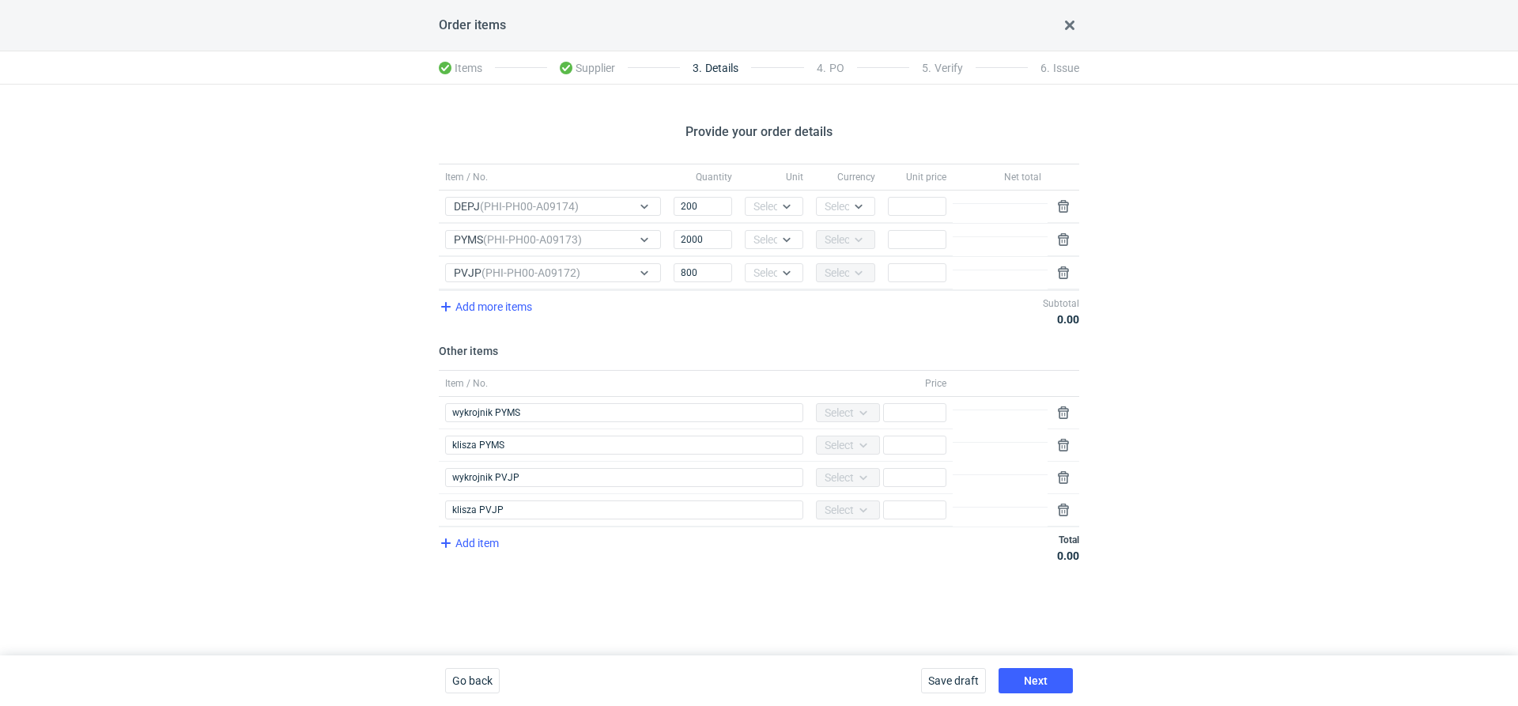
click at [582, 565] on div "Item / No. Quantity Unit Currency Unit price Net total Item / No. DEPJ (PHI-PH0…" at bounding box center [759, 373] width 641 height 418
click at [901, 279] on input "Price" at bounding box center [917, 272] width 59 height 19
type input "4.05"
click at [915, 477] on input "Price" at bounding box center [914, 477] width 63 height 19
type input "1690"
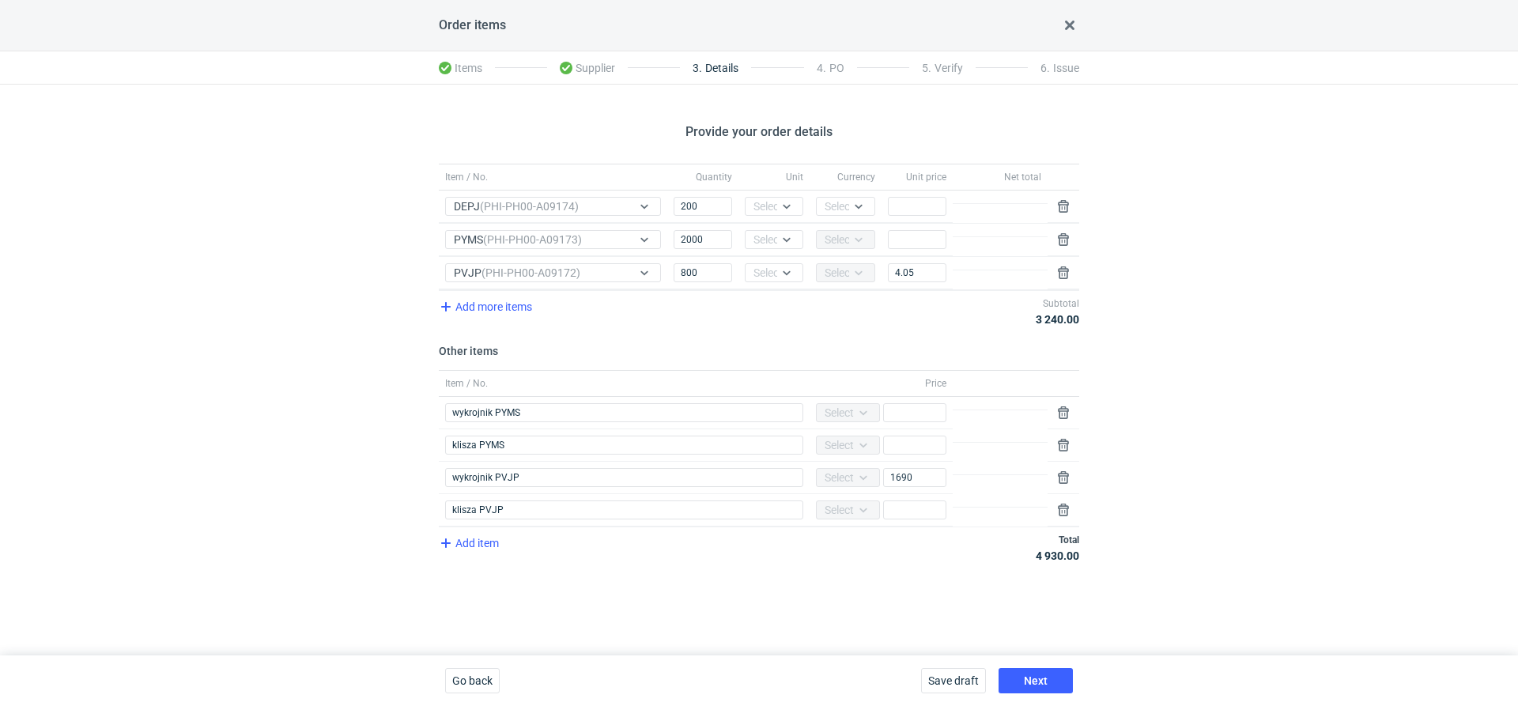
click at [1174, 493] on div "Provide your order details Item / No. Quantity Unit Currency Unit price Net tot…" at bounding box center [759, 370] width 1518 height 571
click at [897, 504] on input "Price" at bounding box center [914, 510] width 63 height 19
type input "2820"
click at [1416, 414] on div "Provide your order details Item / No. Quantity Unit Currency Unit price Net tot…" at bounding box center [759, 370] width 1518 height 571
click at [913, 205] on input "Price" at bounding box center [917, 206] width 59 height 19
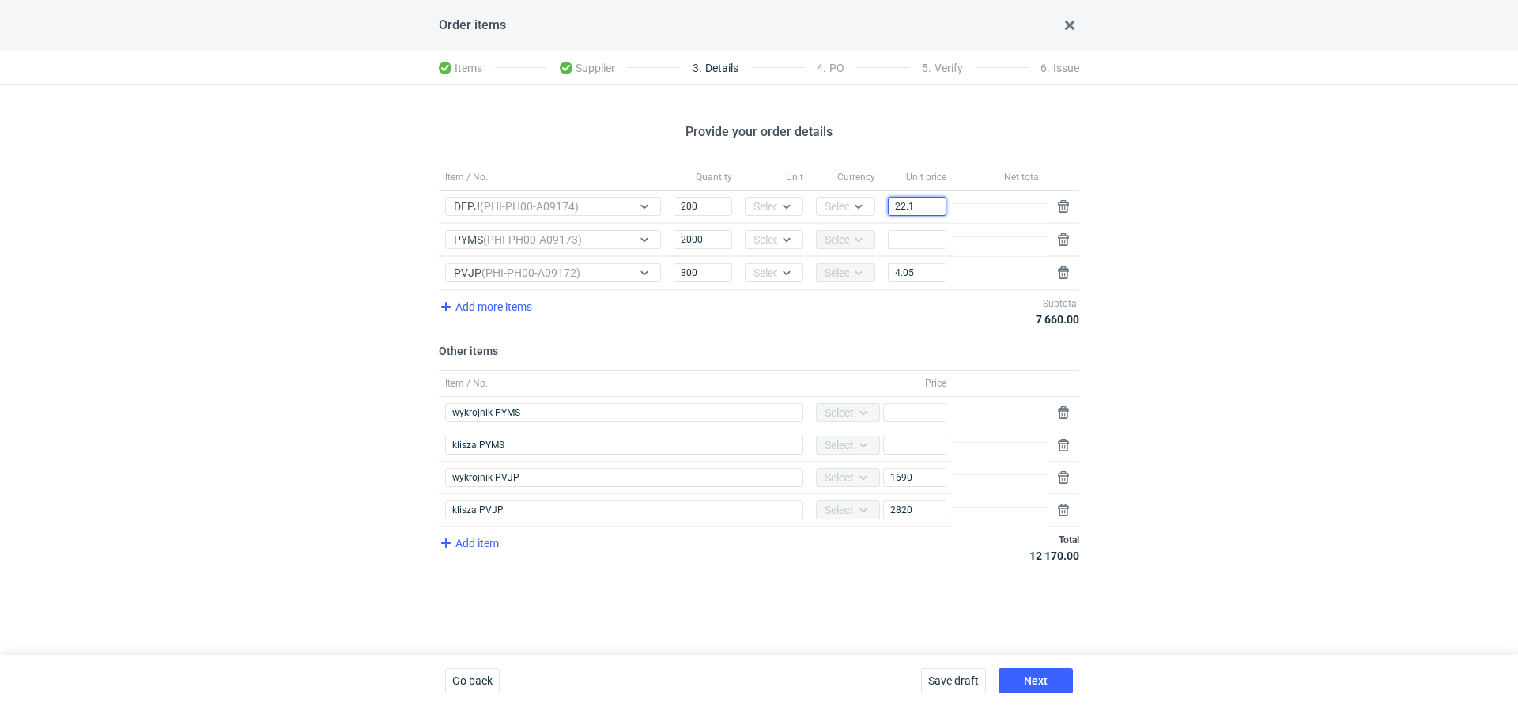
type input "22.1"
click at [1448, 242] on div "Provide your order details Item / No. Quantity Unit Currency Unit price Net tot…" at bounding box center [759, 370] width 1518 height 571
click at [920, 246] on input "Price" at bounding box center [917, 239] width 59 height 19
type input "3.67"
click at [1442, 404] on div "Provide your order details Item / No. Quantity Unit Currency Unit price Net tot…" at bounding box center [759, 370] width 1518 height 571
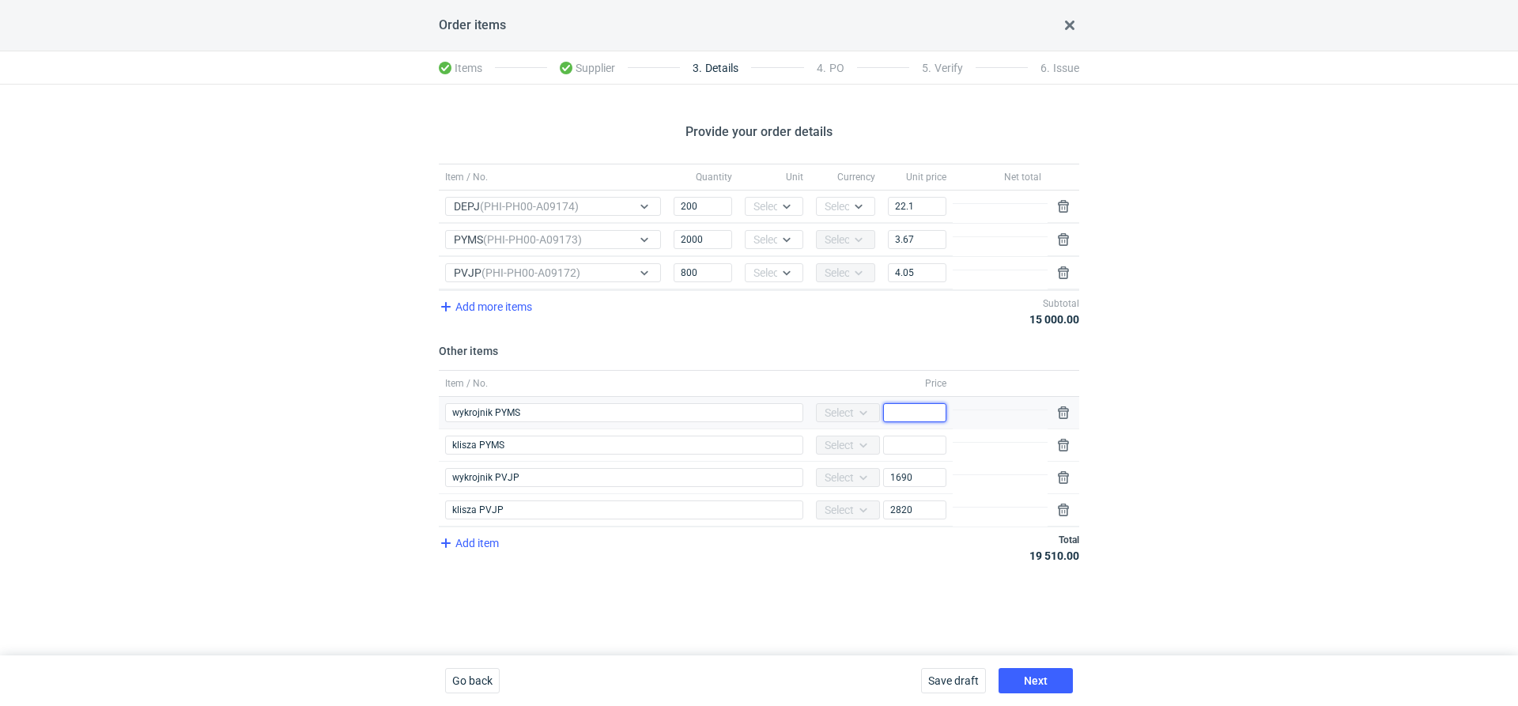
click at [915, 416] on input "Price" at bounding box center [914, 412] width 63 height 19
type input "1170"
click at [912, 438] on input "Price" at bounding box center [914, 445] width 63 height 19
click at [905, 440] on input "Price" at bounding box center [914, 445] width 63 height 19
type input "2820"
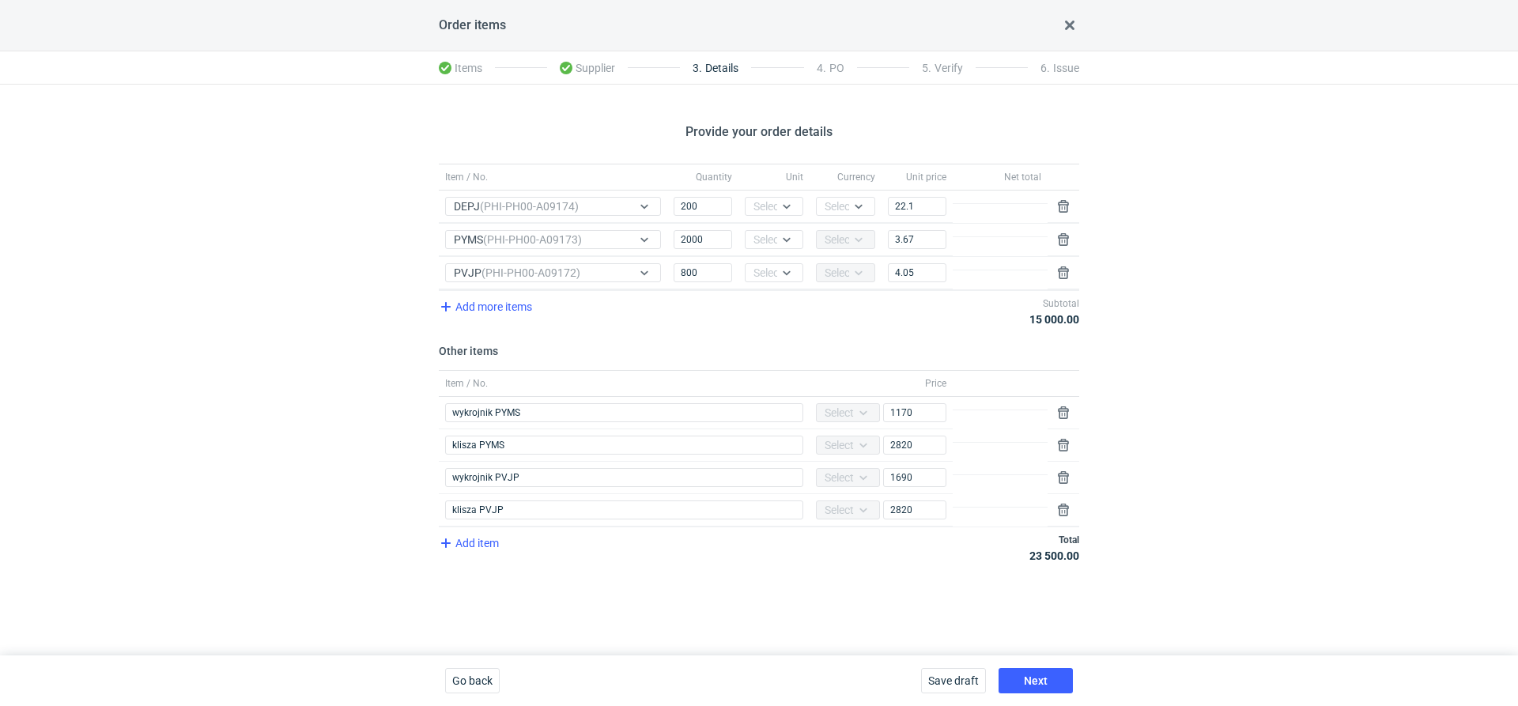
click at [1334, 393] on div "Provide your order details Item / No. Quantity Unit Currency Unit price Net tot…" at bounding box center [759, 370] width 1518 height 571
click at [1035, 673] on button "Next" at bounding box center [1036, 680] width 74 height 25
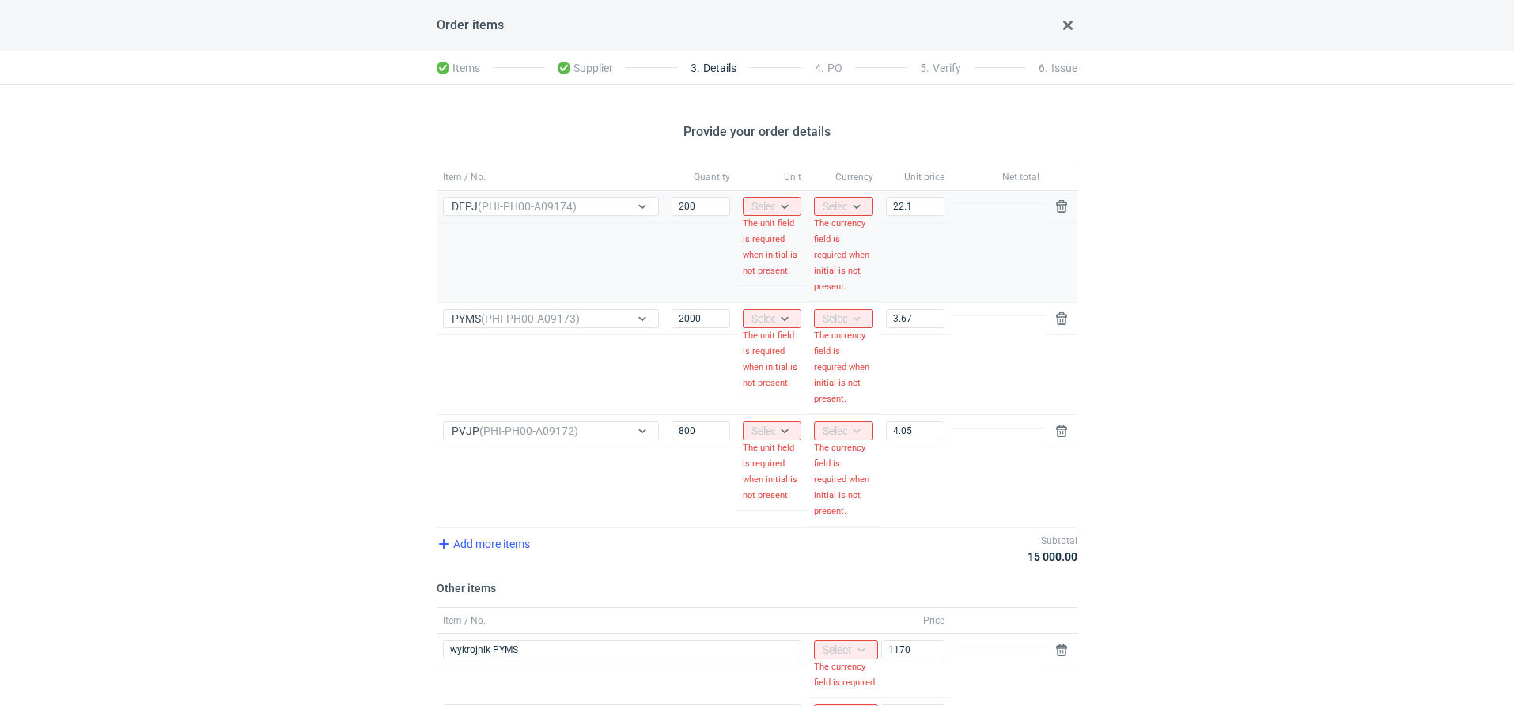
click at [762, 201] on div "Select..." at bounding box center [770, 206] width 39 height 16
click at [765, 240] on span "pcs" at bounding box center [763, 239] width 17 height 16
click at [773, 321] on div "Select..." at bounding box center [770, 319] width 39 height 16
click at [769, 361] on div "pcs" at bounding box center [772, 350] width 46 height 22
click at [765, 425] on div "Select..." at bounding box center [770, 431] width 39 height 16
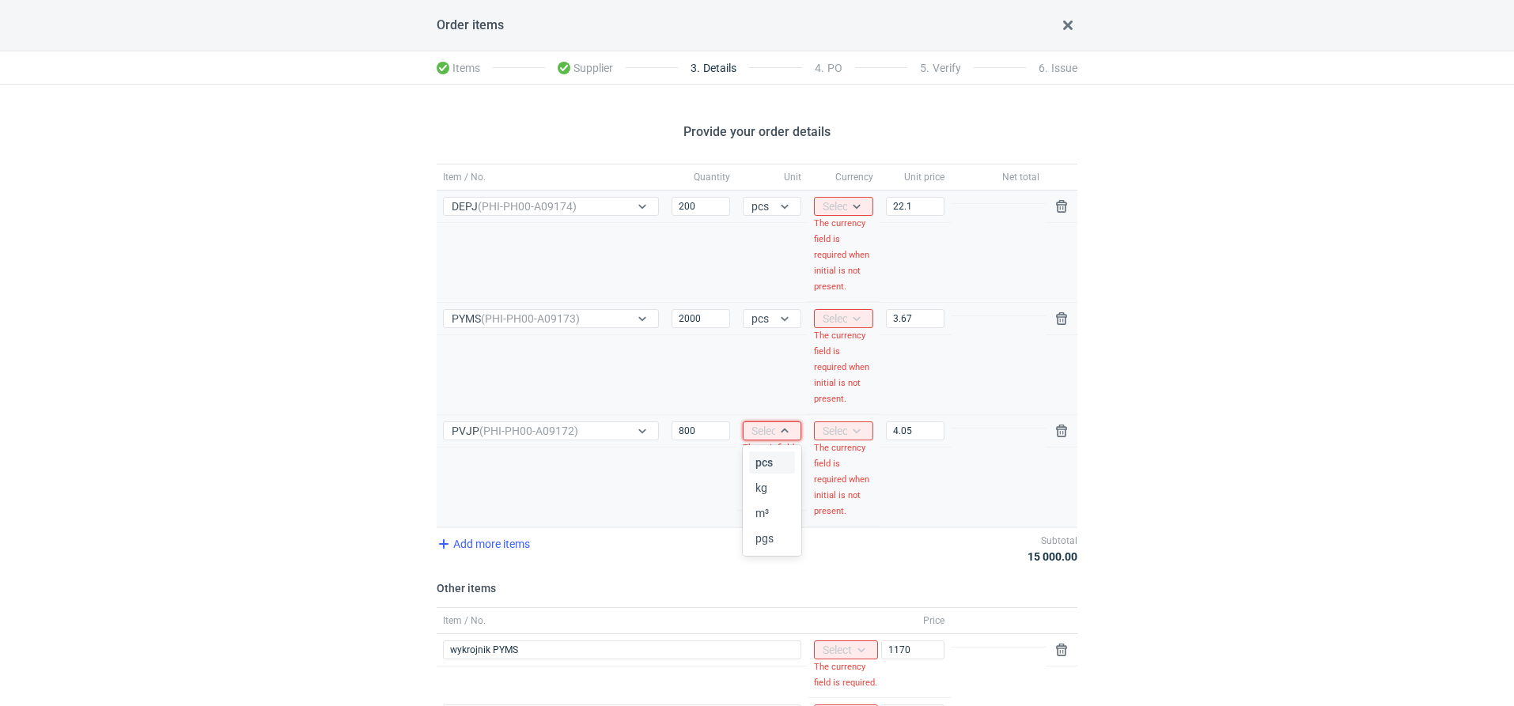
click at [768, 461] on span "pcs" at bounding box center [763, 463] width 17 height 16
click at [838, 223] on small "The currency field is required when initial is not present." at bounding box center [843, 255] width 59 height 79
click at [838, 210] on div "Select..." at bounding box center [841, 206] width 39 height 16
click at [839, 241] on span "PLN" at bounding box center [836, 239] width 21 height 16
click at [1307, 306] on div "Provide your order details Item / No. Quantity Unit Currency Unit price Net tot…" at bounding box center [757, 534] width 1514 height 898
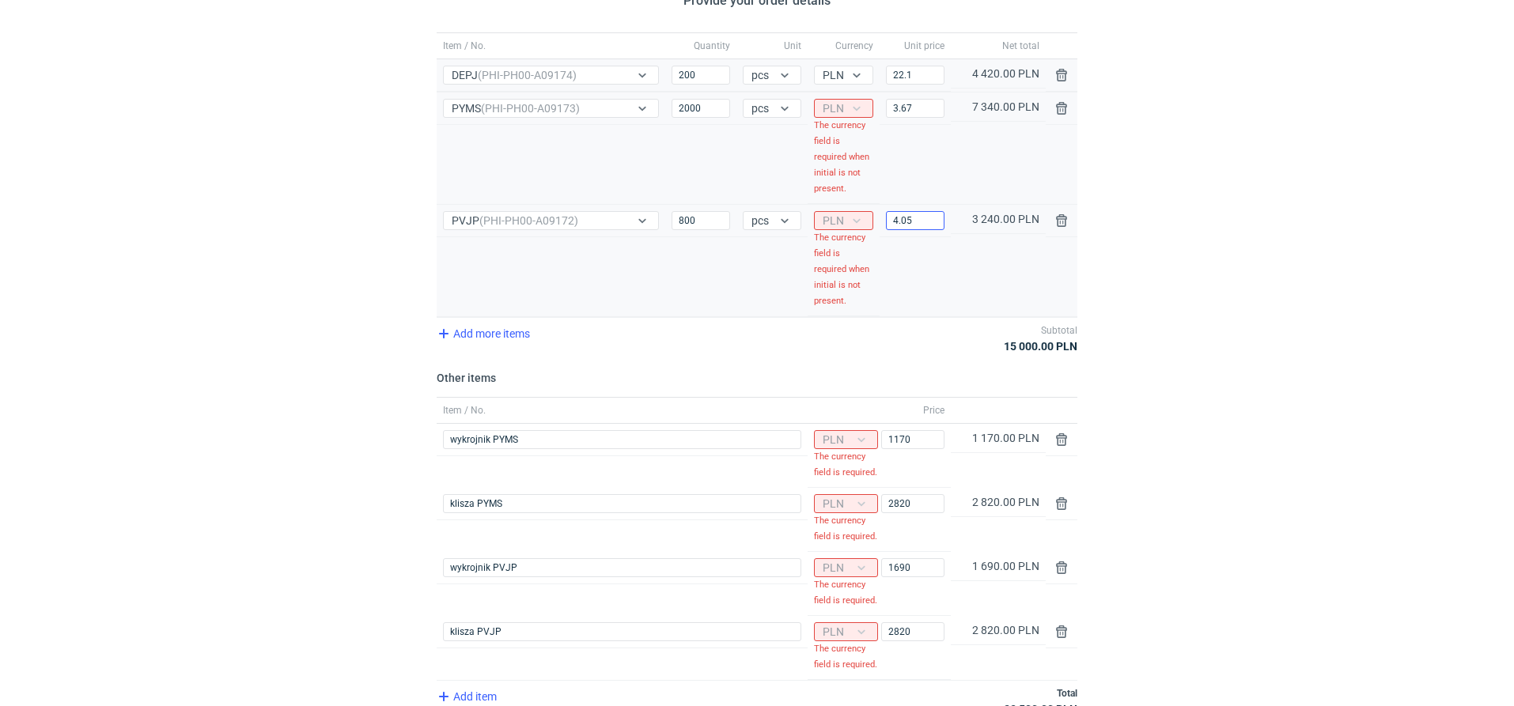
scroll to position [244, 0]
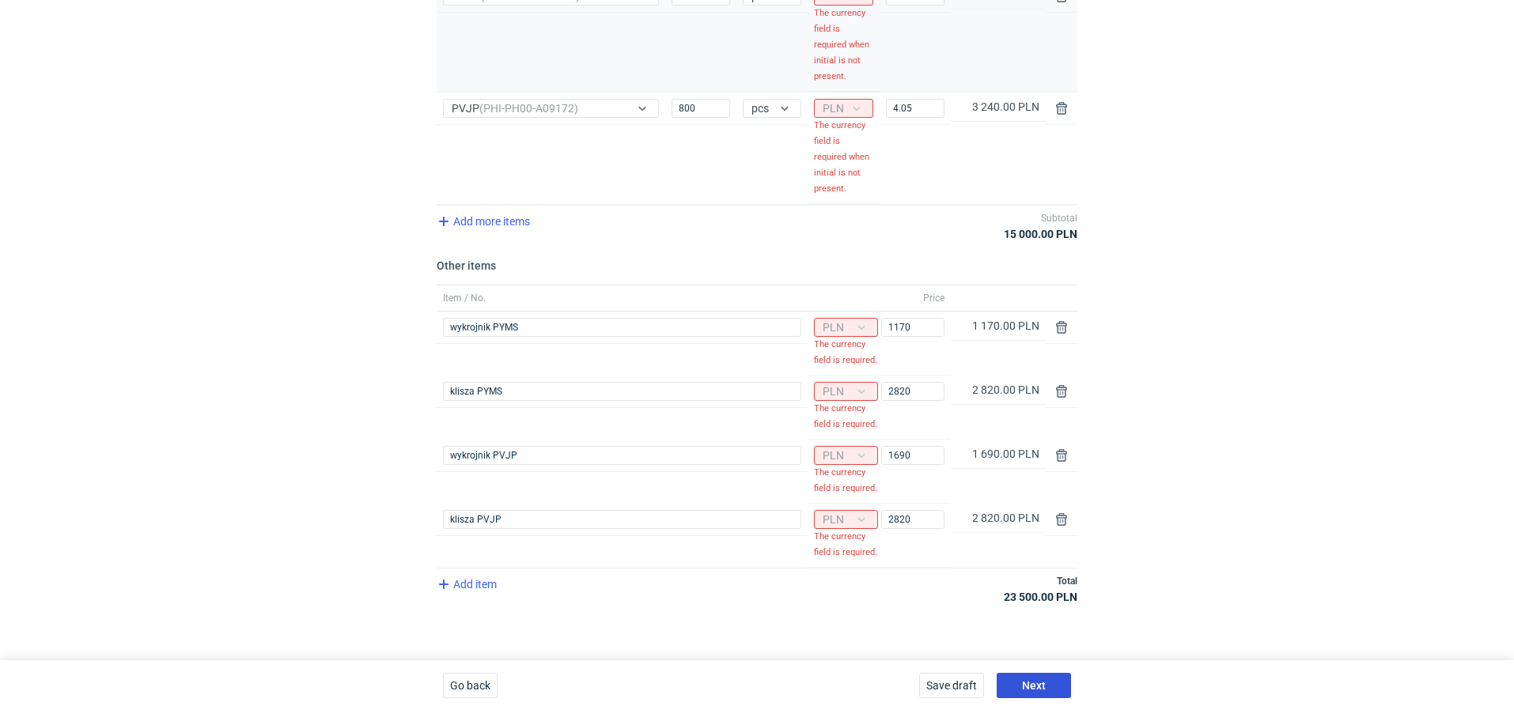
click at [1051, 685] on button "Next" at bounding box center [1033, 685] width 74 height 25
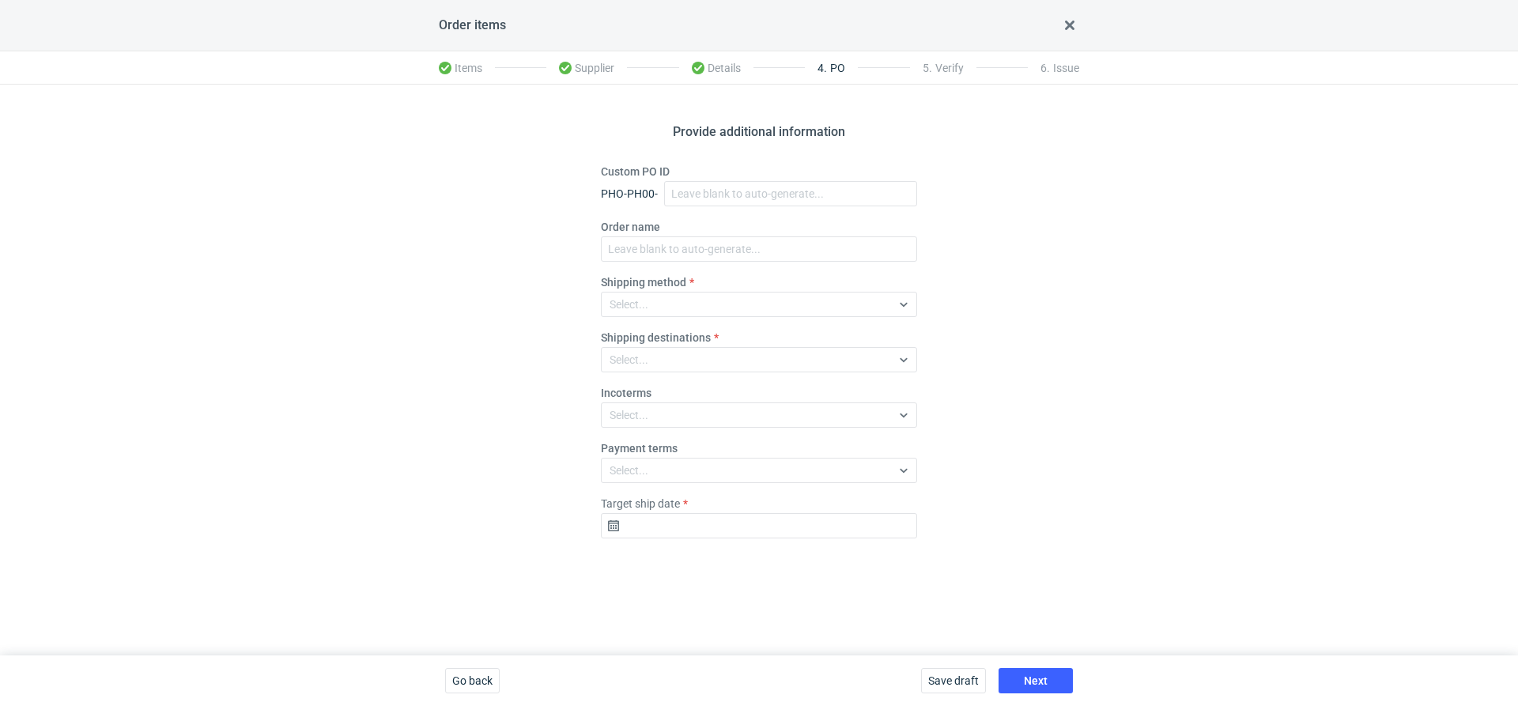
click at [677, 211] on fieldset "Custom PO ID PHO-PH00- Order name Shipping method Select... Shipping destinatio…" at bounding box center [759, 357] width 316 height 387
click at [677, 204] on input "Custom PO ID" at bounding box center [790, 193] width 253 height 25
paste input "R154489057"
click at [848, 193] on input "R154489057_PYMS,DEPJ,PVJP" at bounding box center [790, 193] width 253 height 25
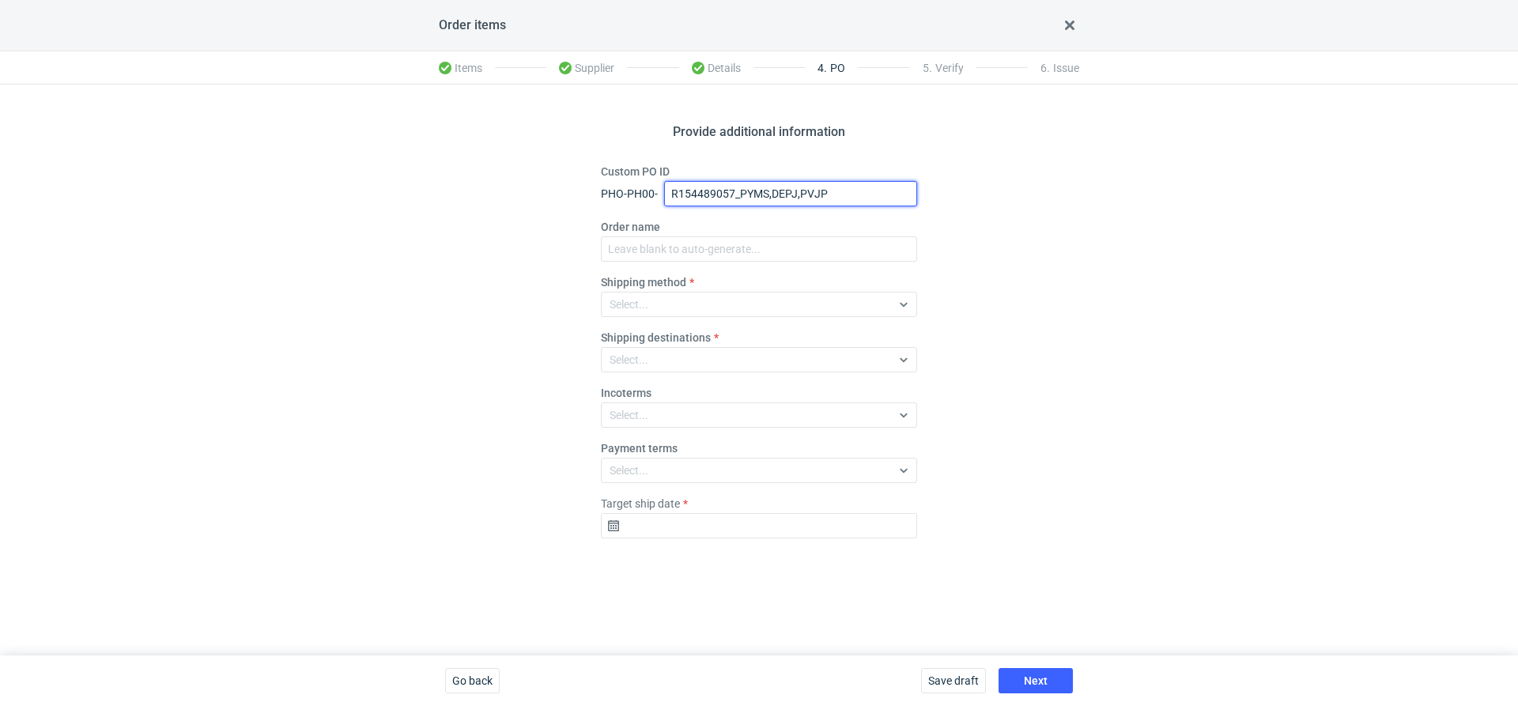
click at [848, 193] on input "R154489057_PYMS,DEPJ,PVJP" at bounding box center [790, 193] width 253 height 25
type input "R154489057_PYMS,DEPJ,PVJP"
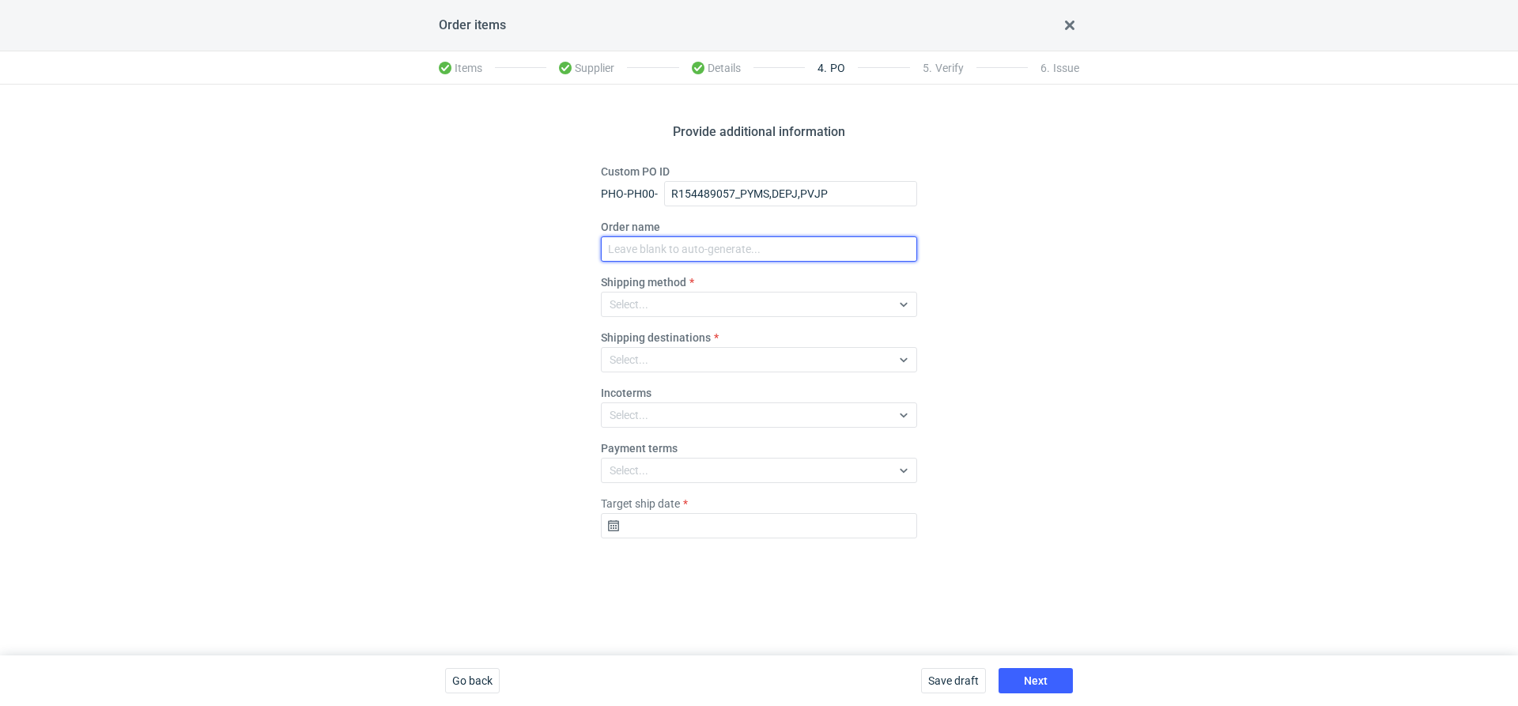
click at [763, 259] on input "Order name" at bounding box center [759, 248] width 316 height 25
paste input "R154489057_PYMS,DEPJ,PVJP"
type input "R154489057_PYMS,DEPJ,PVJP"
click at [671, 309] on div "Select..." at bounding box center [746, 304] width 289 height 22
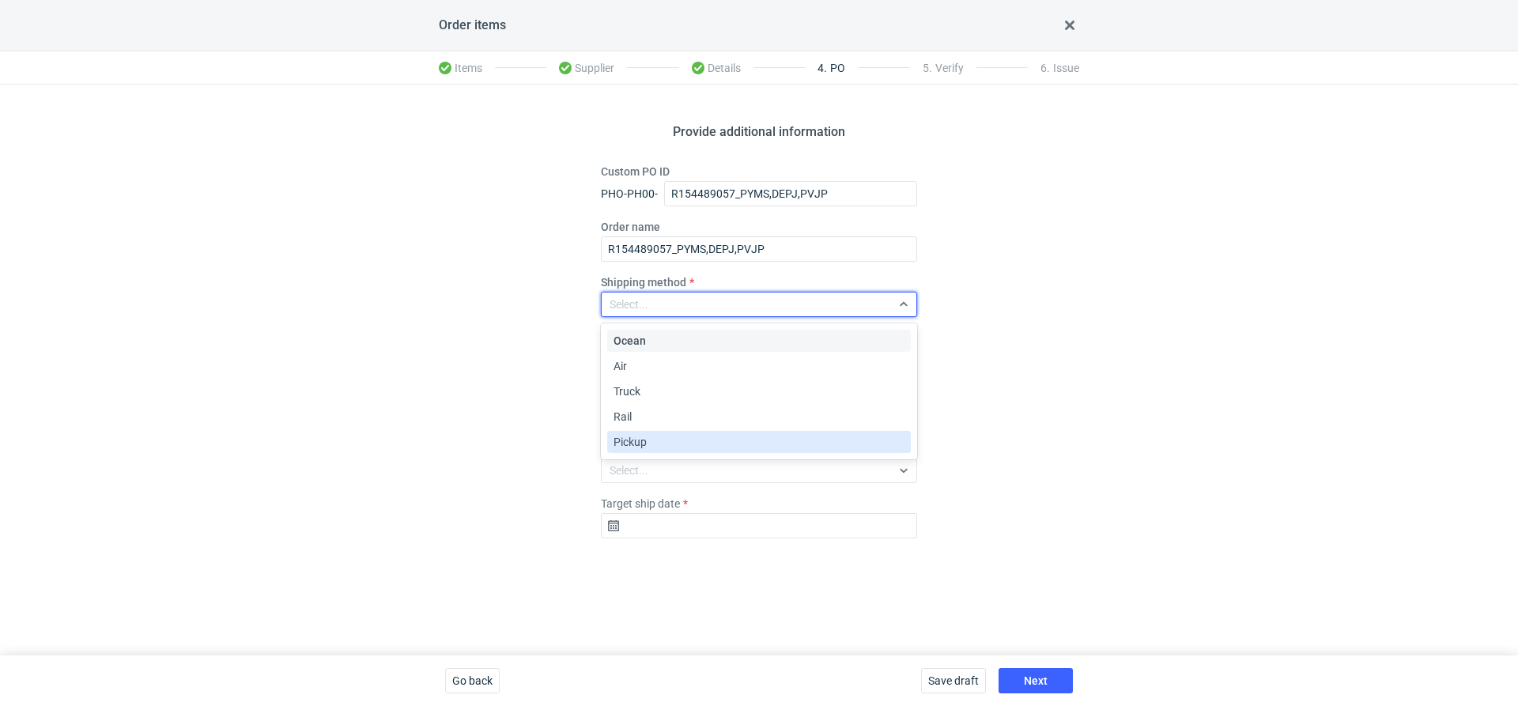
click at [625, 440] on span "Pickup" at bounding box center [630, 442] width 33 height 16
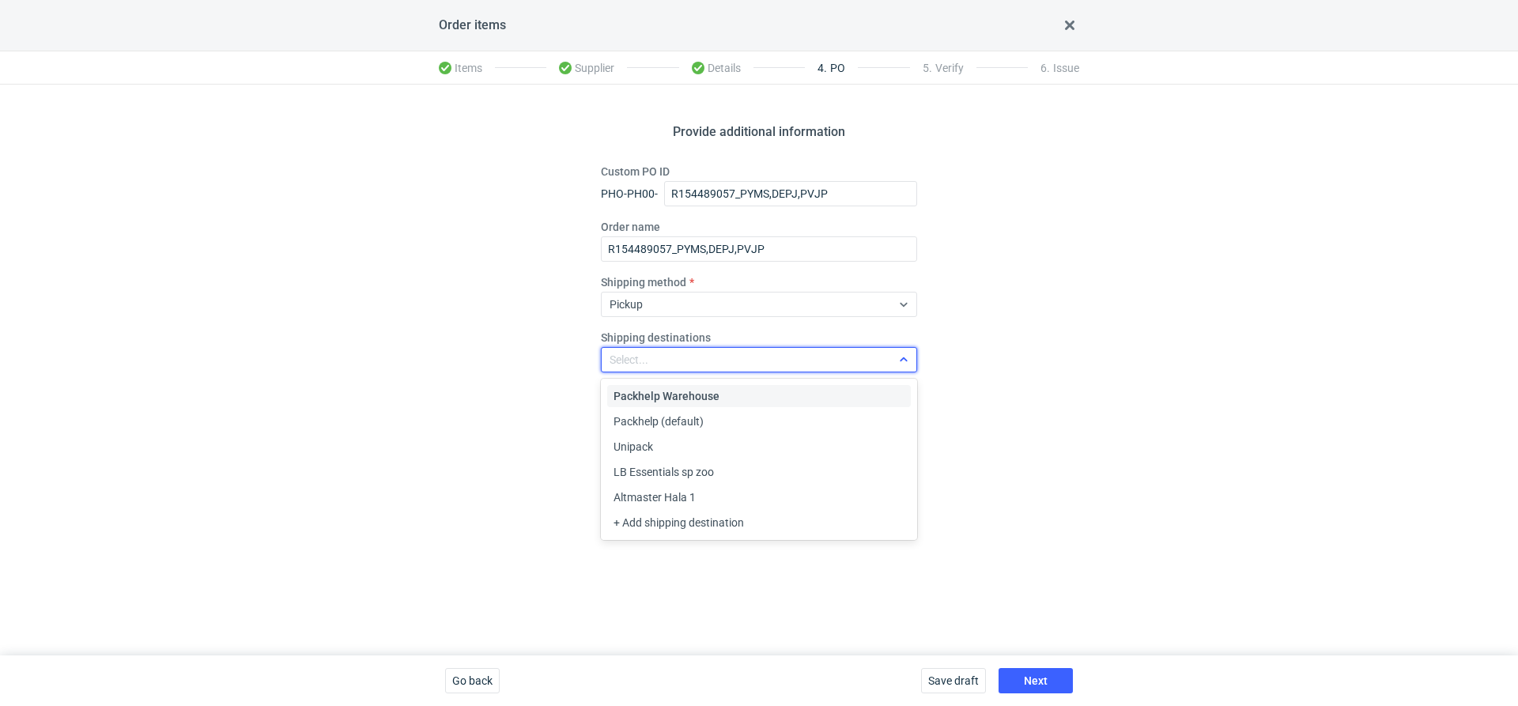
click at [635, 362] on div "Select..." at bounding box center [629, 360] width 39 height 16
click at [532, 388] on div "Provide additional information Custom PO ID PHO-PH00- R154489057_PYMS,DEPJ,PVJP…" at bounding box center [759, 370] width 1518 height 571
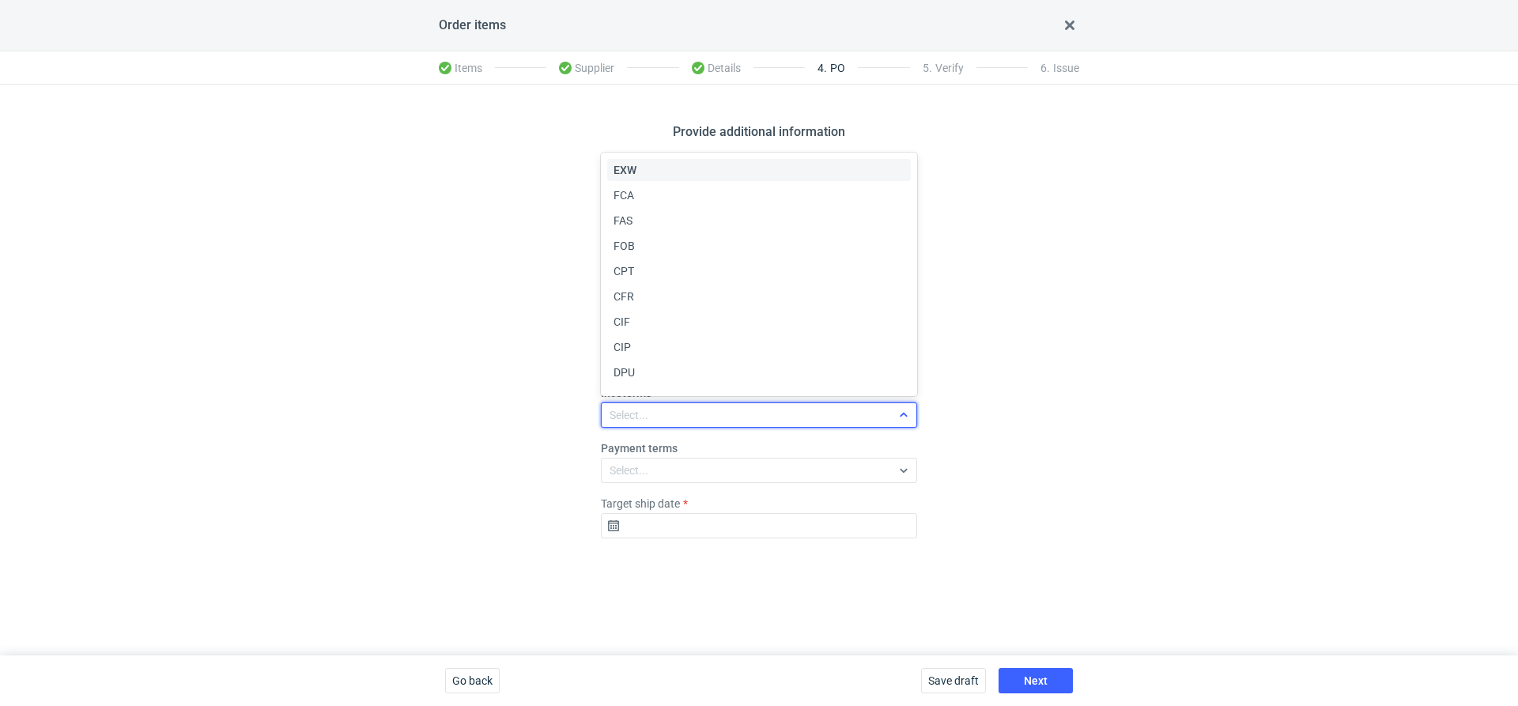
click at [627, 403] on div "Select..." at bounding box center [759, 415] width 316 height 25
click at [639, 169] on div "EXW" at bounding box center [759, 170] width 291 height 16
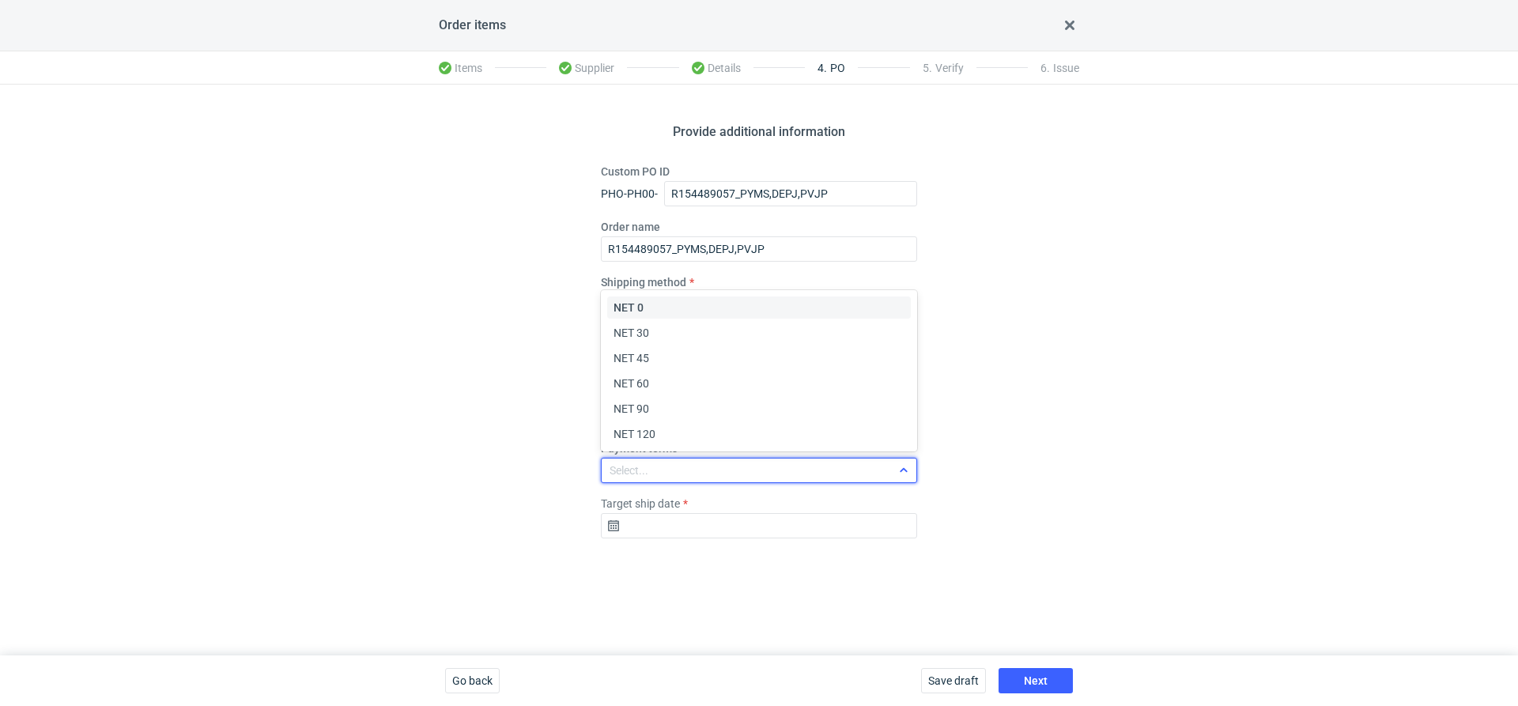
click at [682, 459] on div "Select..." at bounding box center [746, 470] width 289 height 22
click at [459, 489] on div "Provide additional information Custom PO ID PHO-PH00- R154489057_PYMS,DEPJ,PVJP…" at bounding box center [759, 370] width 1518 height 571
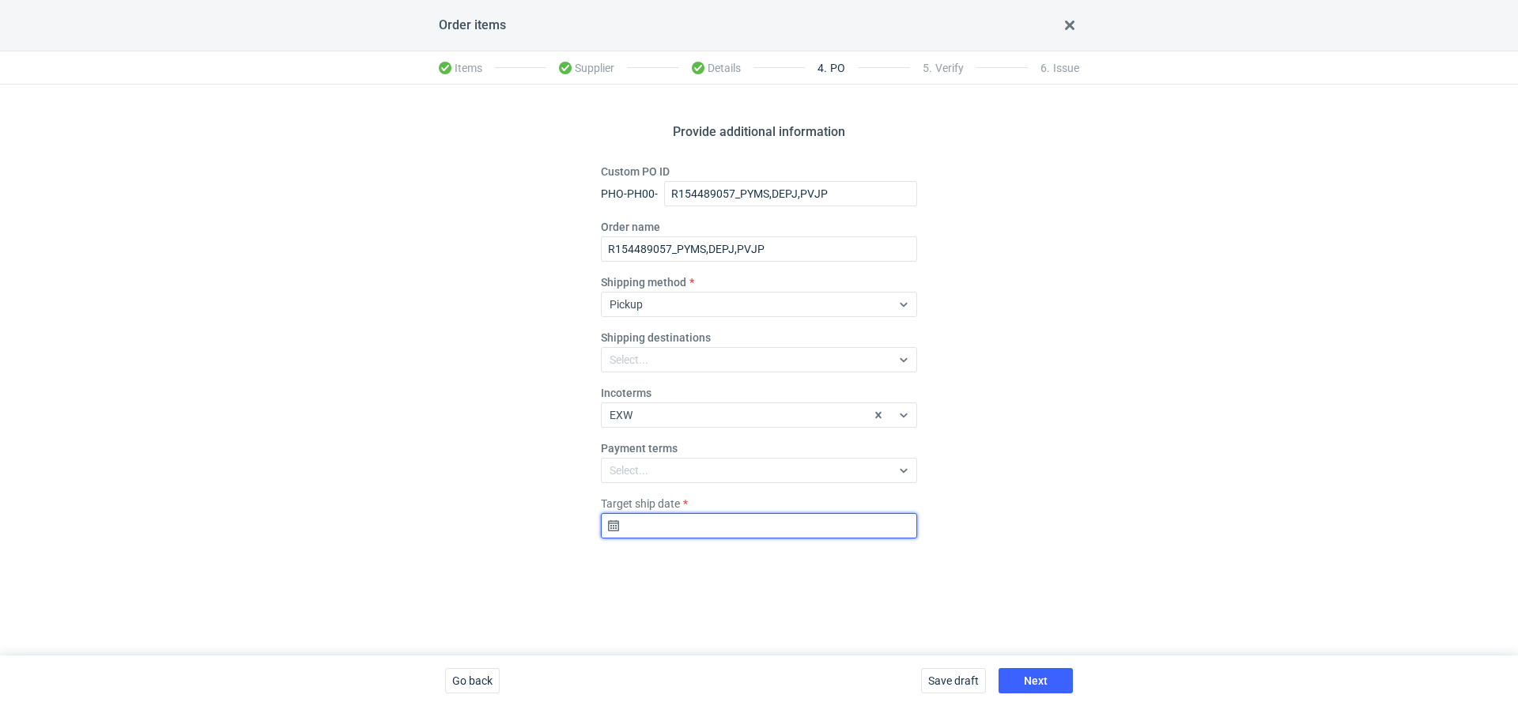
click at [667, 515] on input "Target ship date" at bounding box center [759, 525] width 316 height 25
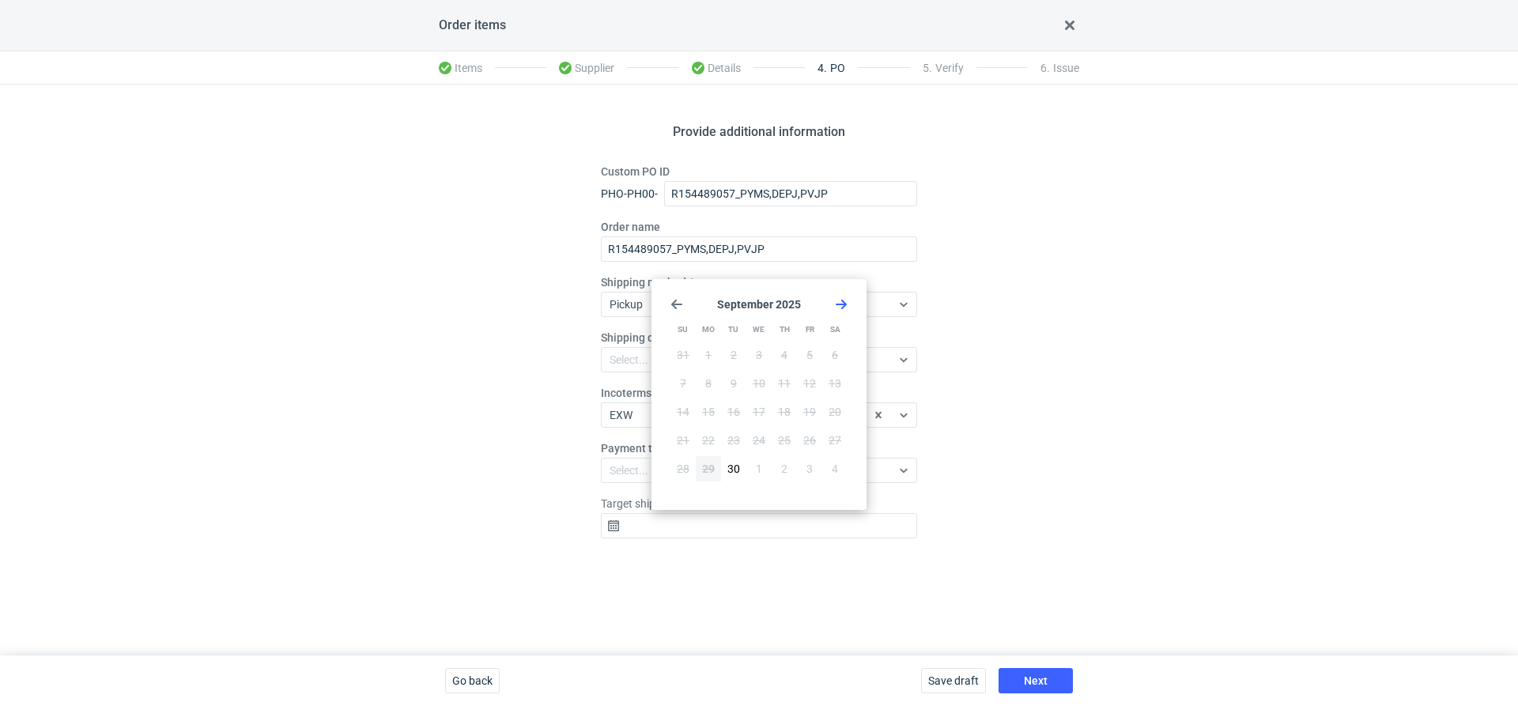
click at [839, 300] on icon "Go forward 1 month" at bounding box center [841, 304] width 13 height 13
click at [789, 356] on button "2" at bounding box center [784, 354] width 25 height 25
type input "2025-10-02"
click at [1045, 694] on div "Save draft Next" at bounding box center [997, 681] width 164 height 51
click at [1045, 681] on span "Next" at bounding box center [1036, 680] width 24 height 11
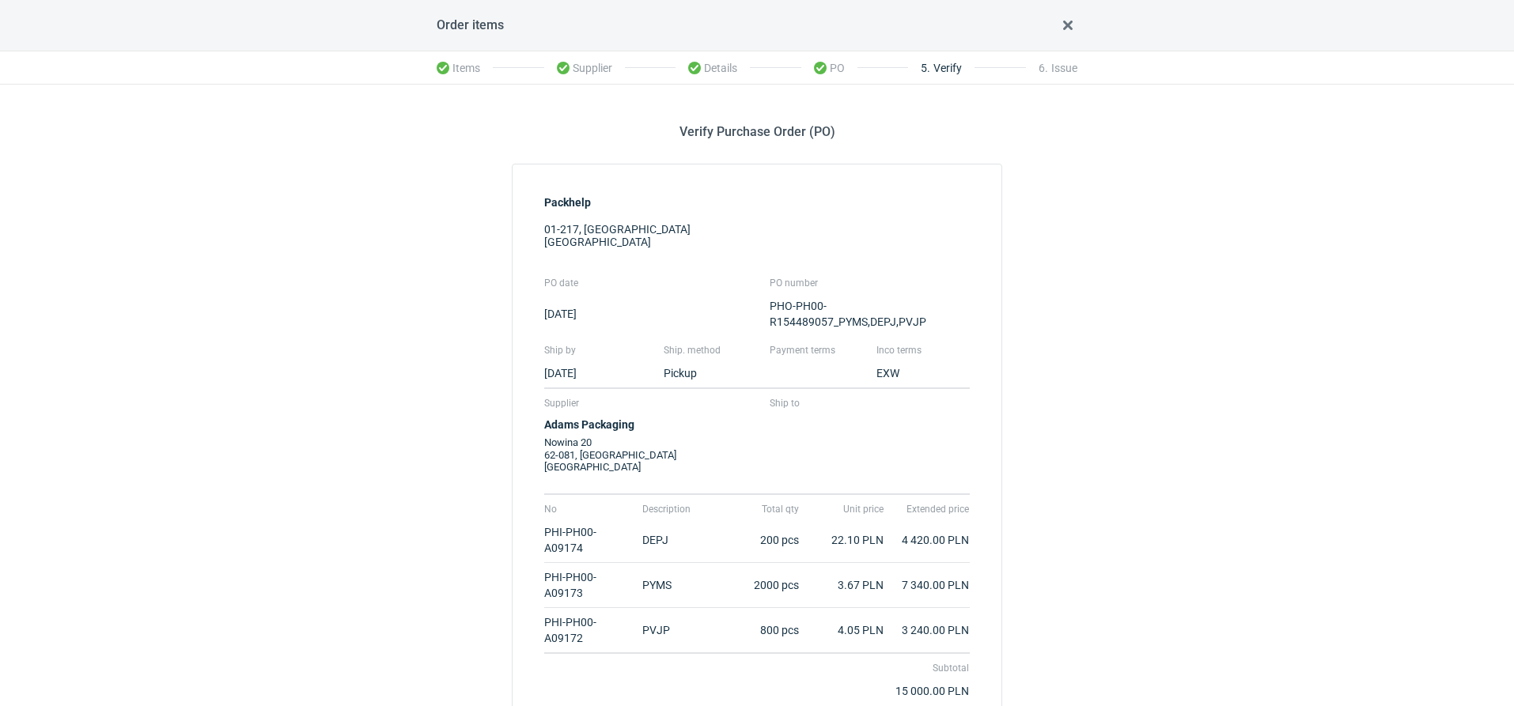
scroll to position [317, 0]
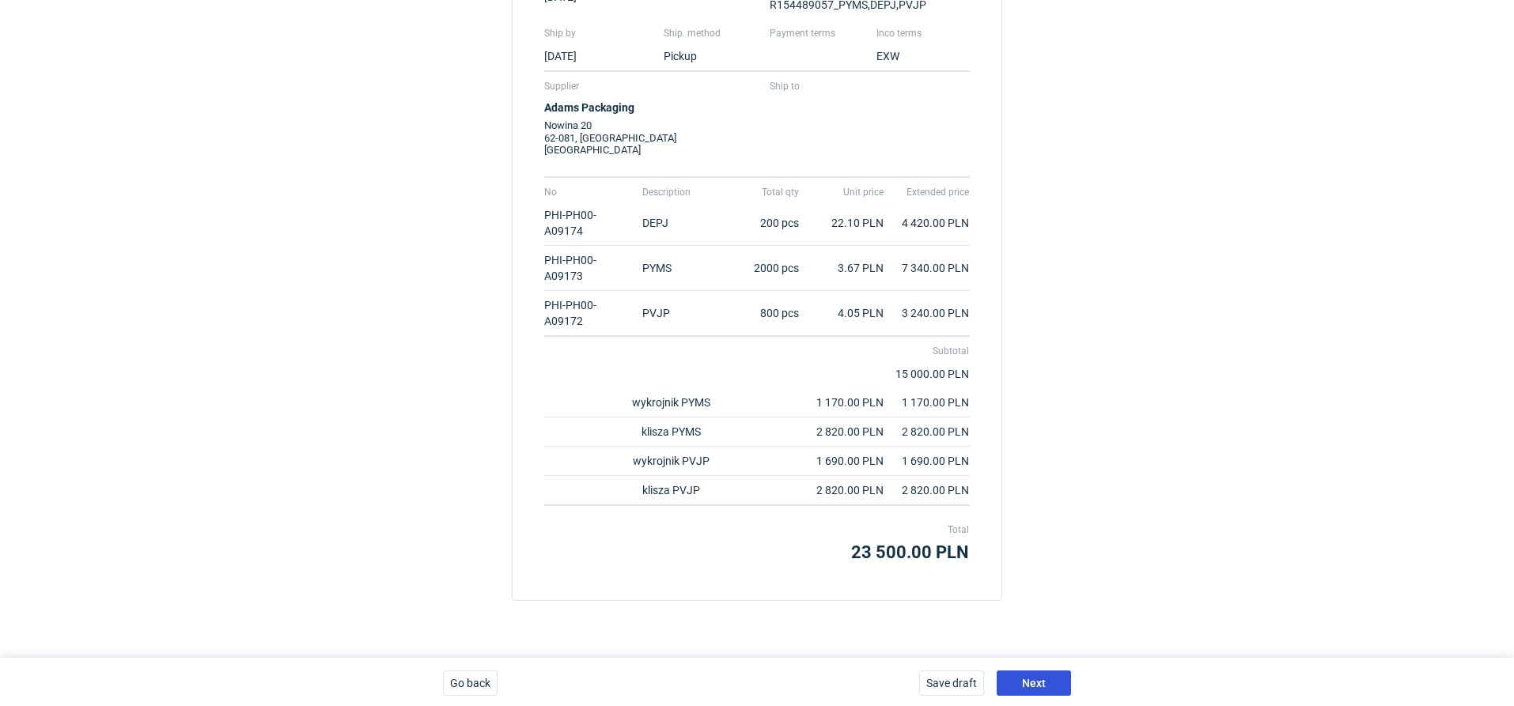
click at [1014, 678] on button "Next" at bounding box center [1033, 683] width 74 height 25
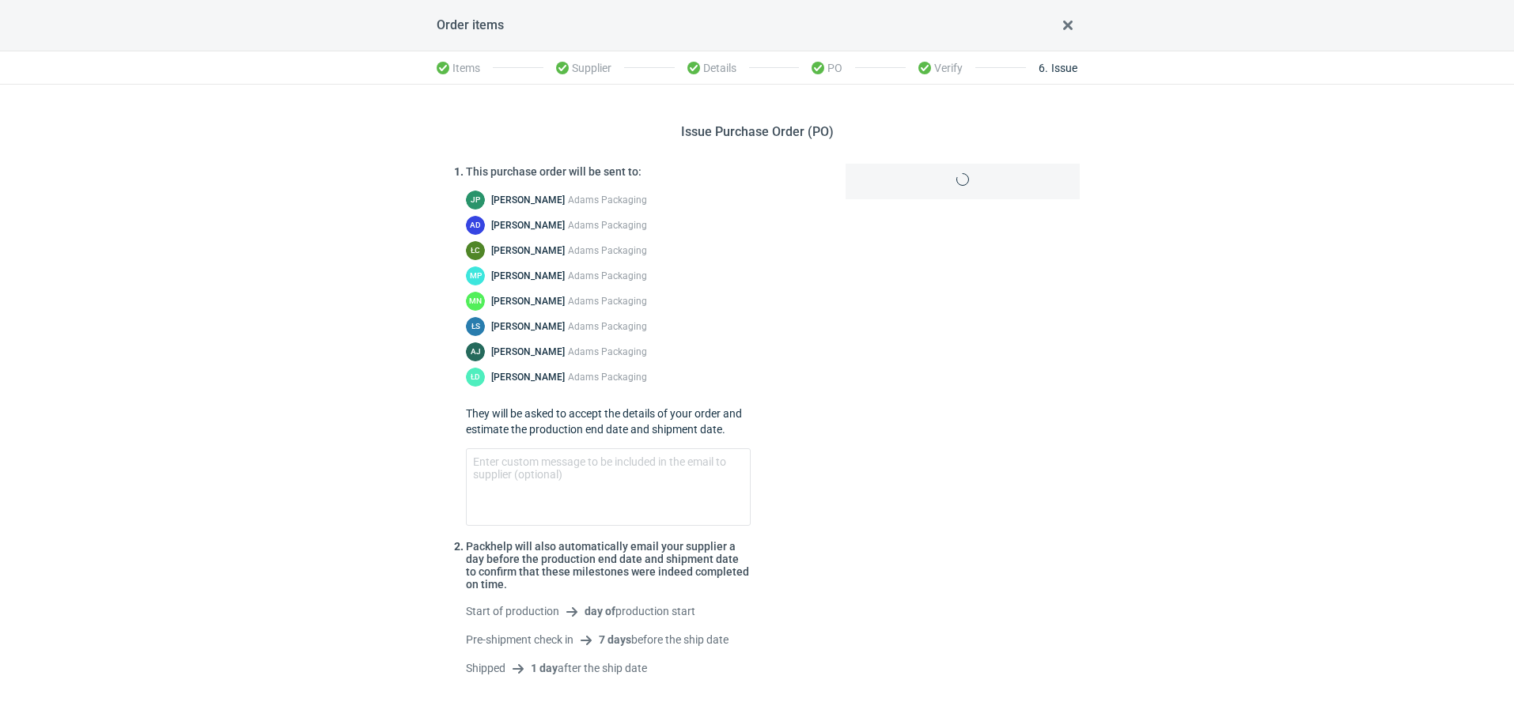
scroll to position [70, 0]
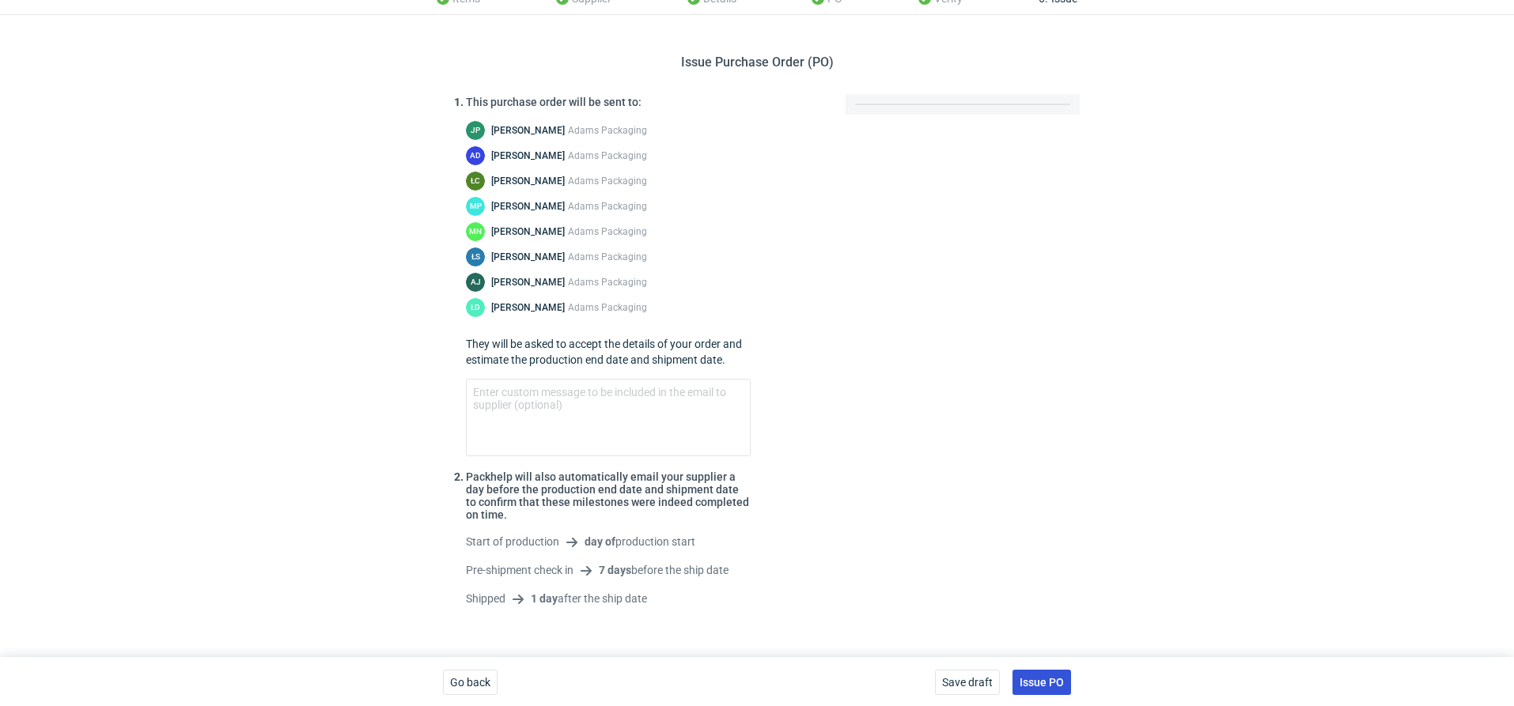
click at [1034, 677] on span "Issue PO" at bounding box center [1041, 682] width 44 height 11
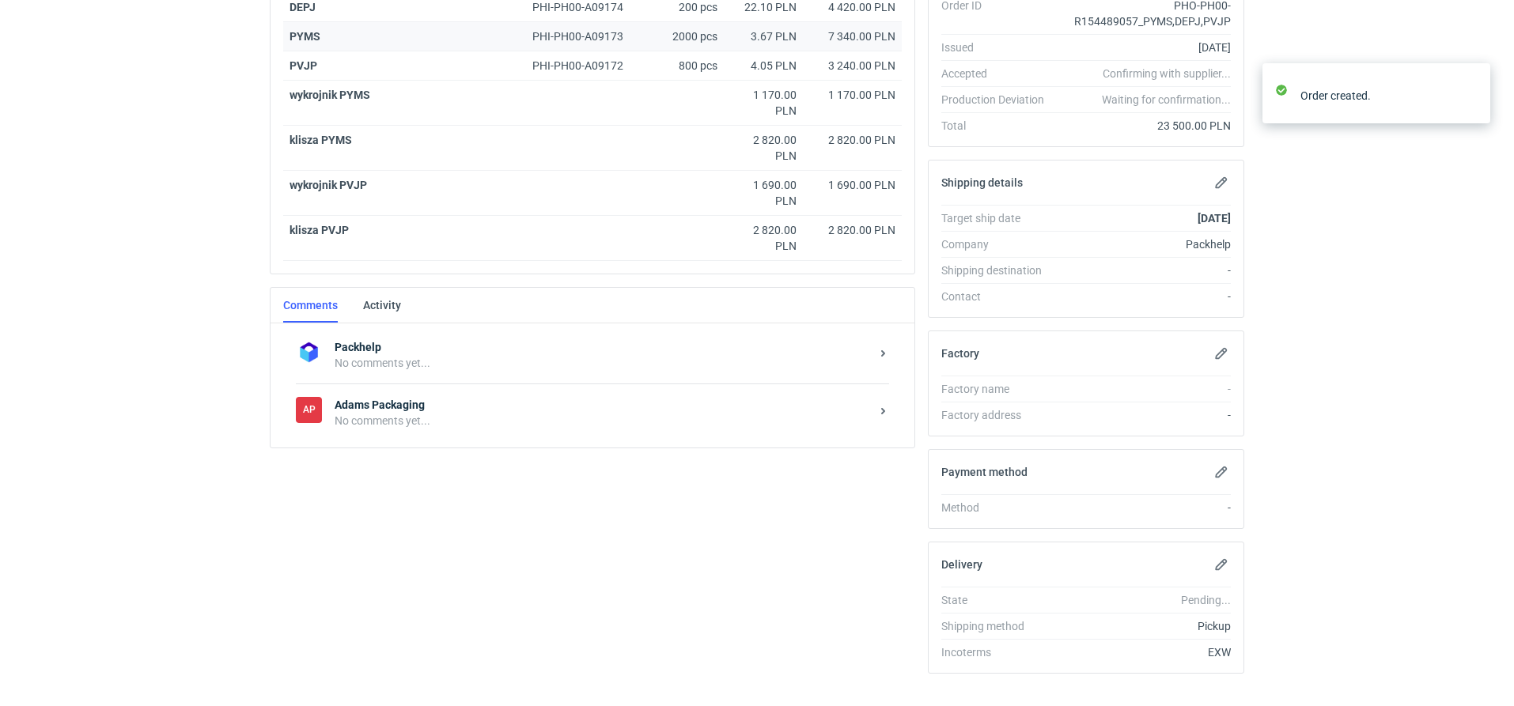
scroll to position [343, 0]
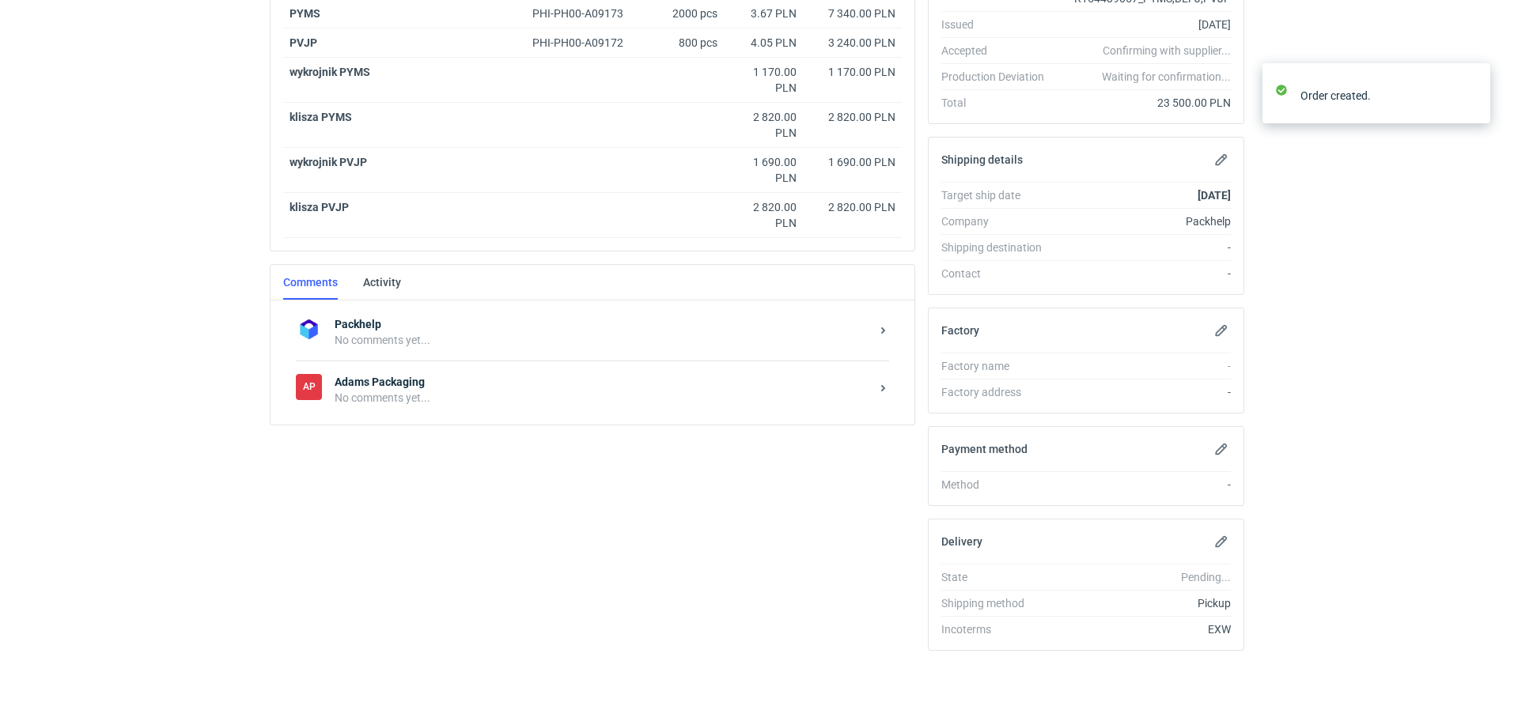
click at [455, 390] on div "No comments yet..." at bounding box center [602, 398] width 535 height 16
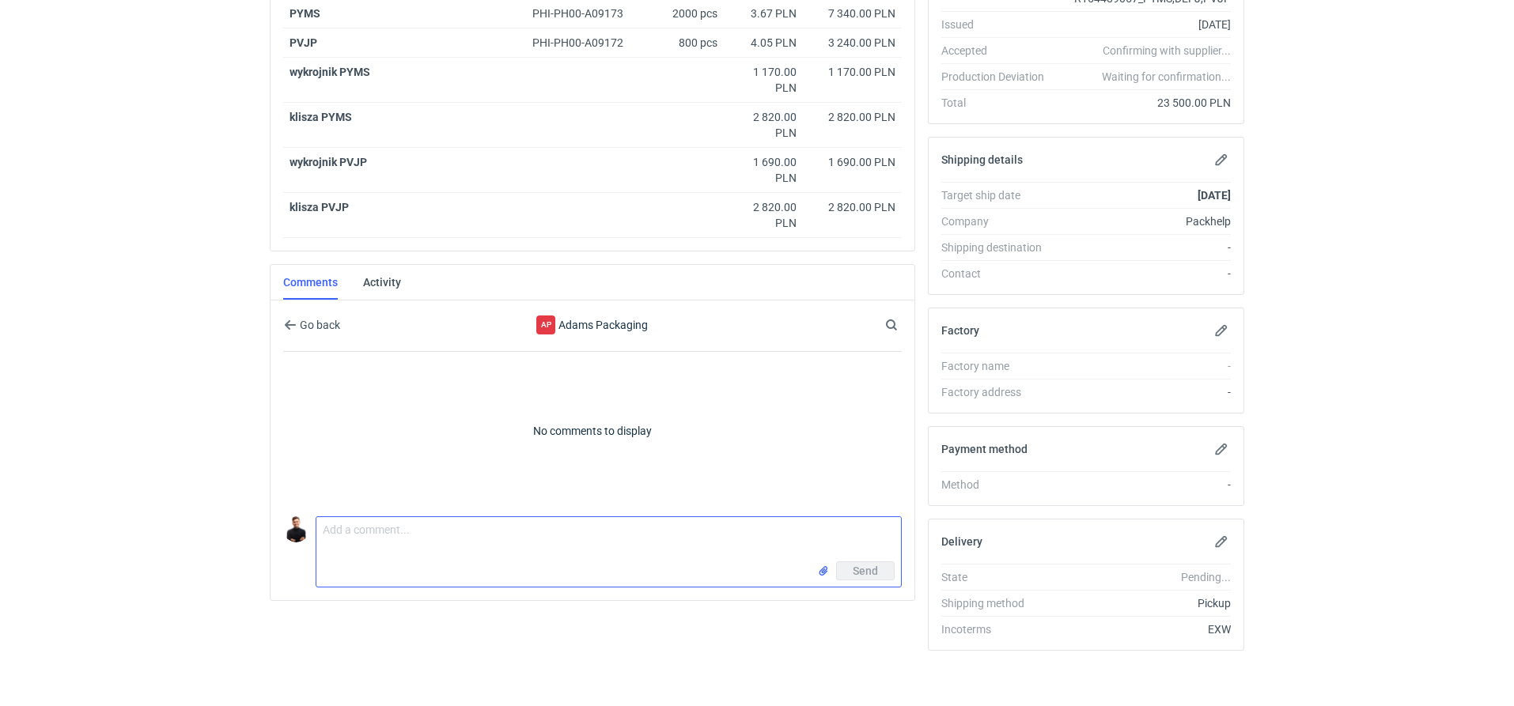
click at [463, 535] on textarea "Comment message" at bounding box center [608, 539] width 584 height 44
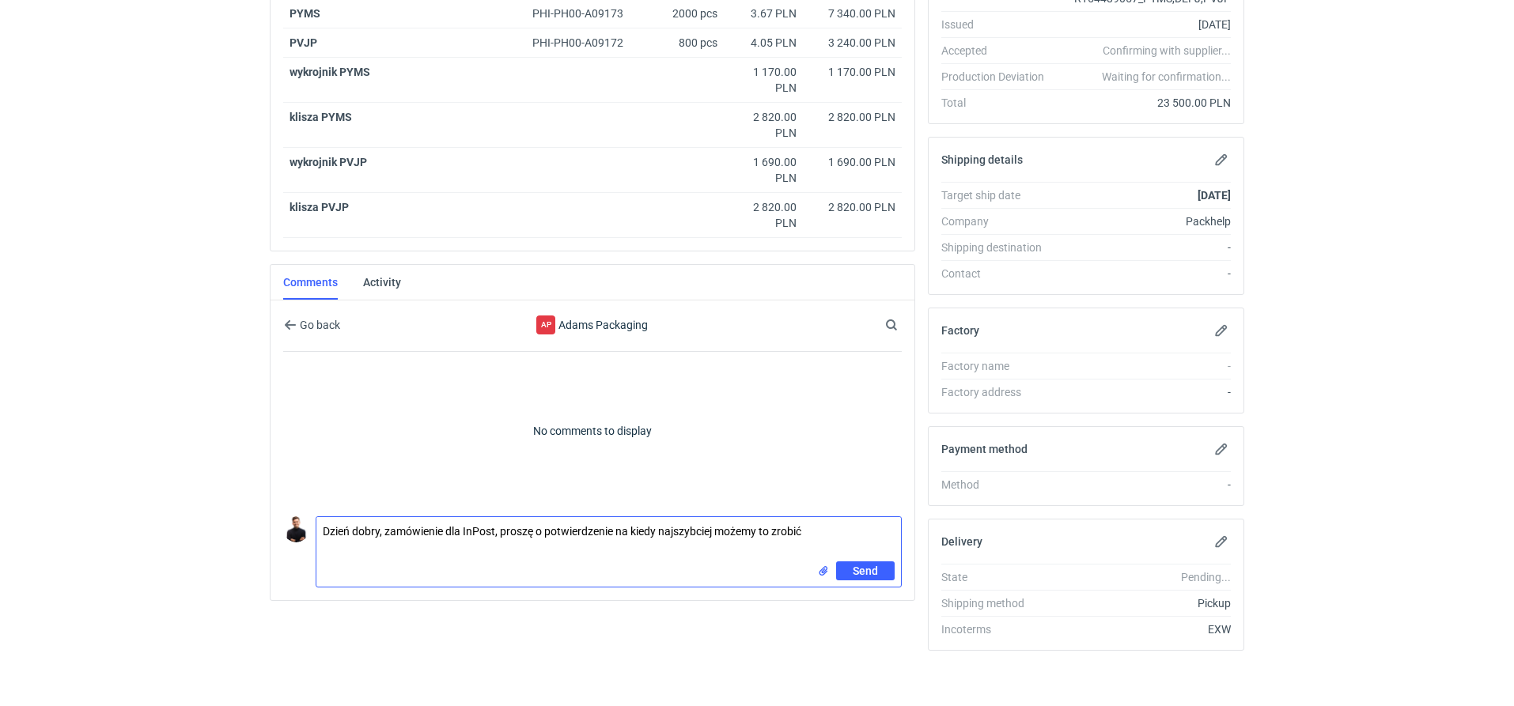
type textarea "Dzień dobry, zamówienie dla InPost, proszę o potwierdzenie na kiedy najszybciej…"
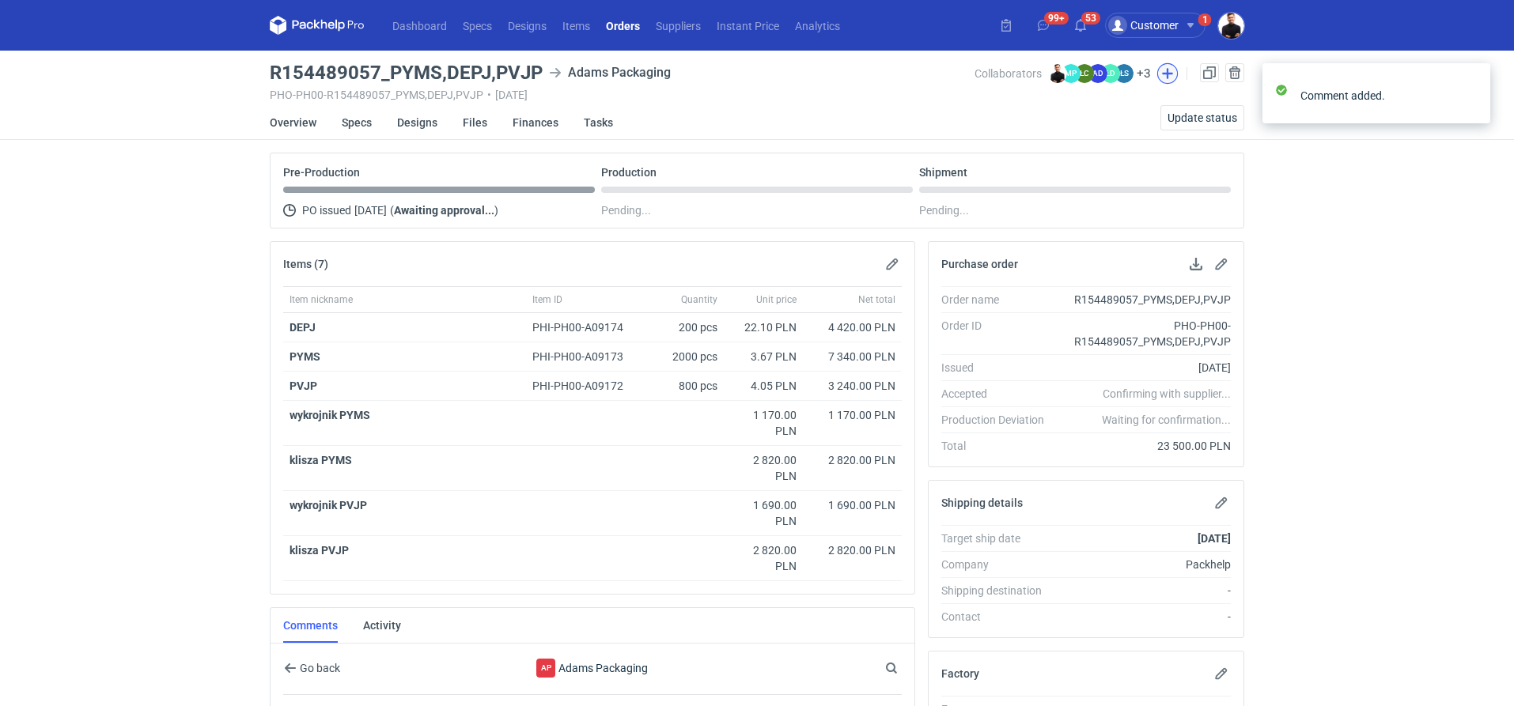
click at [1166, 74] on button "button" at bounding box center [1167, 73] width 21 height 21
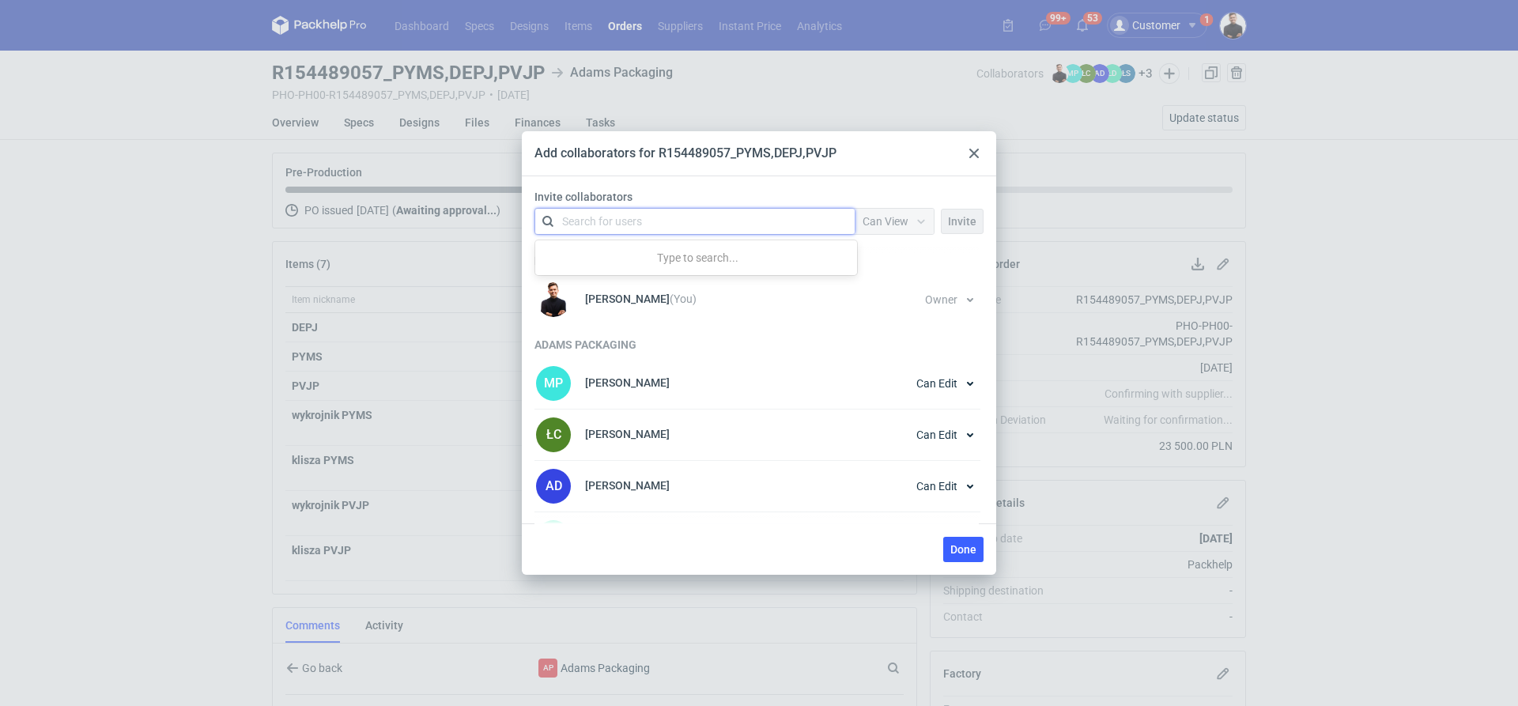
click at [724, 214] on div "Search for users" at bounding box center [691, 221] width 275 height 22
type input "kla"
click at [614, 261] on div "[PERSON_NAME] • Packhelp" at bounding box center [641, 260] width 136 height 16
click at [895, 217] on span "Can View" at bounding box center [886, 221] width 46 height 13
click at [895, 304] on span "Owner" at bounding box center [886, 308] width 32 height 16
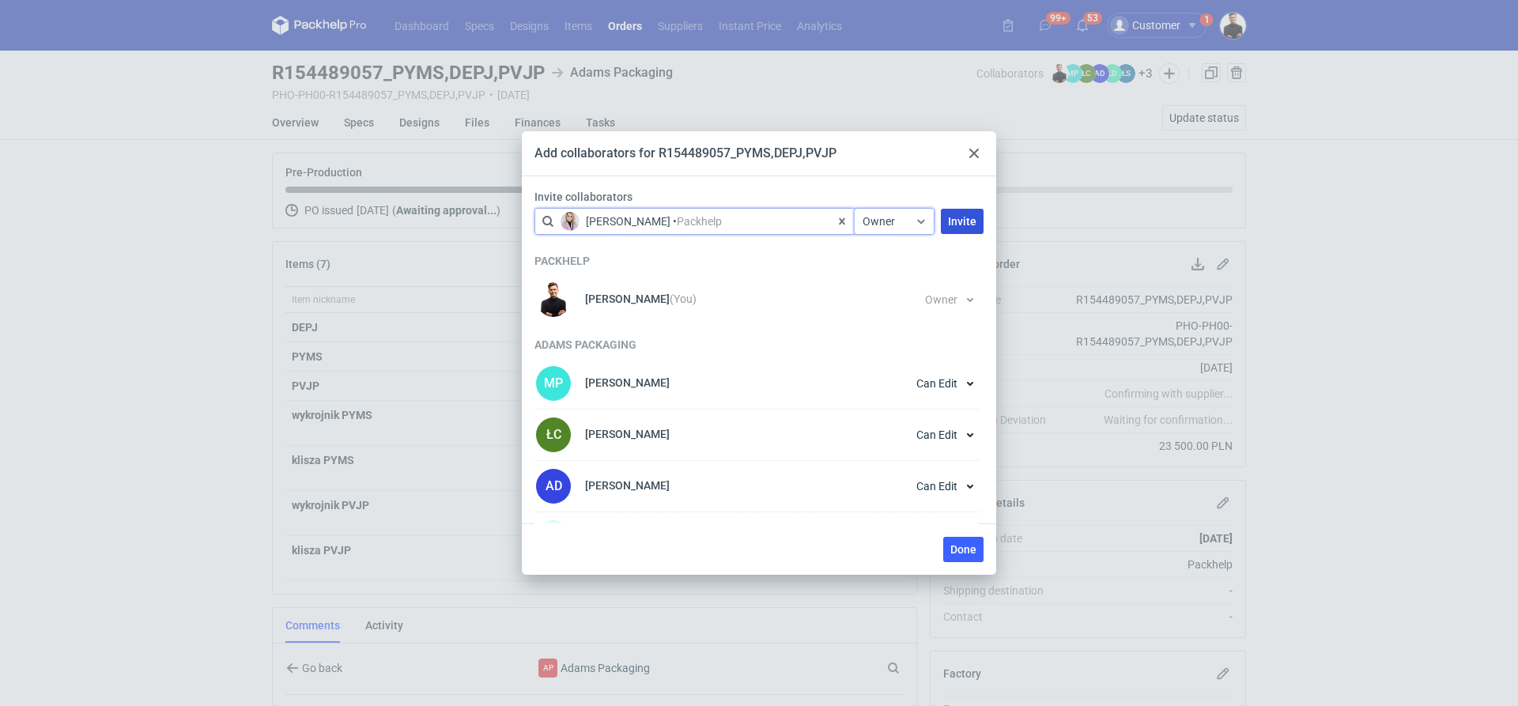
click at [958, 229] on button "Invite" at bounding box center [962, 221] width 43 height 25
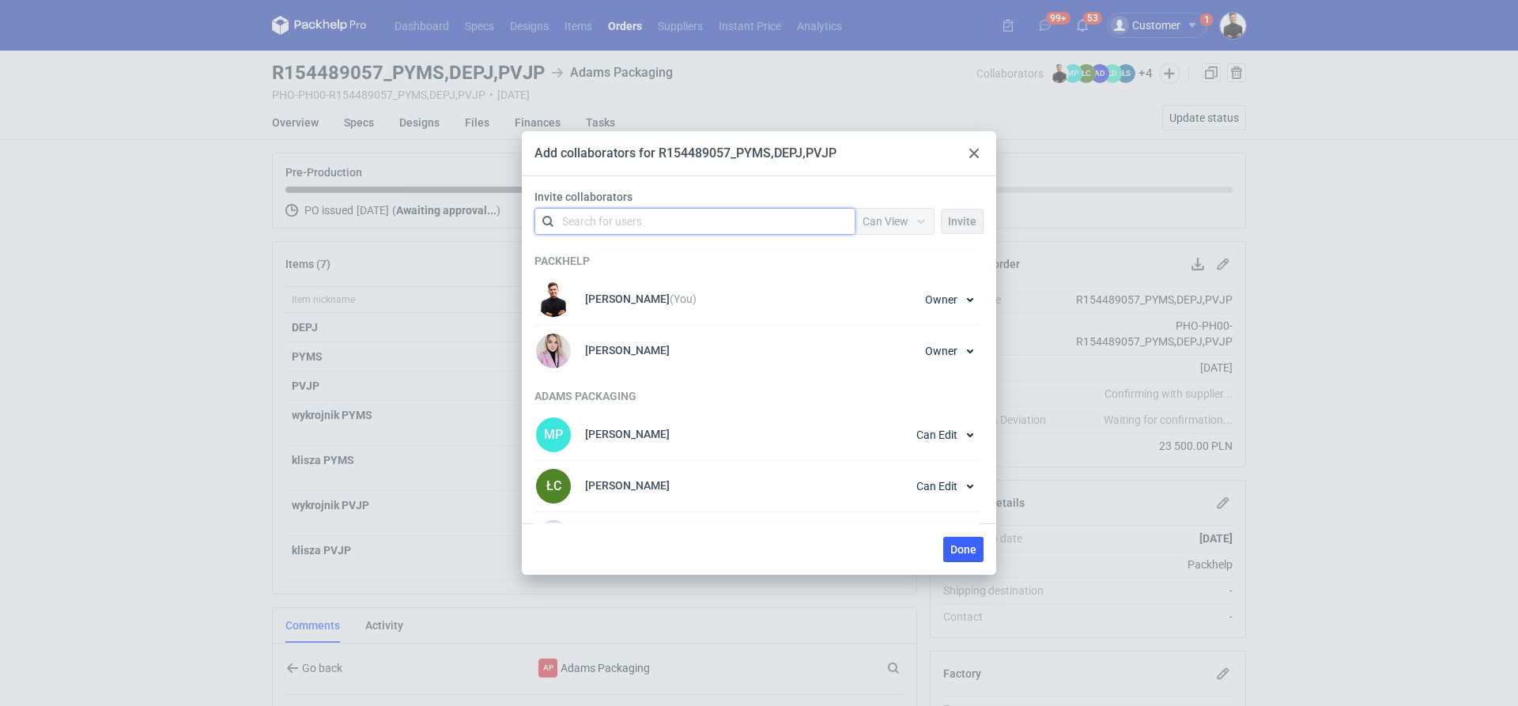
click at [973, 149] on icon at bounding box center [974, 153] width 9 height 9
